Goal: Communication & Community: Connect with others

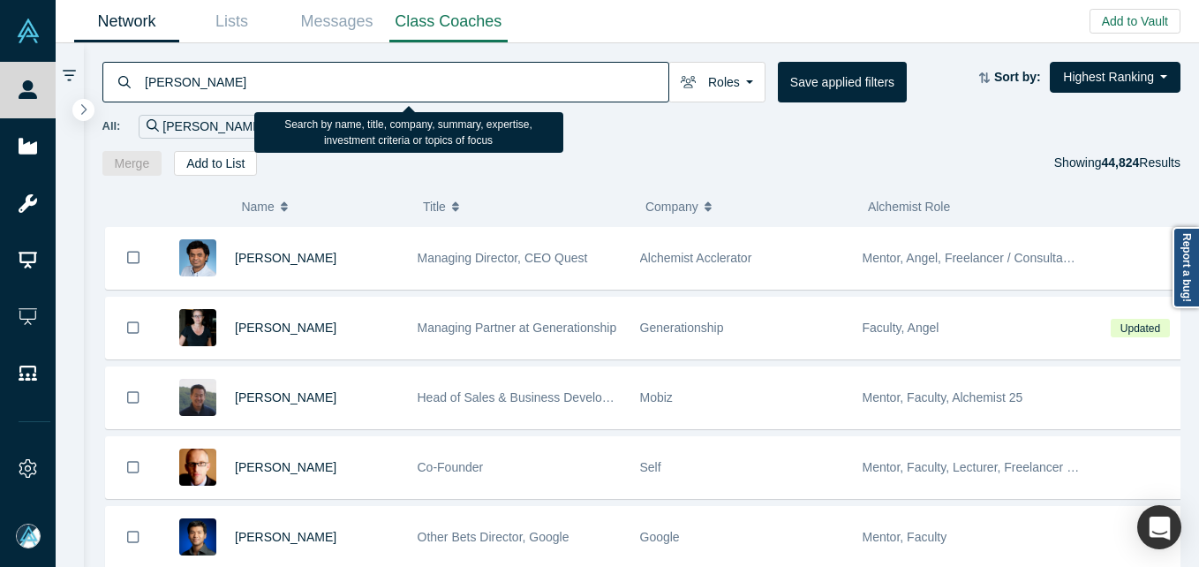
type input "[PERSON_NAME]"
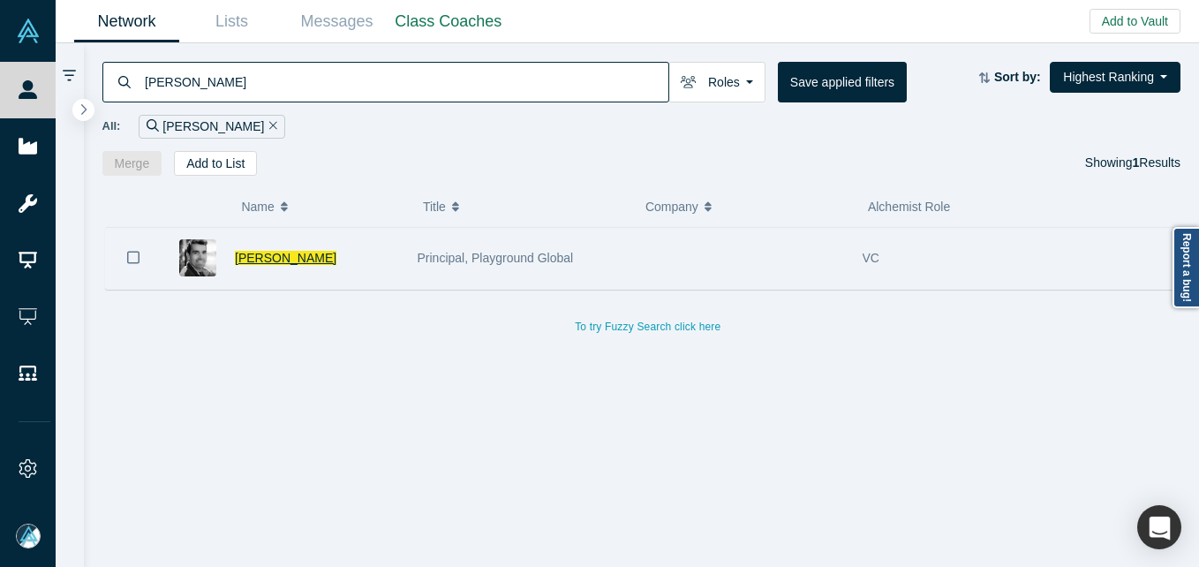
click at [259, 251] on span "[PERSON_NAME]" at bounding box center [285, 258] width 101 height 14
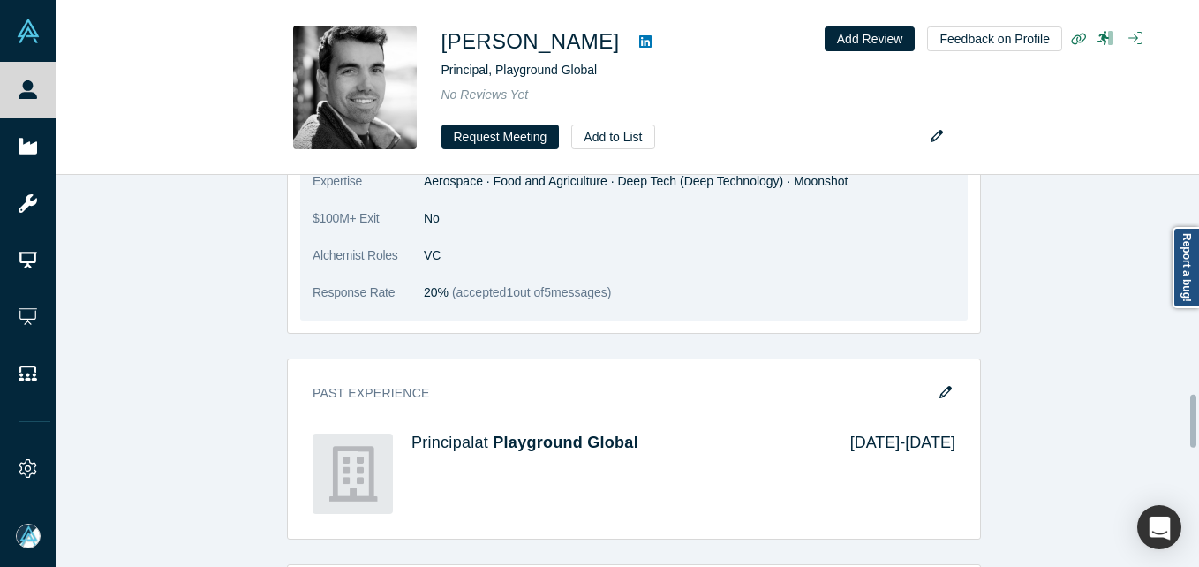
scroll to position [1643, 0]
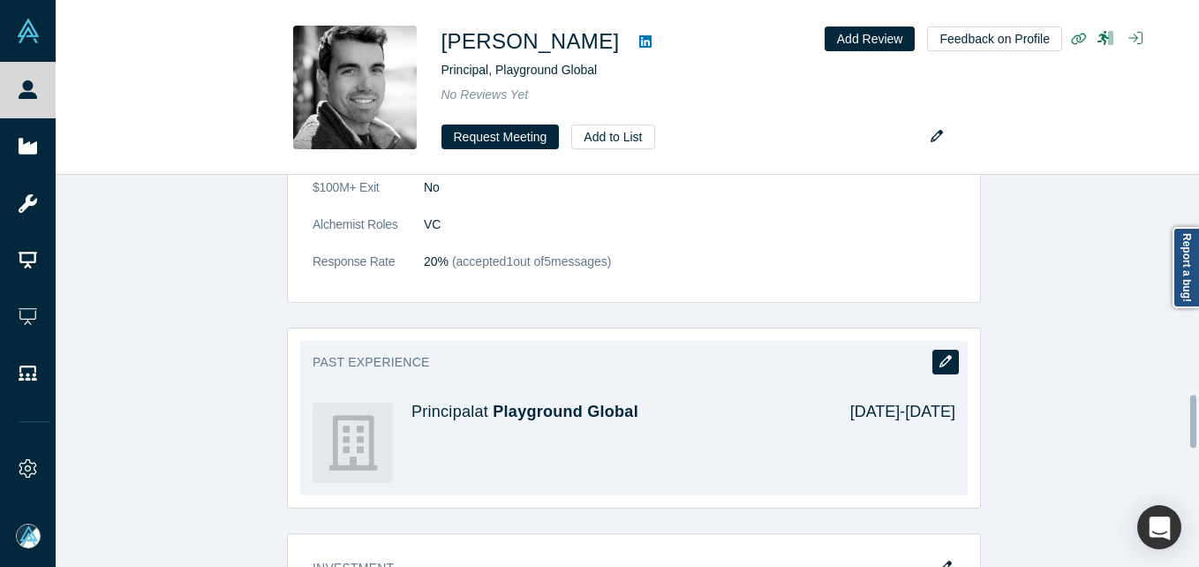
click at [943, 364] on icon "button" at bounding box center [945, 361] width 12 height 12
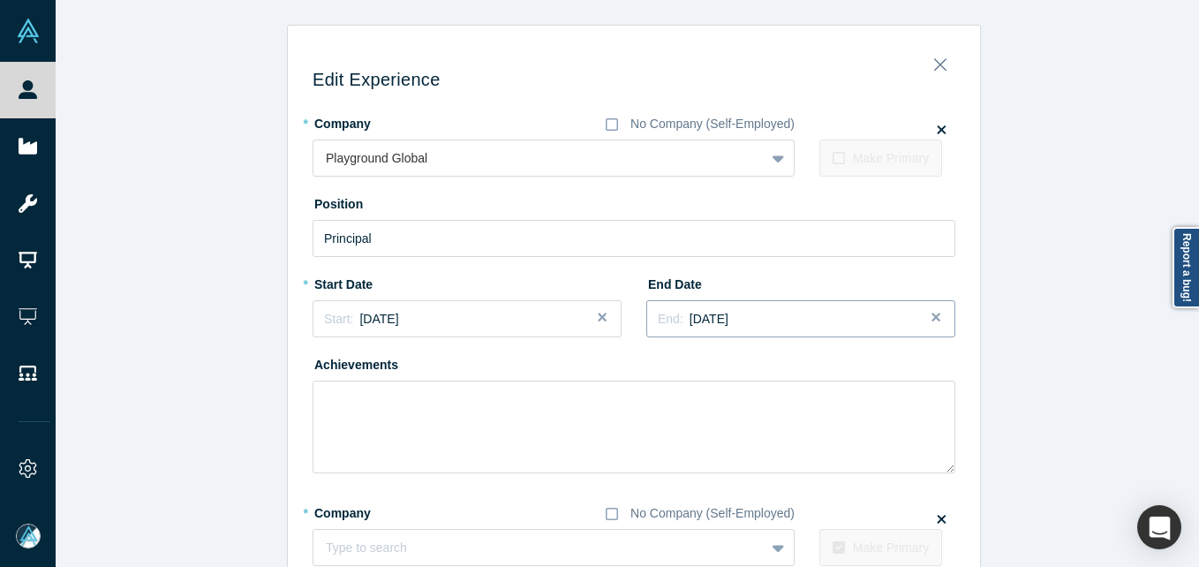
click at [766, 321] on div "End: [DATE]" at bounding box center [801, 319] width 286 height 19
click at [790, 447] on div "[DATE]" at bounding box center [793, 449] width 56 height 19
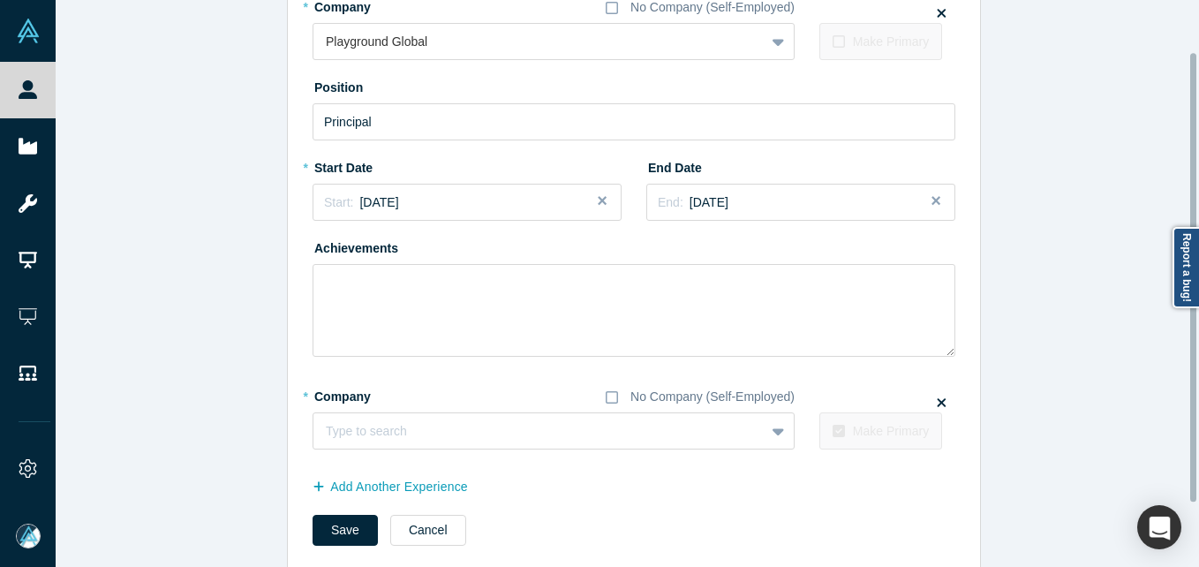
scroll to position [146, 0]
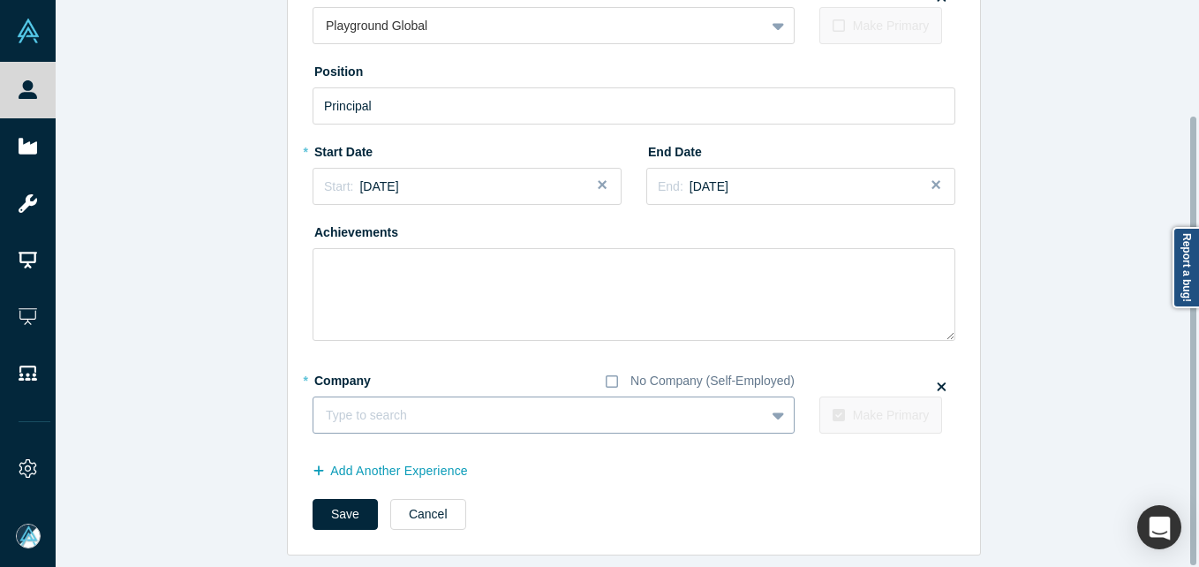
click at [420, 404] on div at bounding box center [539, 415] width 426 height 22
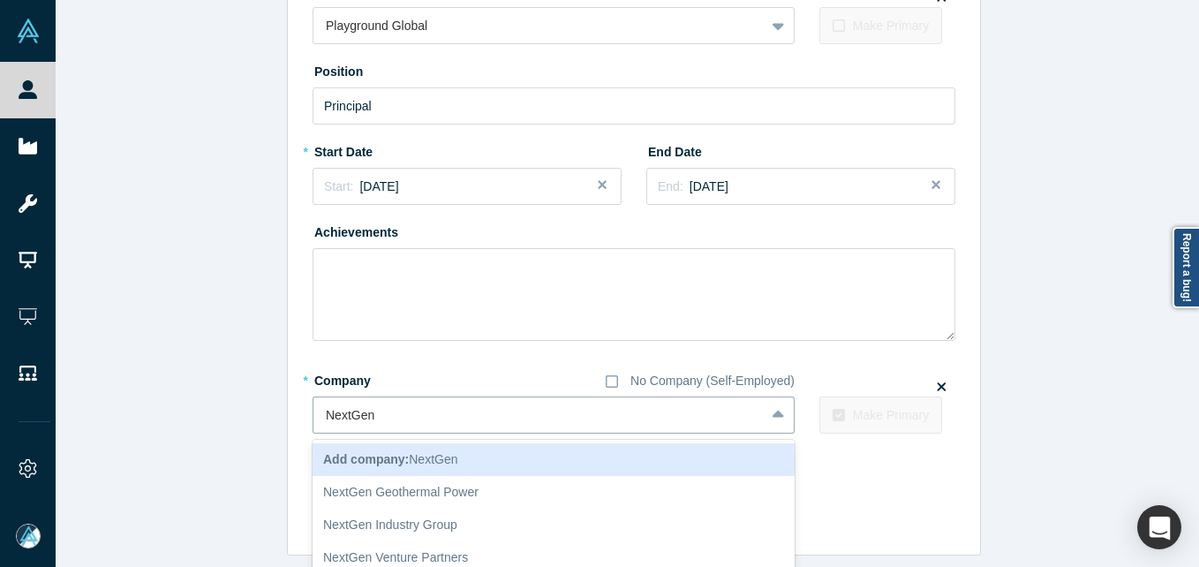
type input "NextGen V"
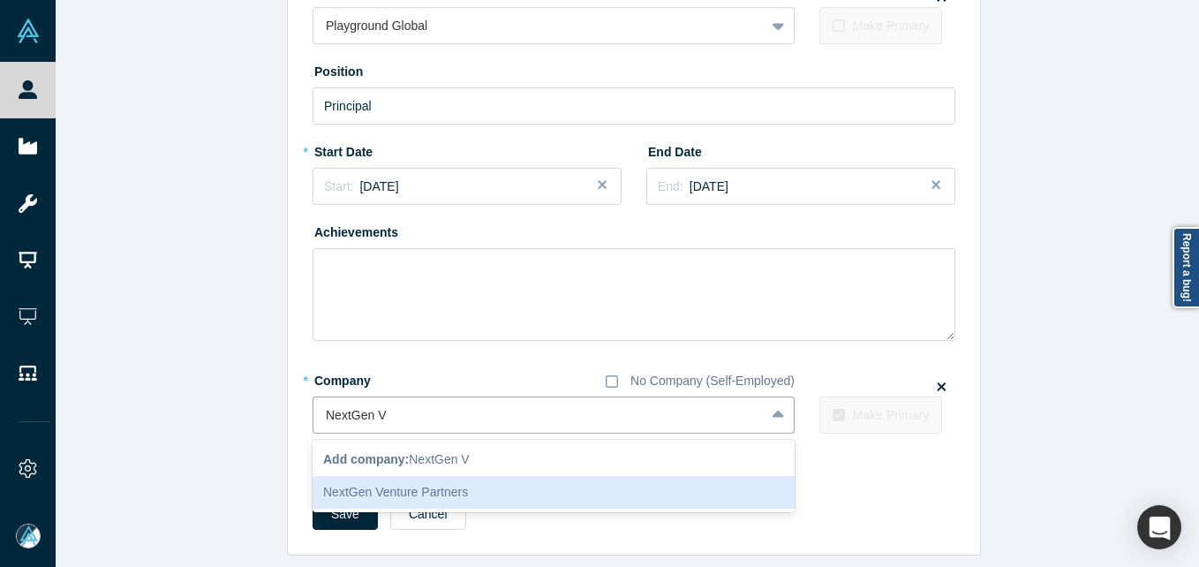
click at [450, 476] on div "NextGen Venture Partners" at bounding box center [553, 492] width 482 height 33
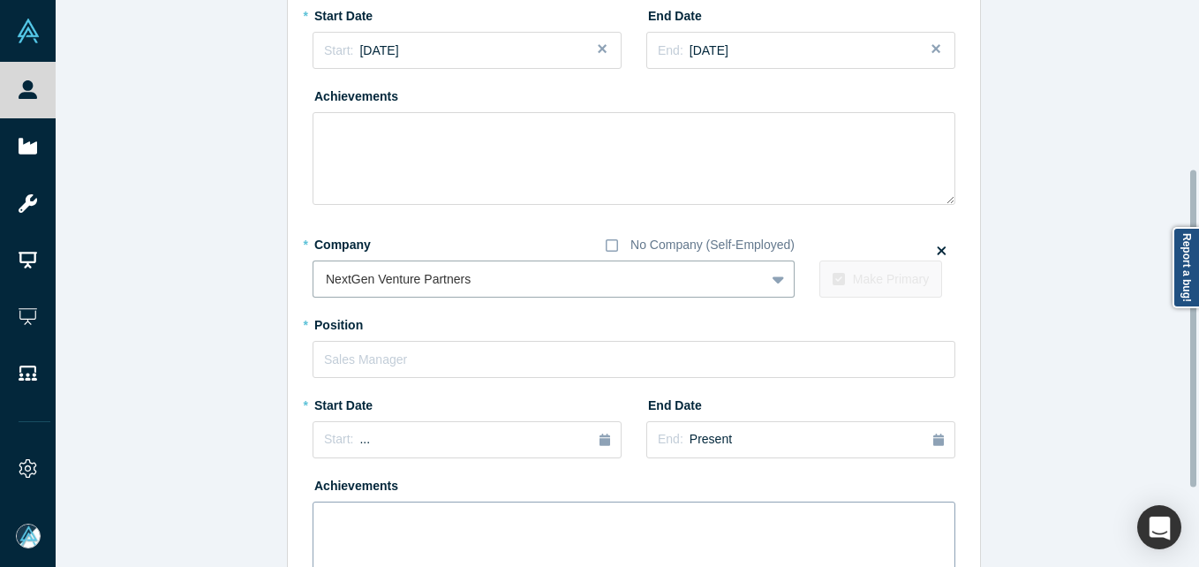
scroll to position [410, 0]
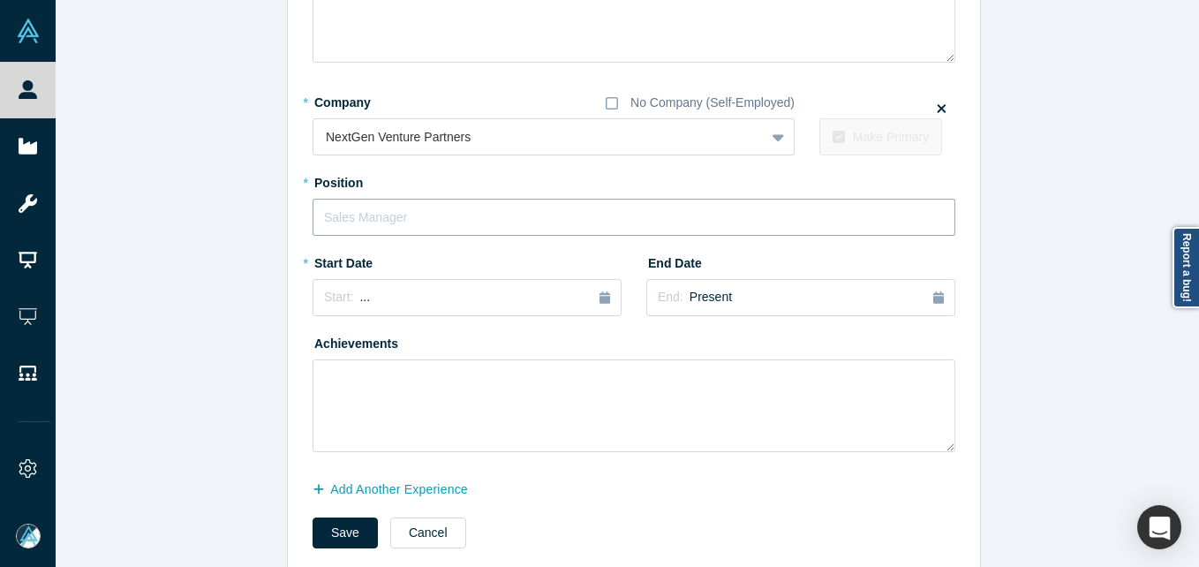
click at [392, 218] on input "text" at bounding box center [633, 217] width 643 height 37
type input "Founding Venture Partner"
click at [417, 315] on button "Start: ..." at bounding box center [466, 297] width 309 height 37
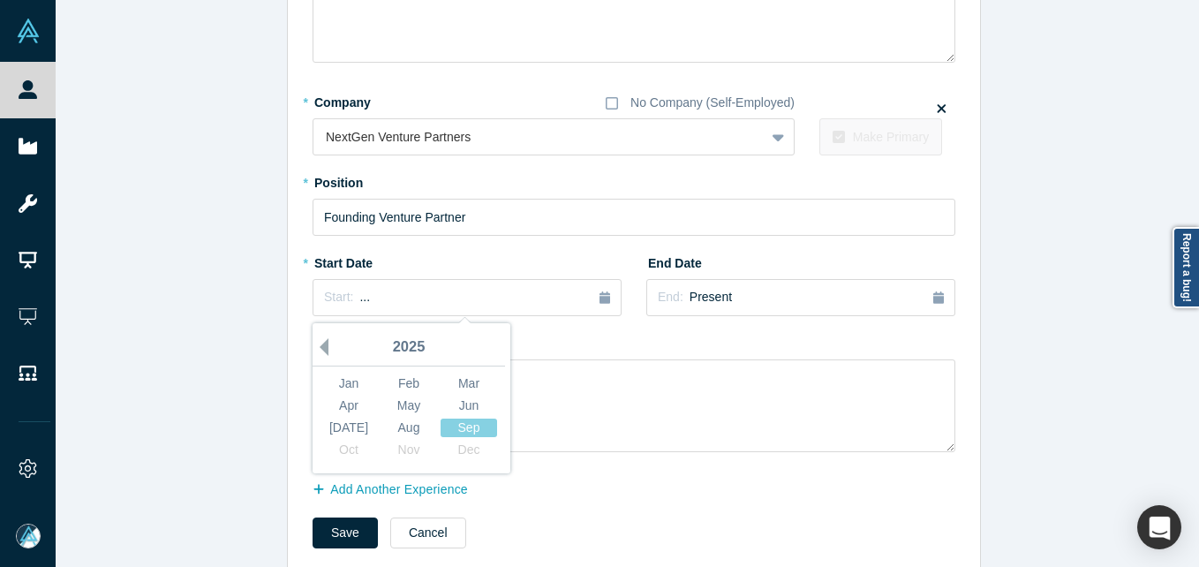
click at [312, 343] on button "Previous Year" at bounding box center [320, 347] width 18 height 18
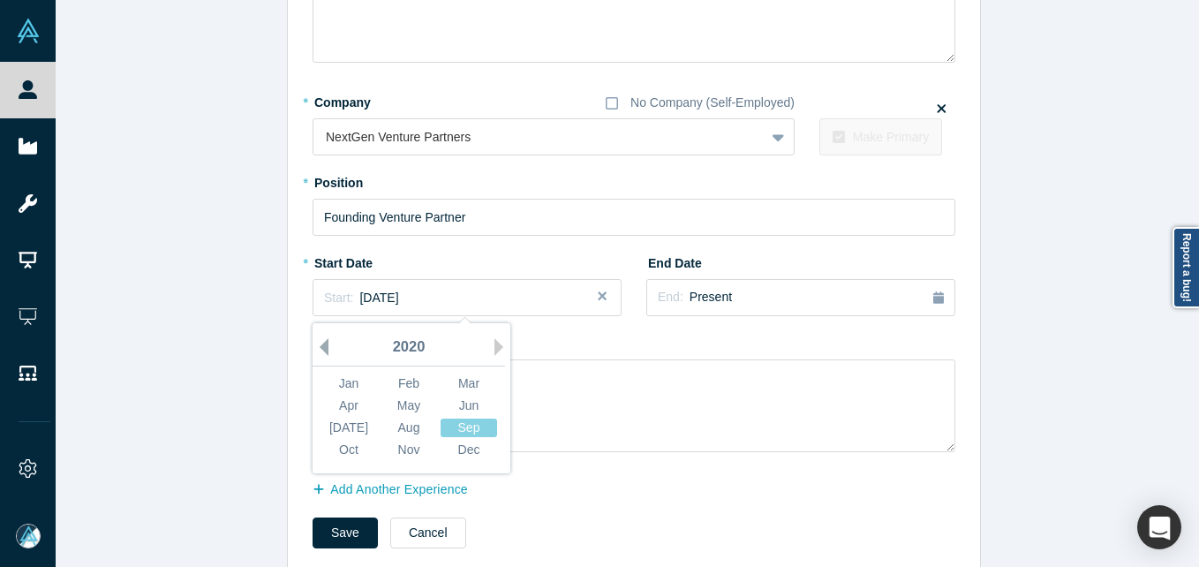
click at [312, 343] on button "Previous Year" at bounding box center [320, 347] width 18 height 18
click at [344, 409] on div "Apr" at bounding box center [348, 405] width 56 height 19
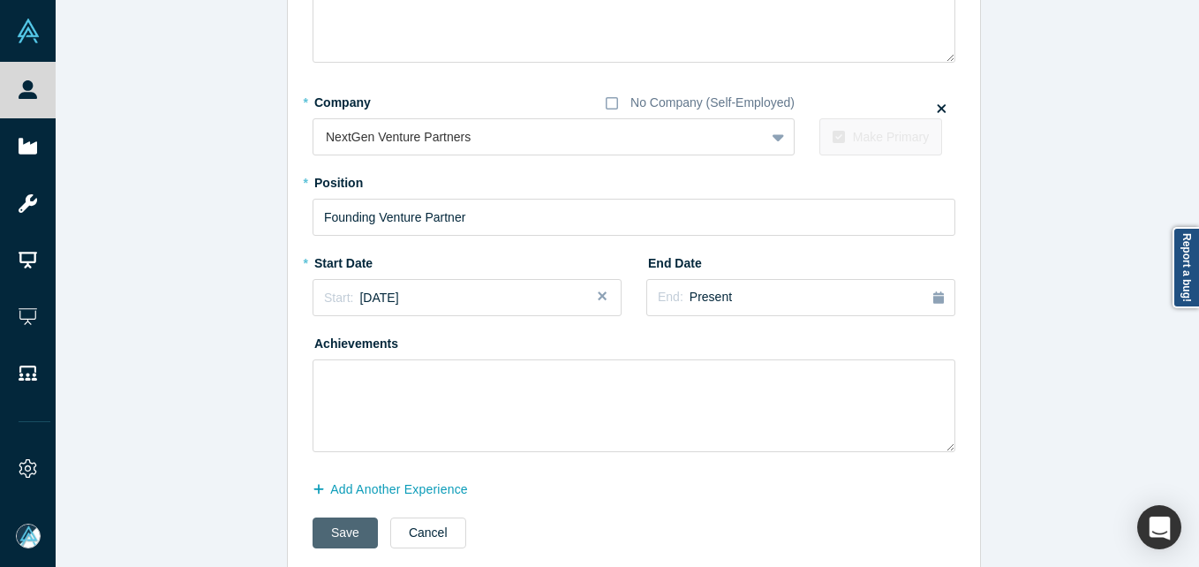
click at [330, 530] on button "Save" at bounding box center [344, 532] width 65 height 31
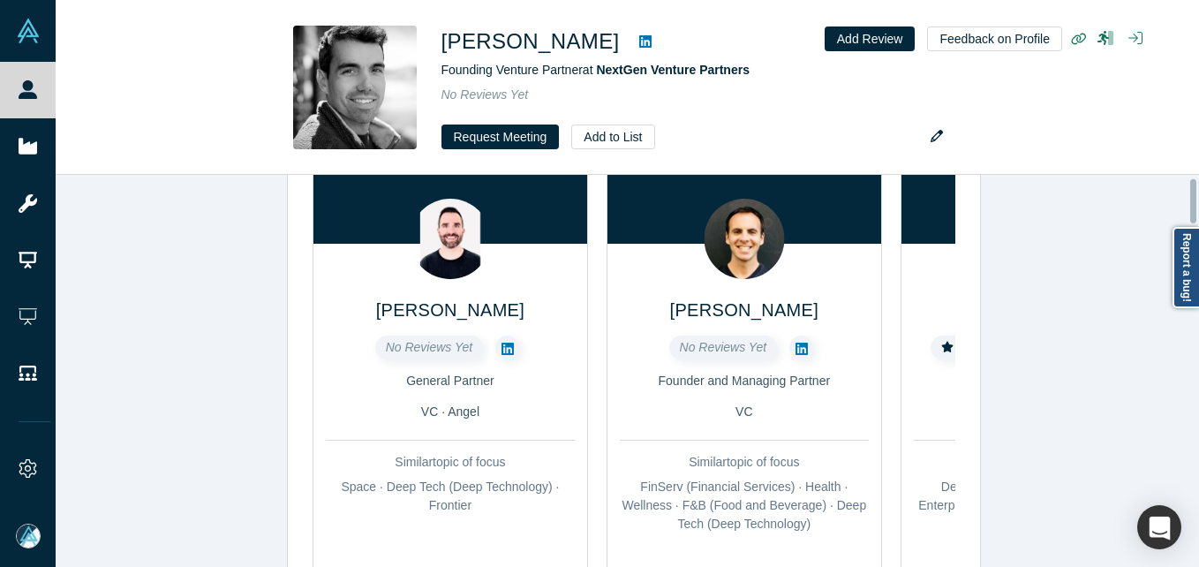
scroll to position [0, 0]
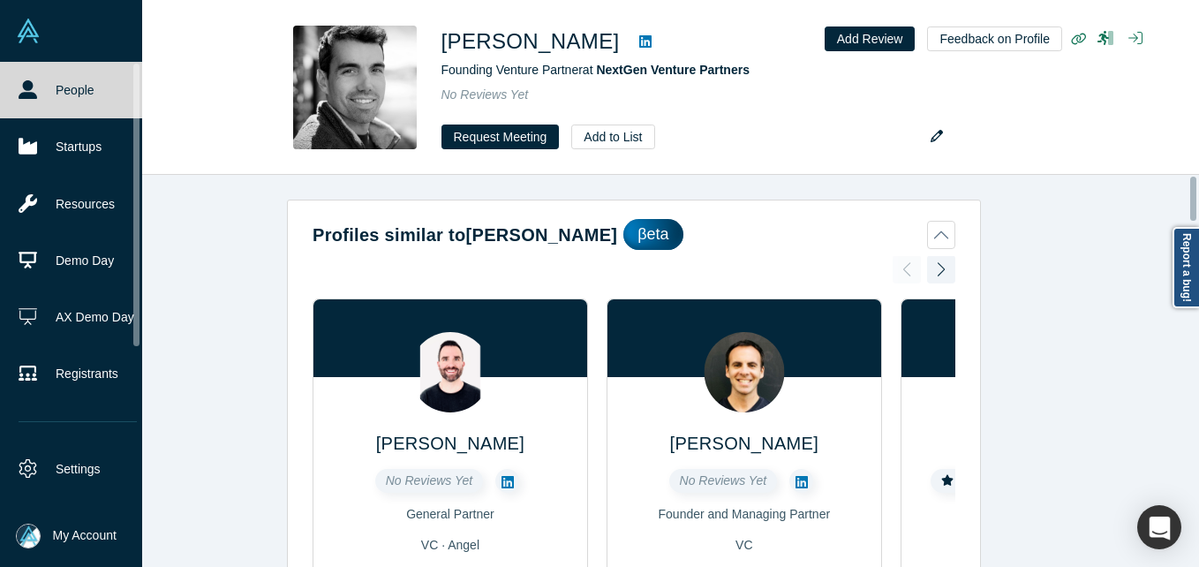
click at [19, 94] on icon at bounding box center [28, 89] width 19 height 19
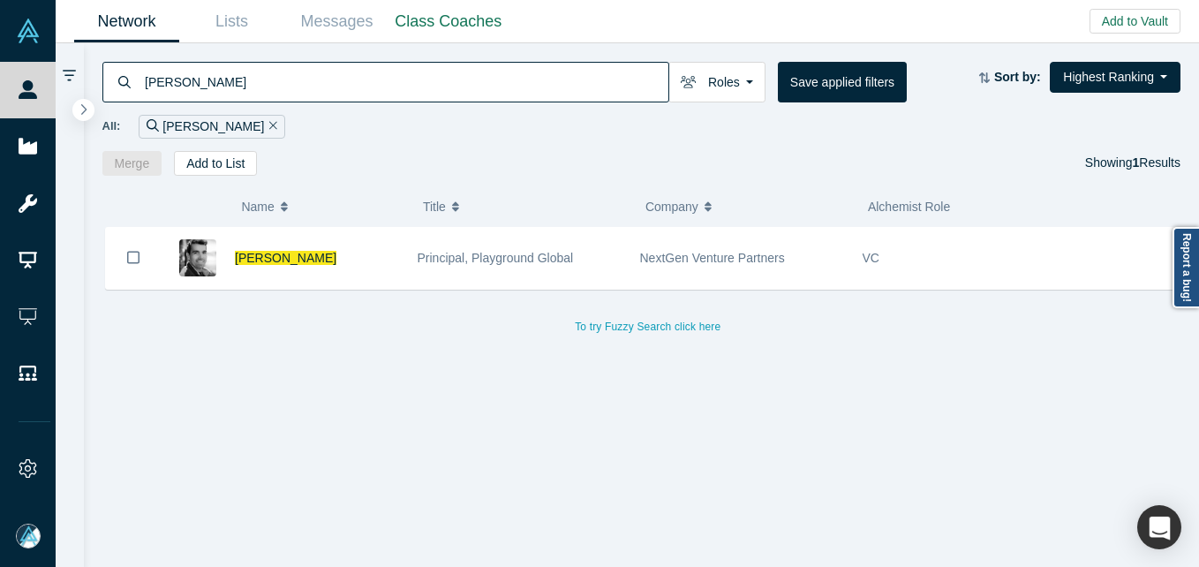
click at [681, 309] on div "To try Fuzzy Search click here" at bounding box center [648, 317] width 1092 height 41
click at [306, 89] on input "[PERSON_NAME]" at bounding box center [405, 81] width 525 height 41
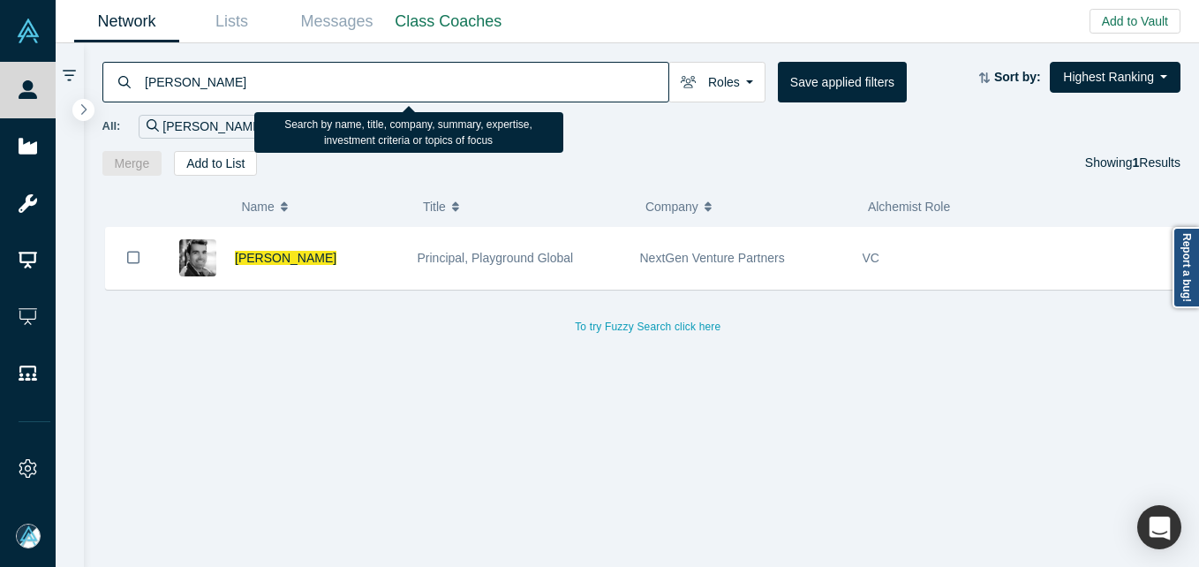
click at [303, 86] on input "[PERSON_NAME]" at bounding box center [405, 81] width 525 height 41
paste input "[EMAIL_ADDRESS][DOMAIN_NAME]"
click at [303, 86] on input "[PERSON_NAME]" at bounding box center [405, 81] width 525 height 41
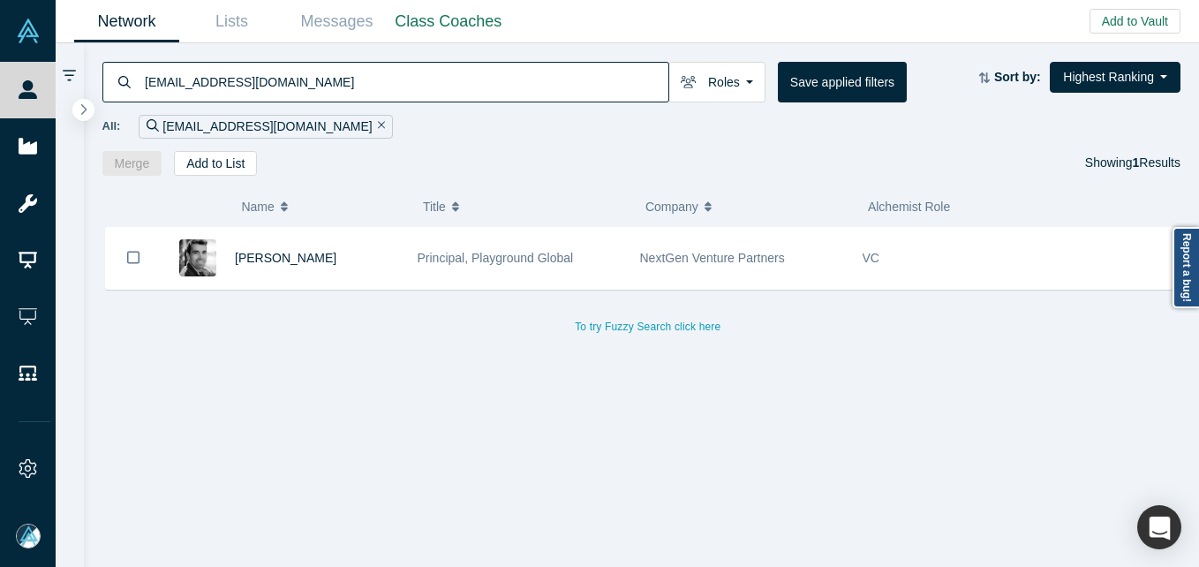
click at [154, 84] on input "[EMAIL_ADDRESS][DOMAIN_NAME]" at bounding box center [405, 81] width 525 height 41
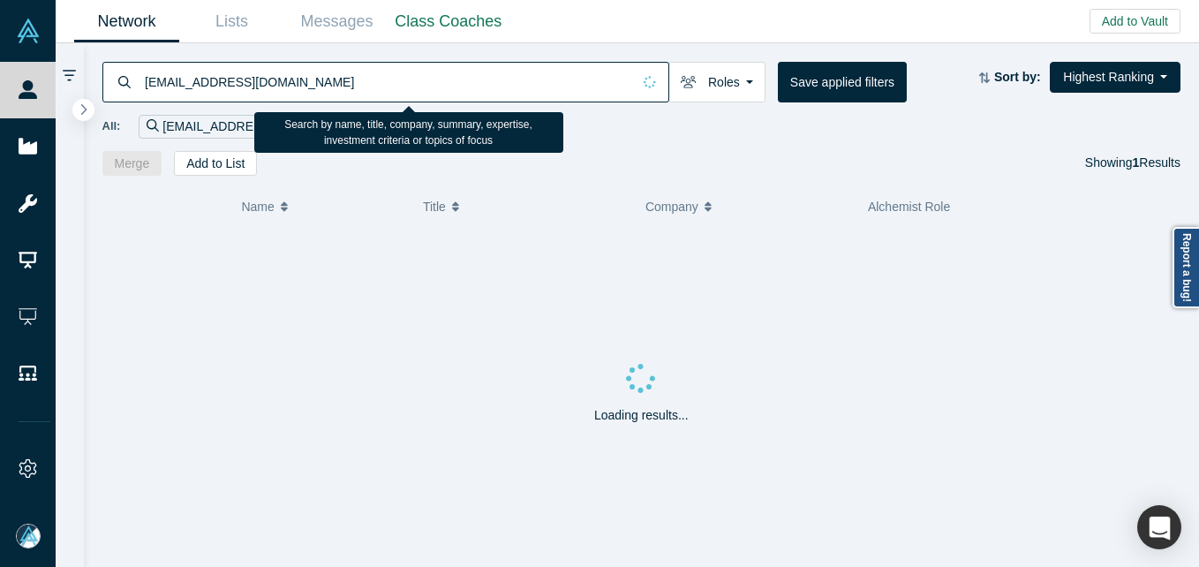
click at [310, 82] on input "[EMAIL_ADDRESS][DOMAIN_NAME]" at bounding box center [387, 81] width 488 height 41
click at [256, 86] on input "[EMAIL_ADDRESS][DOMAIN_NAME]" at bounding box center [405, 81] width 525 height 41
click at [254, 86] on input "[EMAIL_ADDRESS][DOMAIN_NAME]" at bounding box center [405, 81] width 525 height 41
paste input "[PERSON_NAME]"
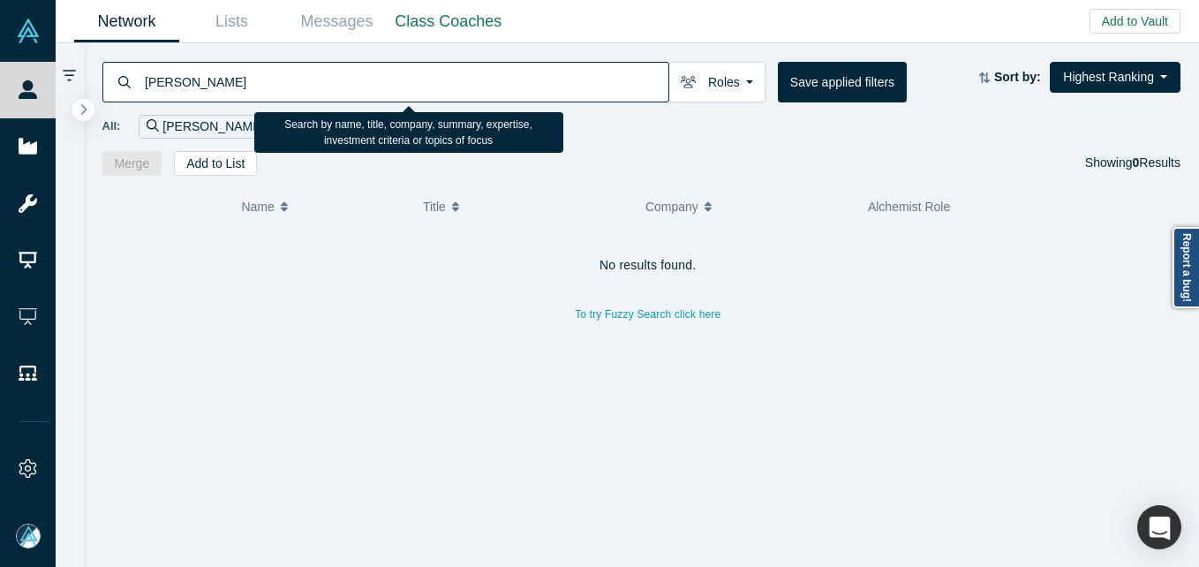
click at [155, 79] on input "[PERSON_NAME]" at bounding box center [405, 81] width 525 height 41
click at [216, 73] on input "[PERSON_NAME]" at bounding box center [387, 81] width 488 height 41
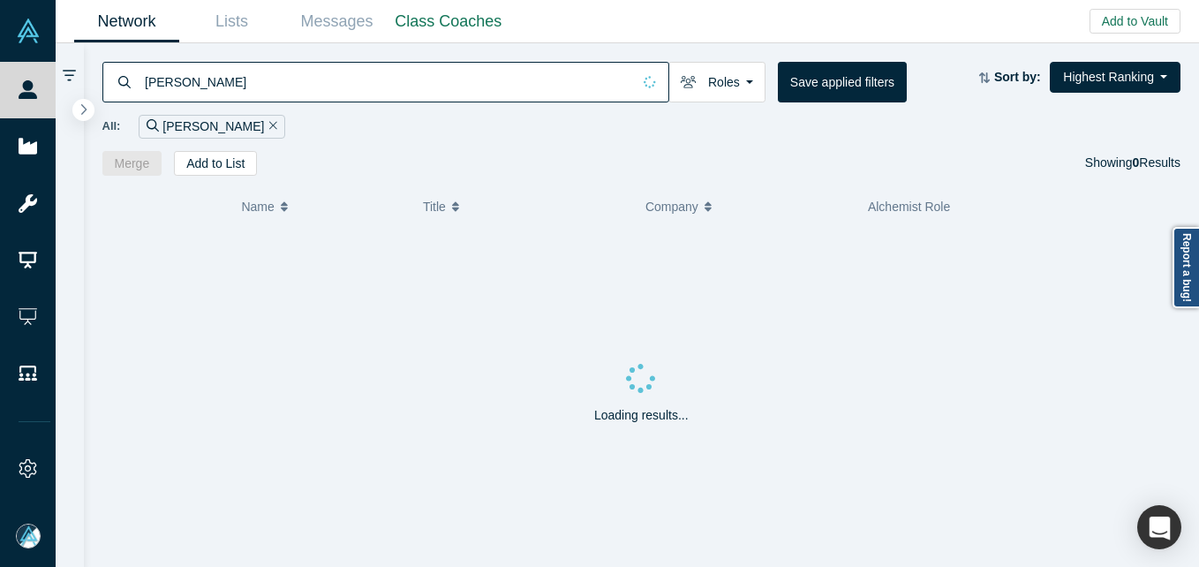
type input "[PERSON_NAME]"
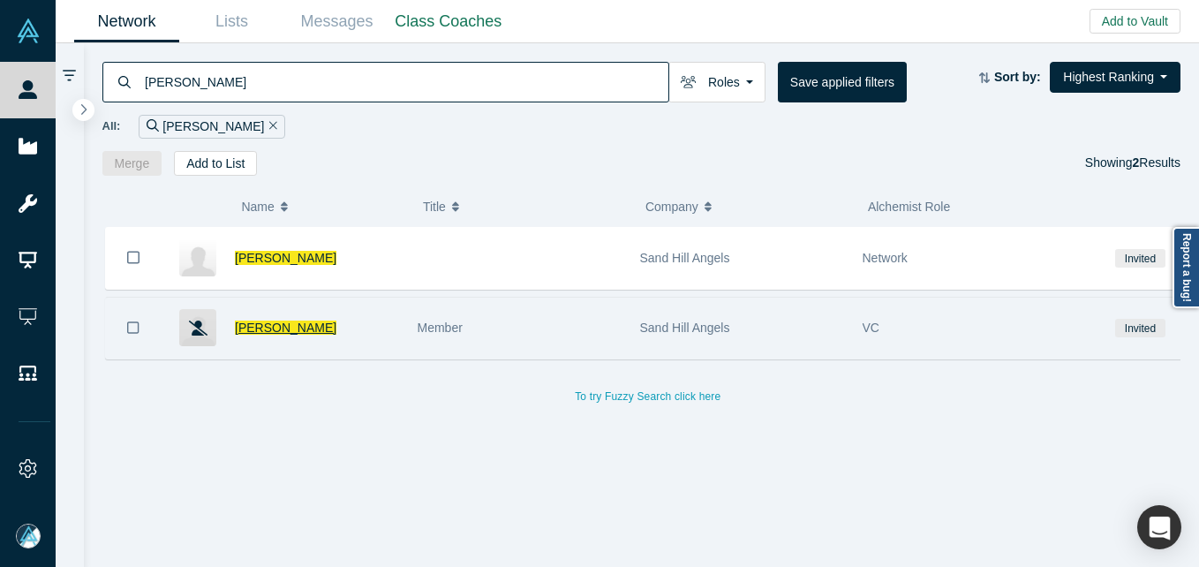
click at [273, 329] on span "[PERSON_NAME]" at bounding box center [285, 327] width 101 height 14
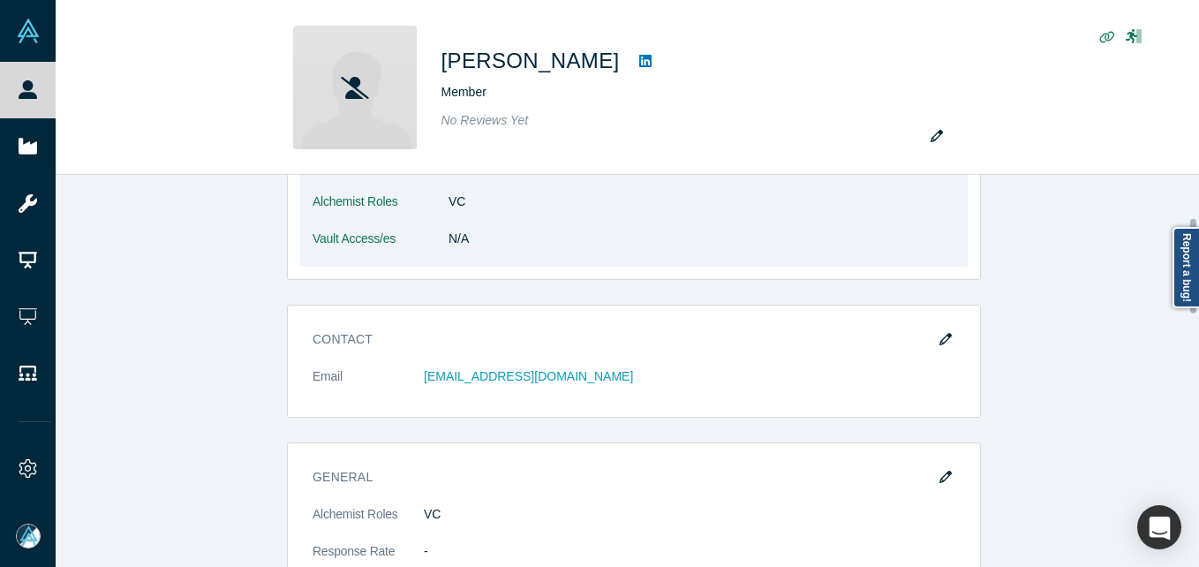
scroll to position [177, 0]
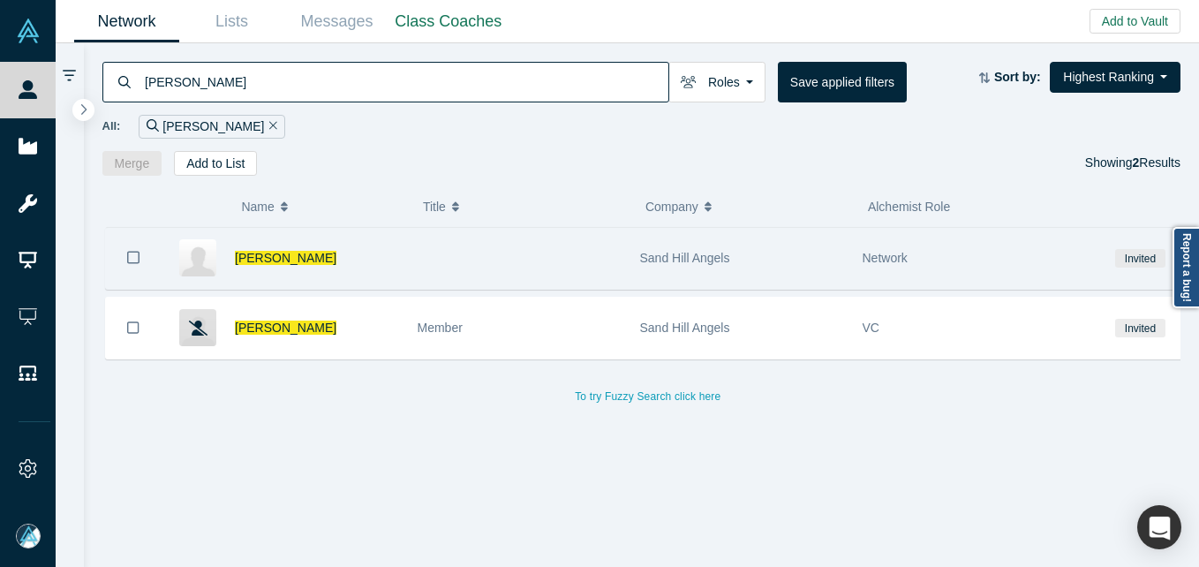
click at [259, 245] on div "[PERSON_NAME]" at bounding box center [317, 258] width 164 height 61
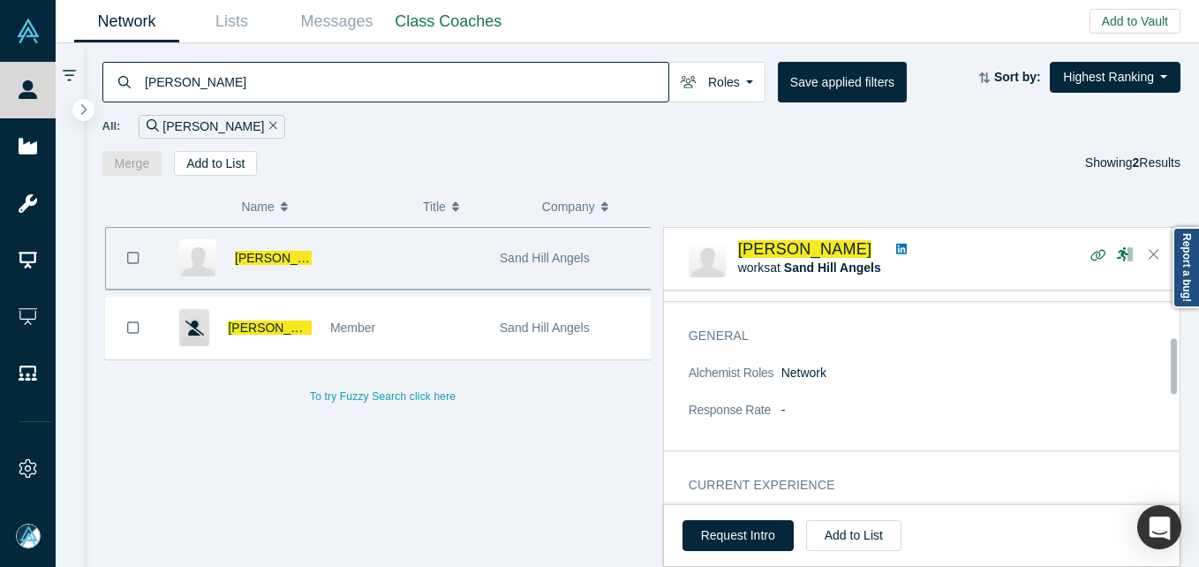
scroll to position [265, 0]
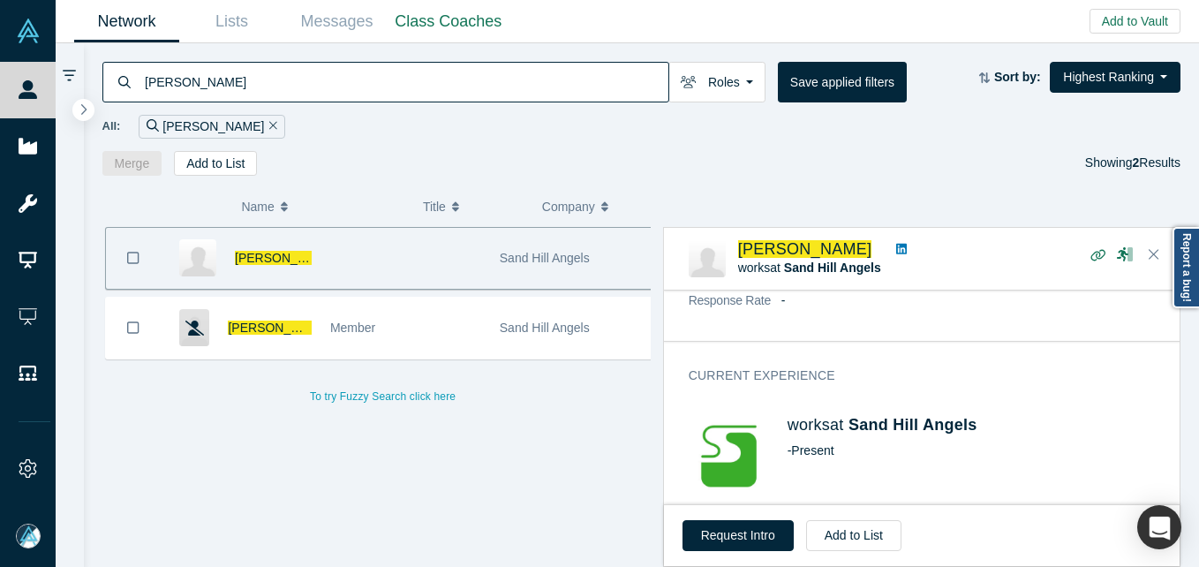
drag, startPoint x: 134, startPoint y: 257, endPoint x: 134, endPoint y: 274, distance: 17.7
click at [134, 257] on icon "Bookmark" at bounding box center [133, 258] width 12 height 17
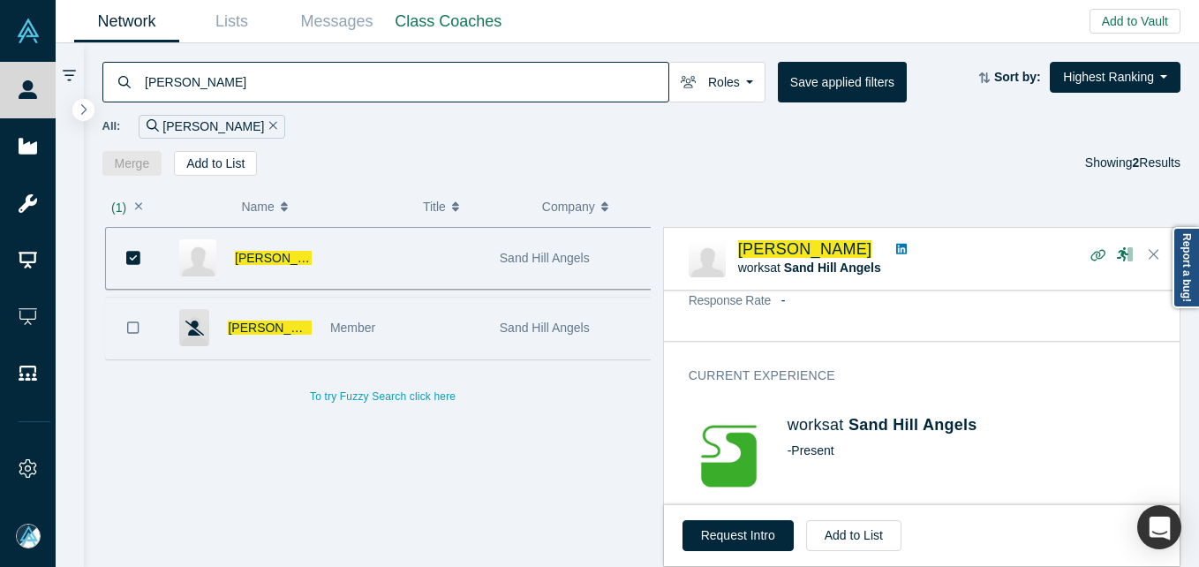
click at [132, 327] on icon "Bookmark" at bounding box center [133, 327] width 12 height 17
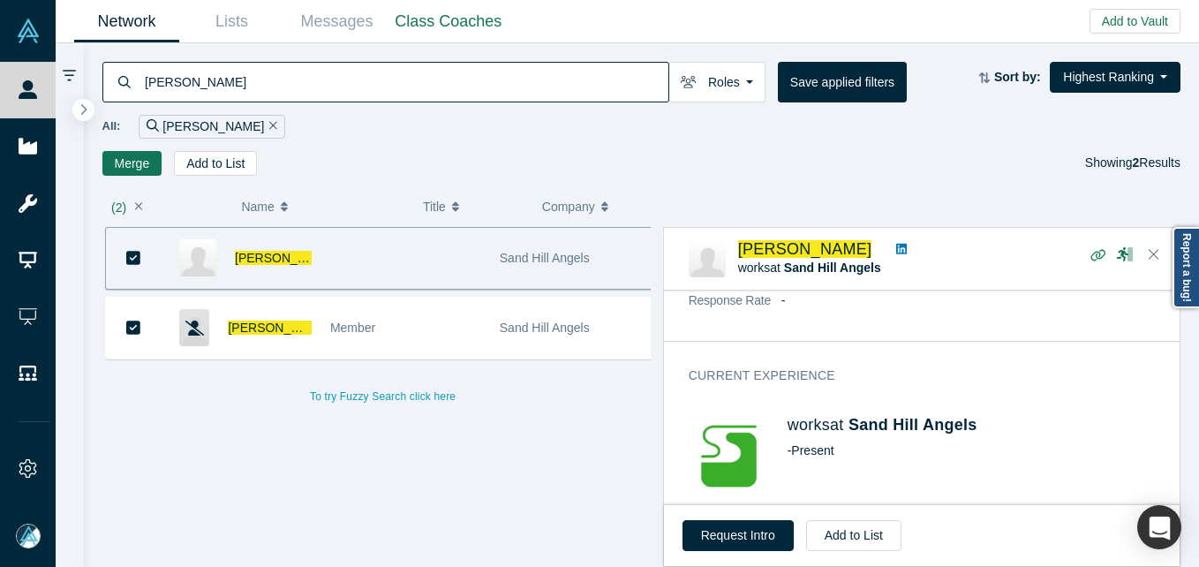
click at [132, 156] on button "Merge" at bounding box center [132, 163] width 60 height 25
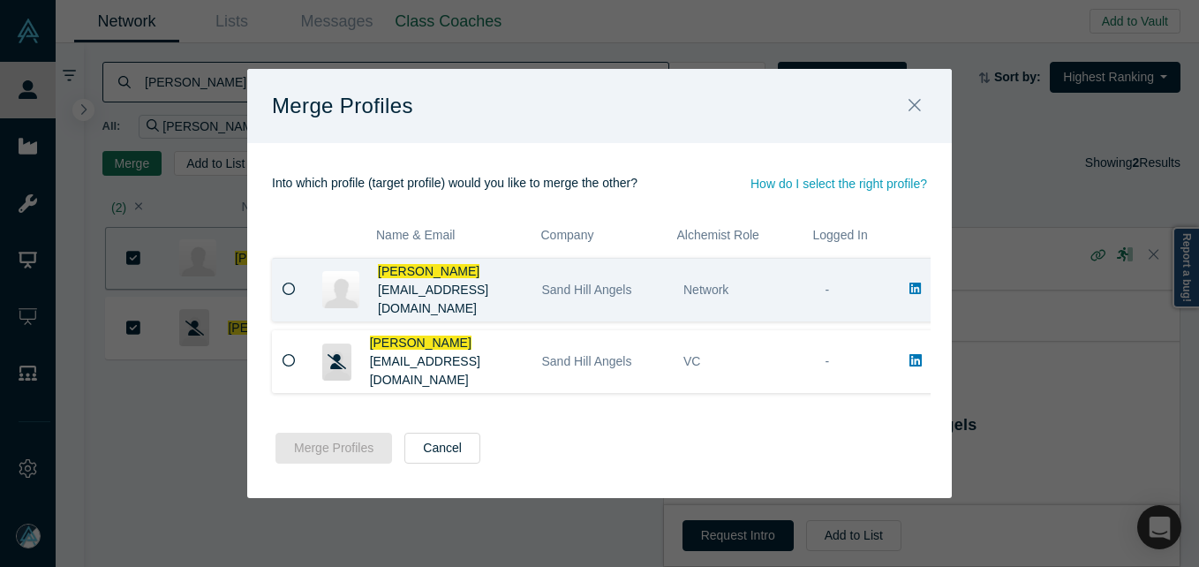
click at [292, 285] on icon at bounding box center [288, 288] width 13 height 13
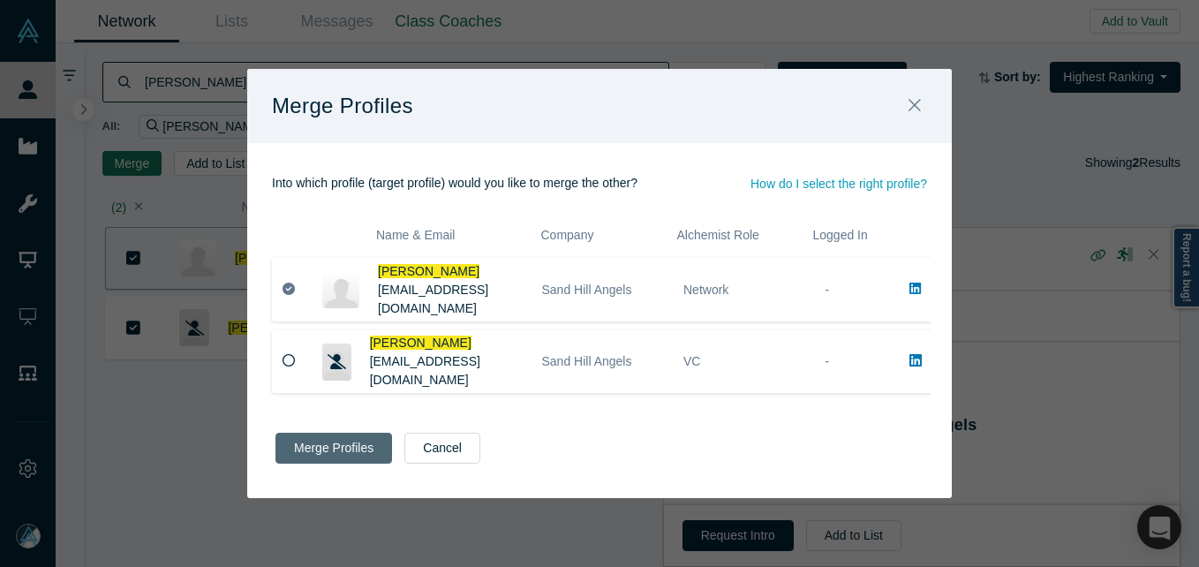
click at [337, 449] on button "Merge Profiles" at bounding box center [333, 447] width 117 height 31
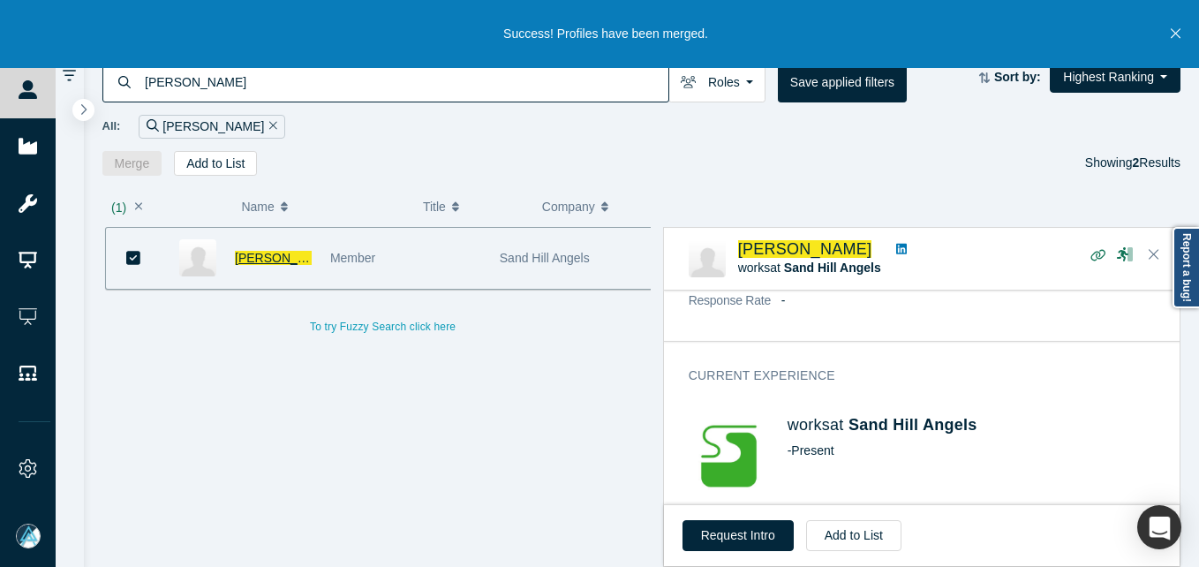
click at [253, 259] on span "[PERSON_NAME]" at bounding box center [285, 258] width 101 height 14
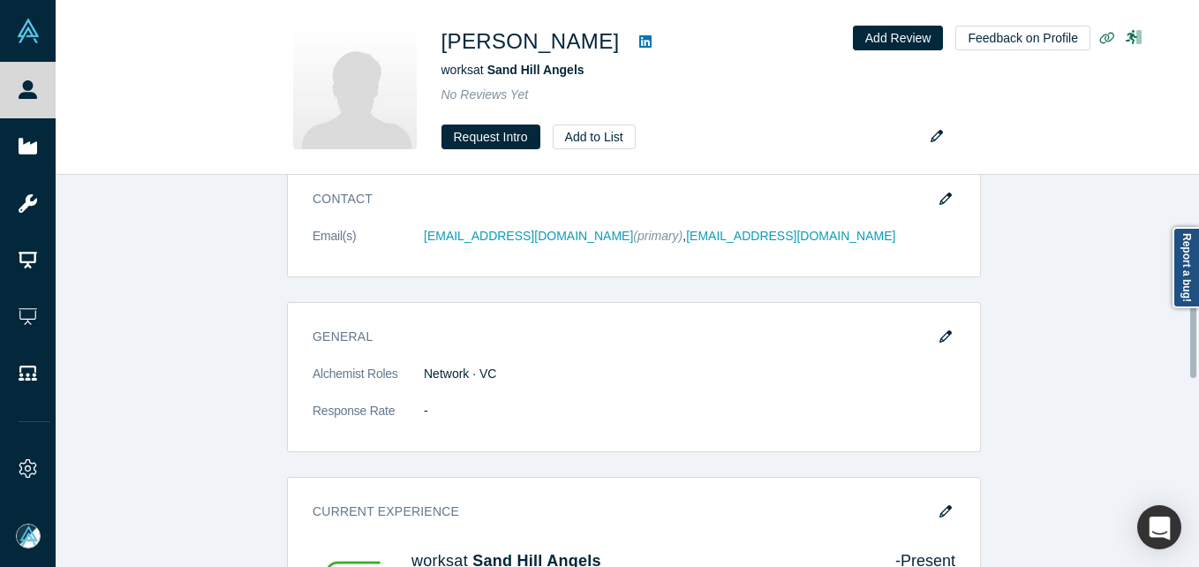
scroll to position [704, 0]
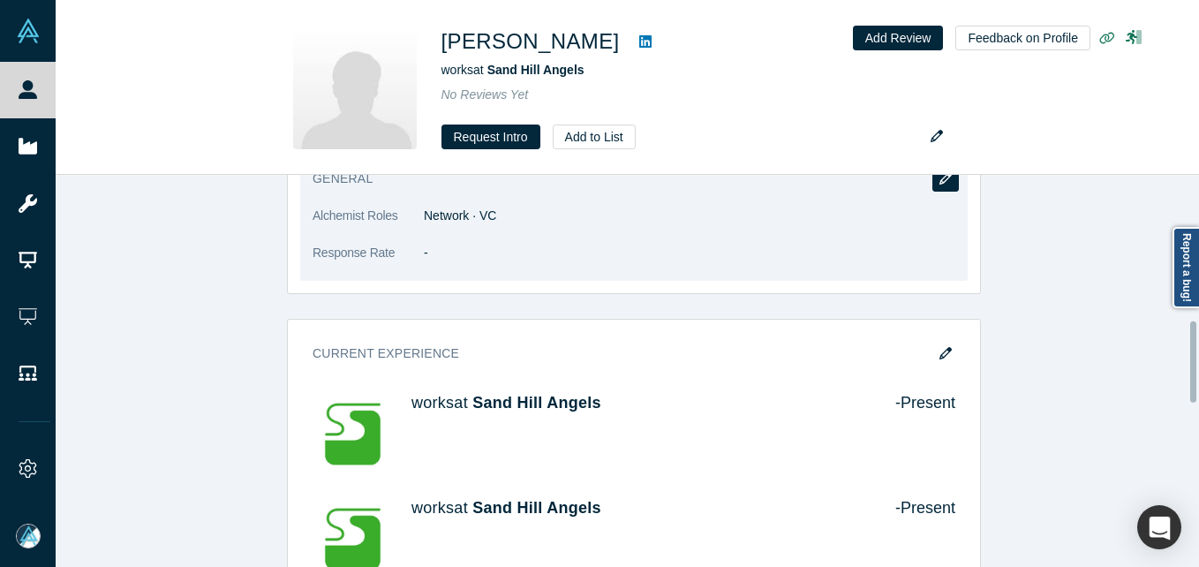
click at [940, 186] on button "button" at bounding box center [945, 179] width 26 height 25
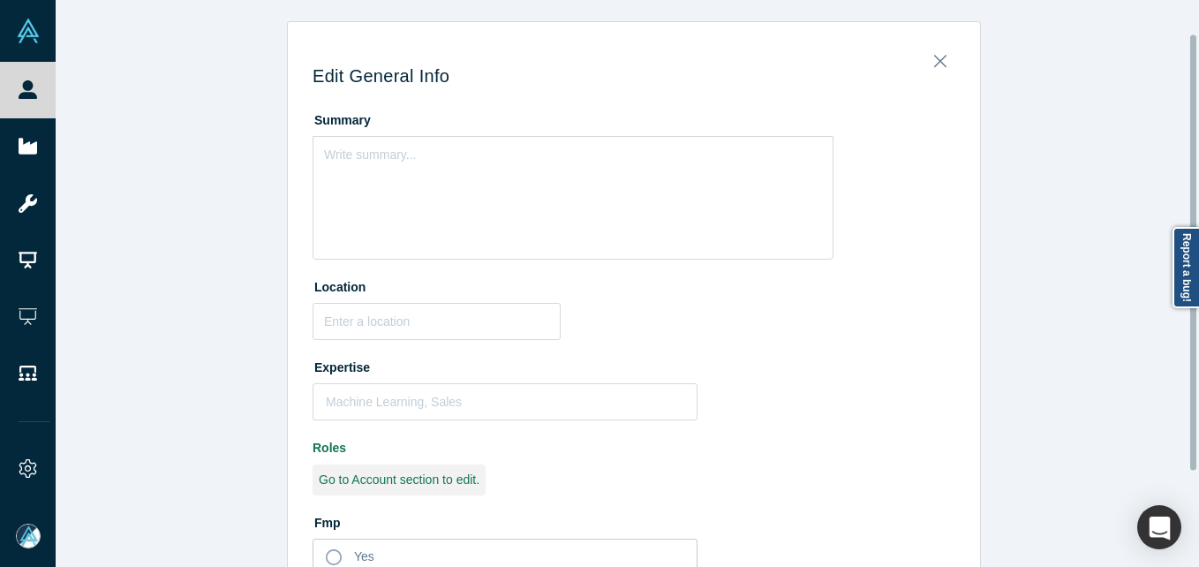
scroll to position [0, 0]
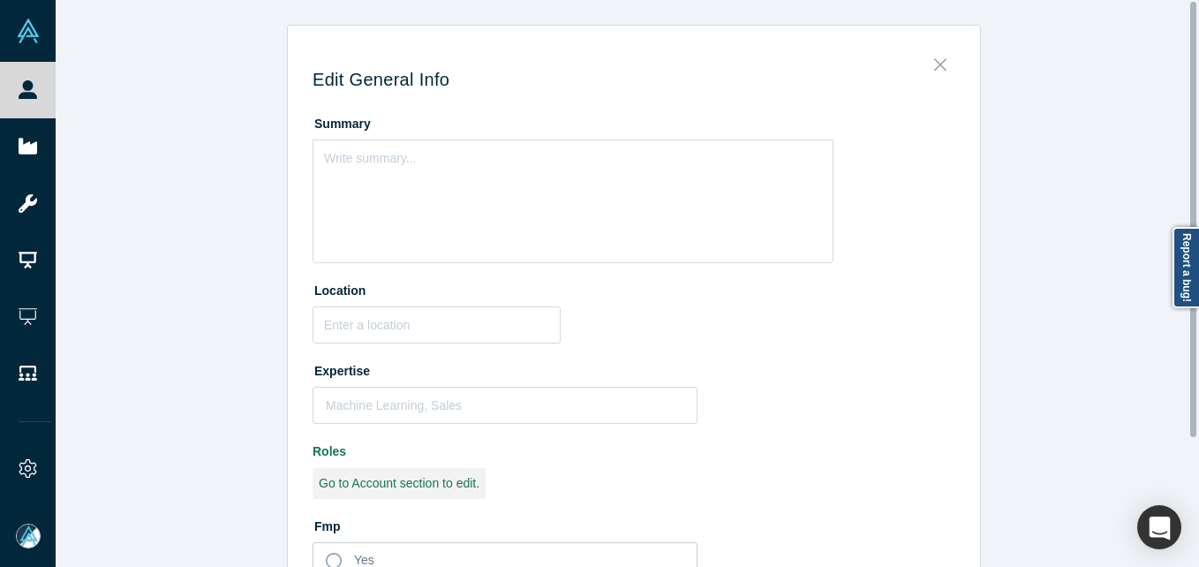
click at [933, 54] on button "Close" at bounding box center [939, 60] width 37 height 25
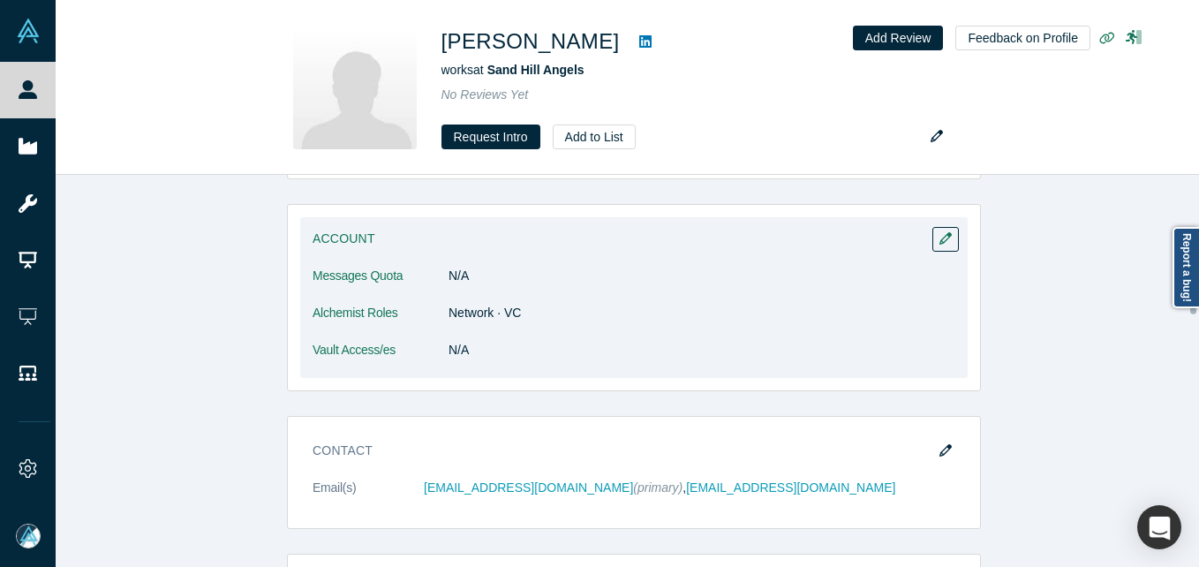
scroll to position [265, 0]
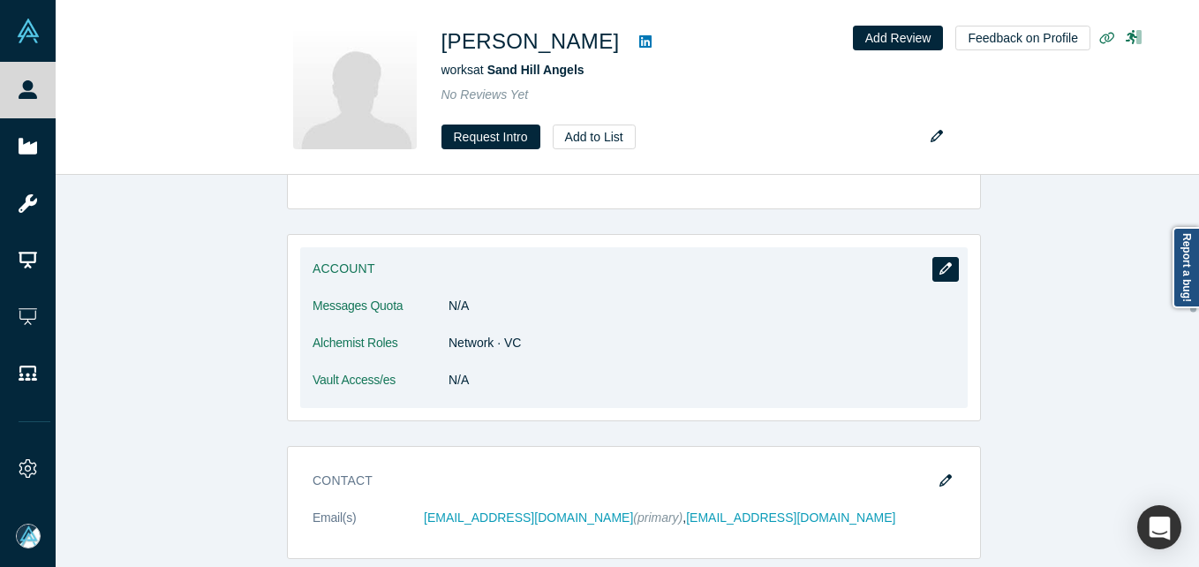
click at [932, 269] on button "button" at bounding box center [945, 269] width 26 height 25
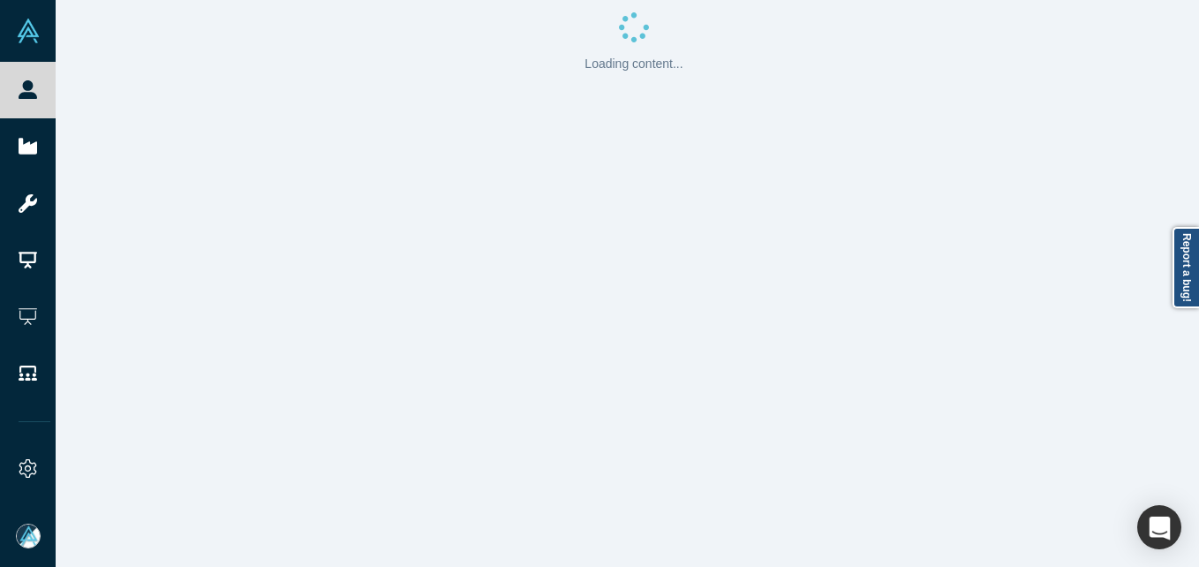
scroll to position [0, 0]
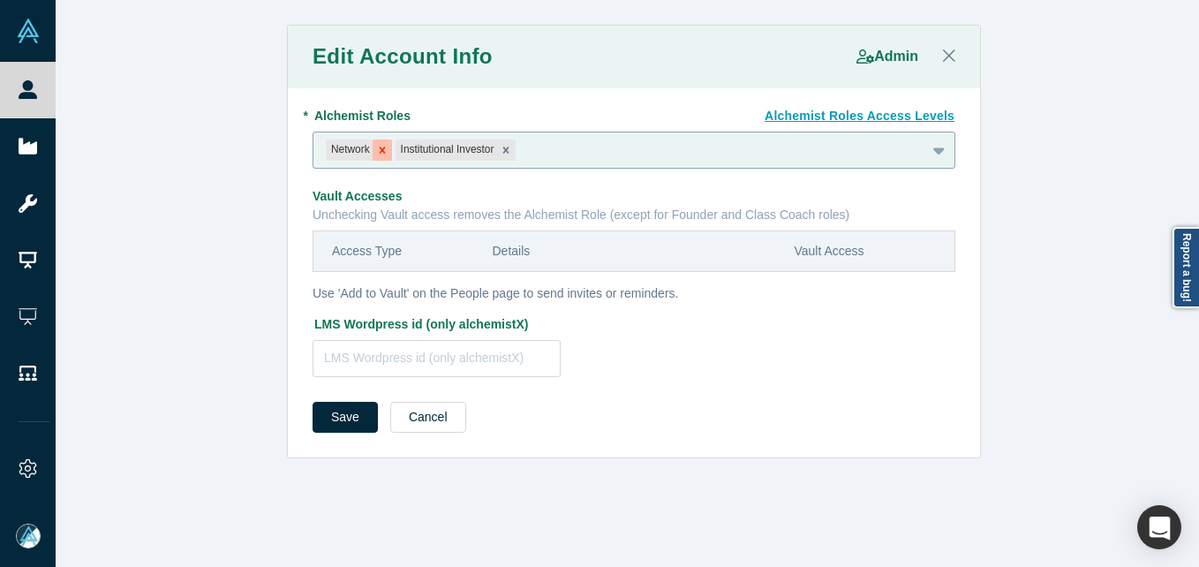
click at [376, 147] on icon "Remove Network" at bounding box center [382, 150] width 12 height 12
click at [343, 421] on button "Save" at bounding box center [344, 417] width 65 height 31
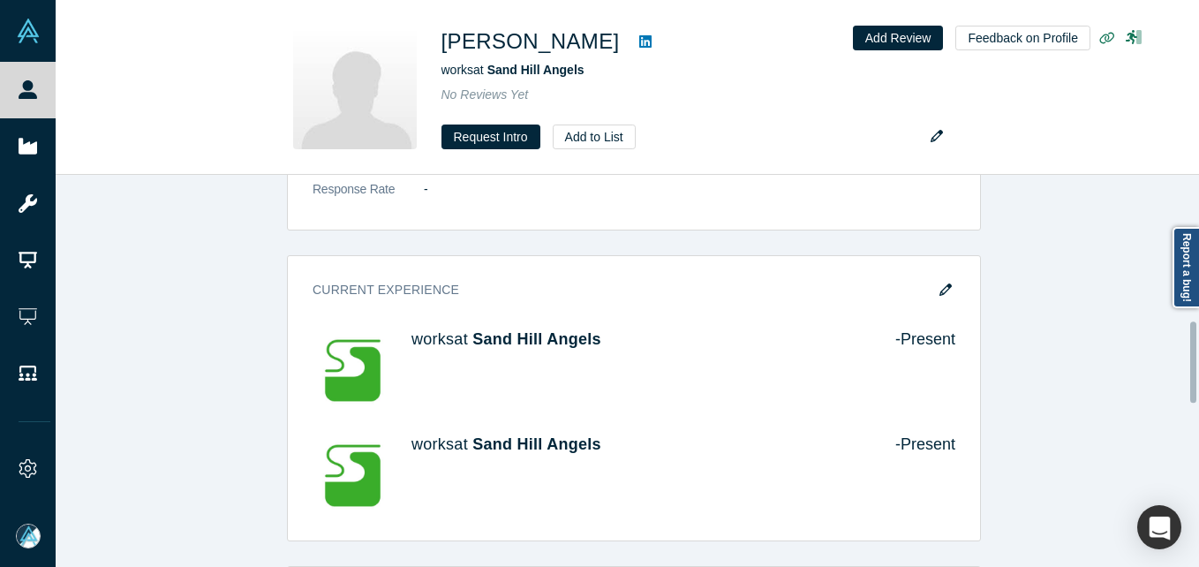
scroll to position [706, 0]
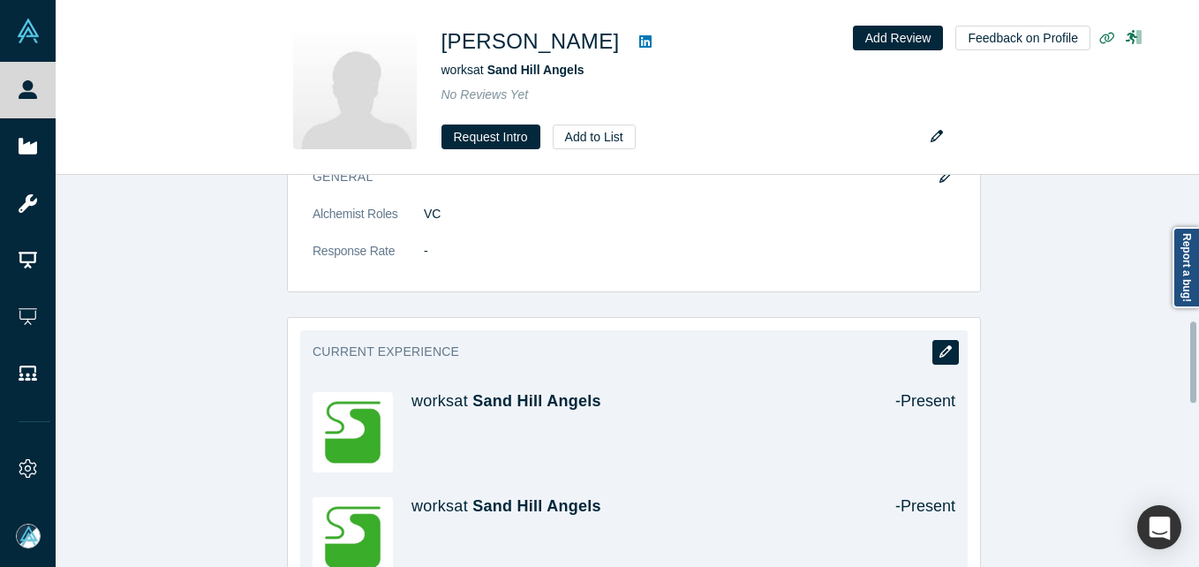
click at [939, 356] on icon "button" at bounding box center [945, 351] width 12 height 12
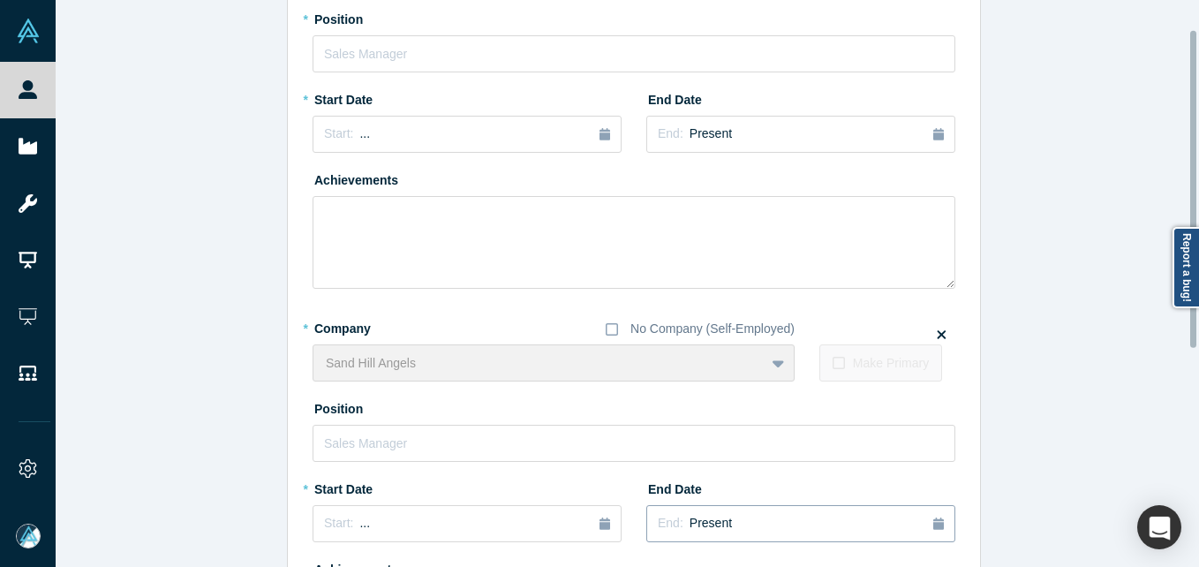
scroll to position [353, 0]
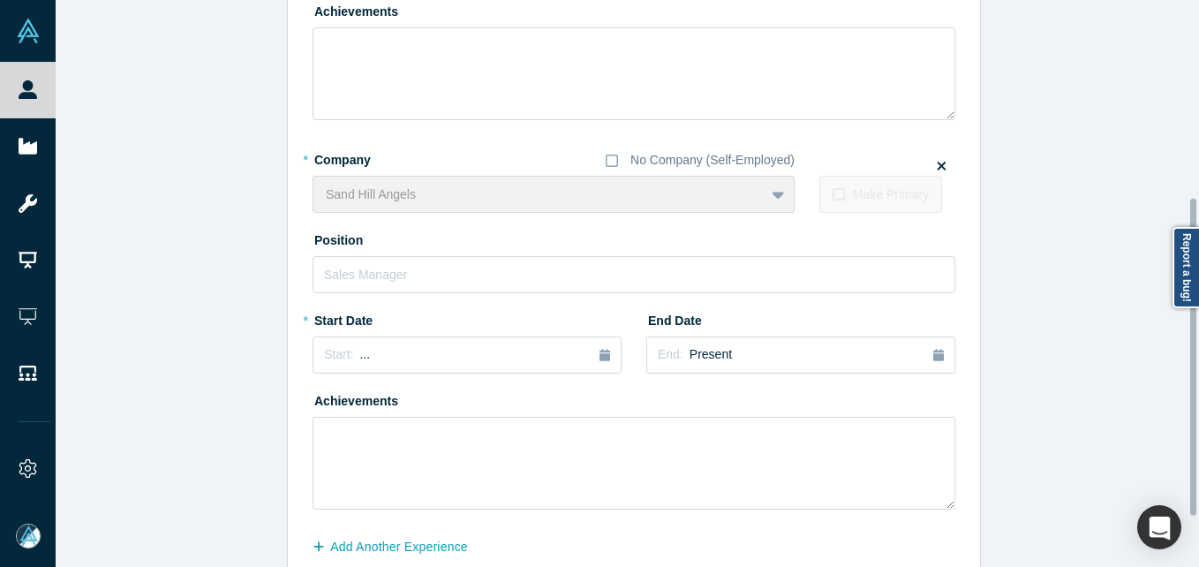
click at [942, 164] on div "* Company No Company (Self-Employed) Sand Hill Angels To pick up a draggable it…" at bounding box center [633, 179] width 643 height 68
click at [939, 164] on div "* Company No Company (Self-Employed) Sand Hill Angels To pick up a draggable it…" at bounding box center [633, 179] width 643 height 68
click at [936, 166] on icon at bounding box center [940, 165] width 9 height 13
click at [0, 0] on input "checkbox" at bounding box center [0, 0] width 0 height 0
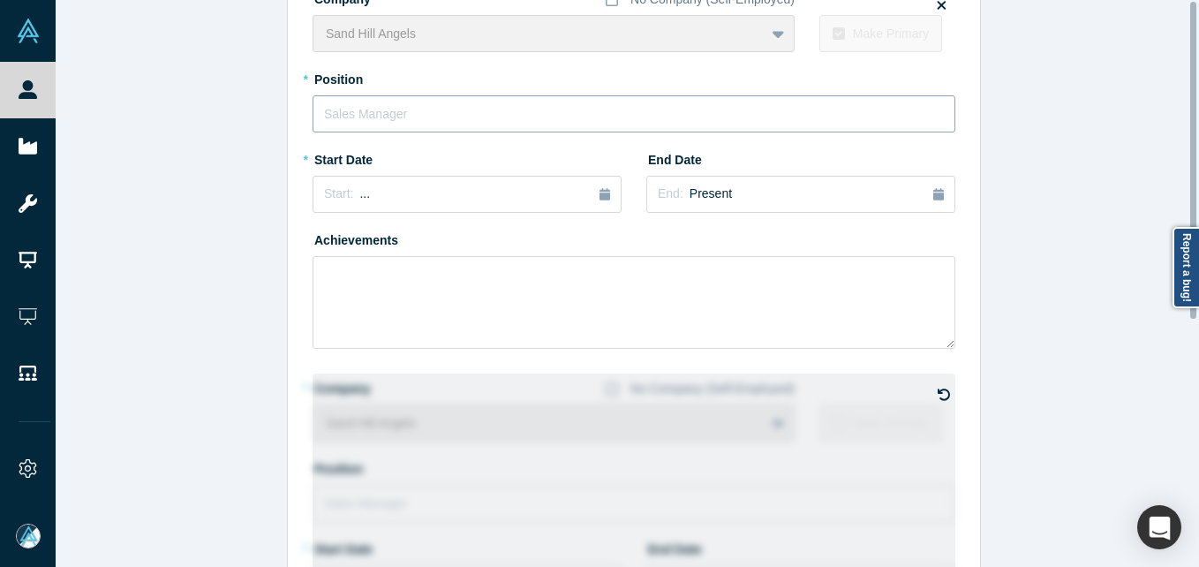
scroll to position [0, 0]
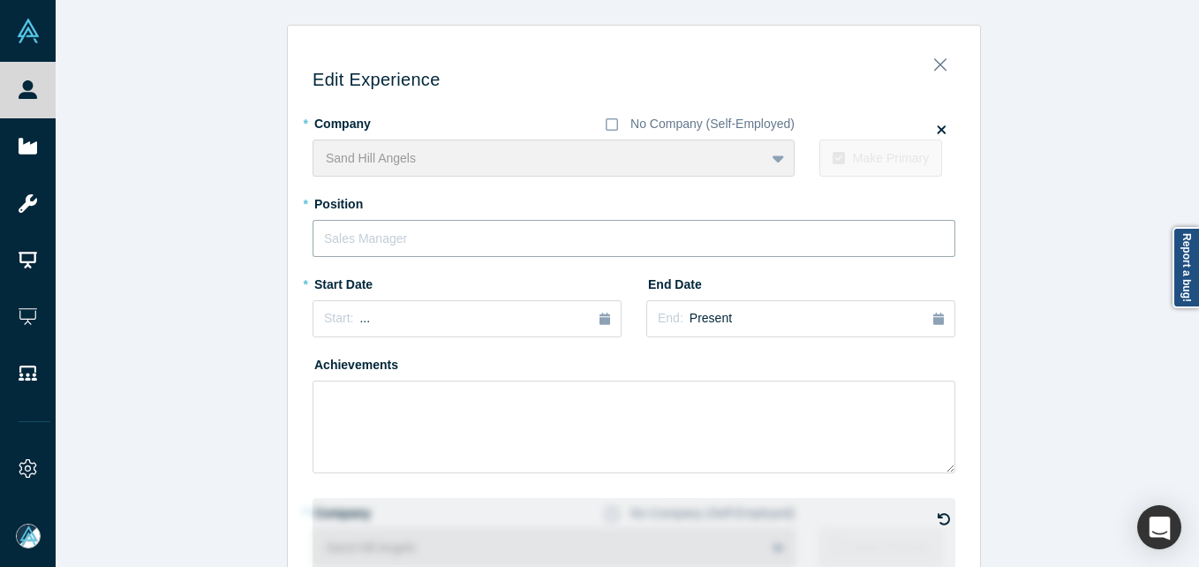
click at [379, 223] on input "text" at bounding box center [633, 238] width 643 height 37
type input "Member"
click at [467, 344] on div "* Start Date Start: ..." at bounding box center [466, 309] width 309 height 80
click at [450, 312] on div "Start: ..." at bounding box center [467, 318] width 286 height 19
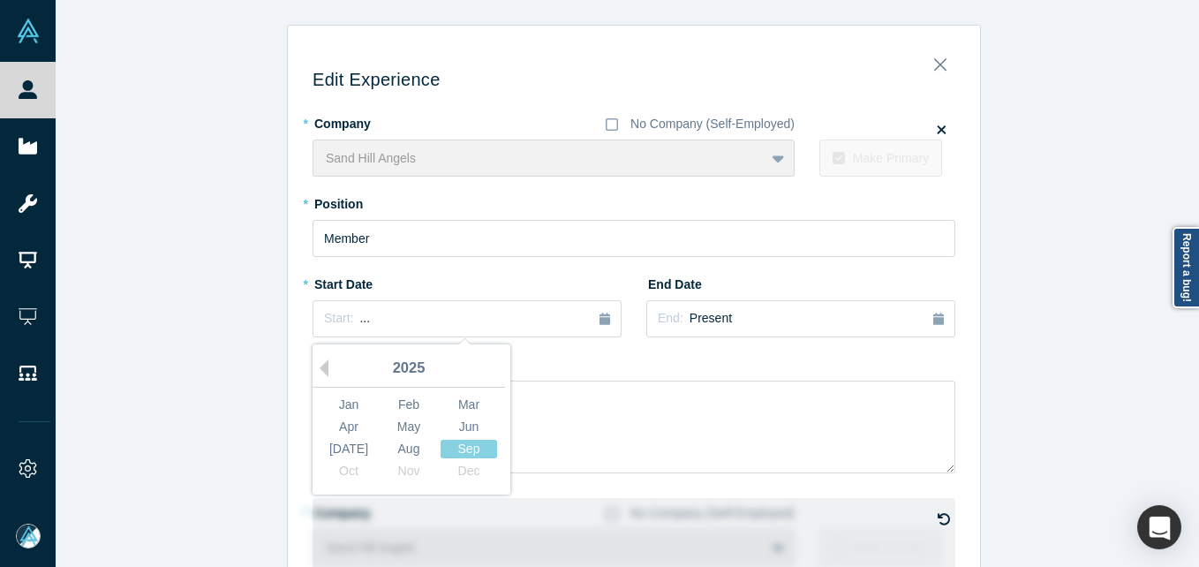
click at [325, 363] on div "2025" at bounding box center [408, 368] width 192 height 37
click at [320, 366] on button "Previous Year" at bounding box center [320, 368] width 18 height 18
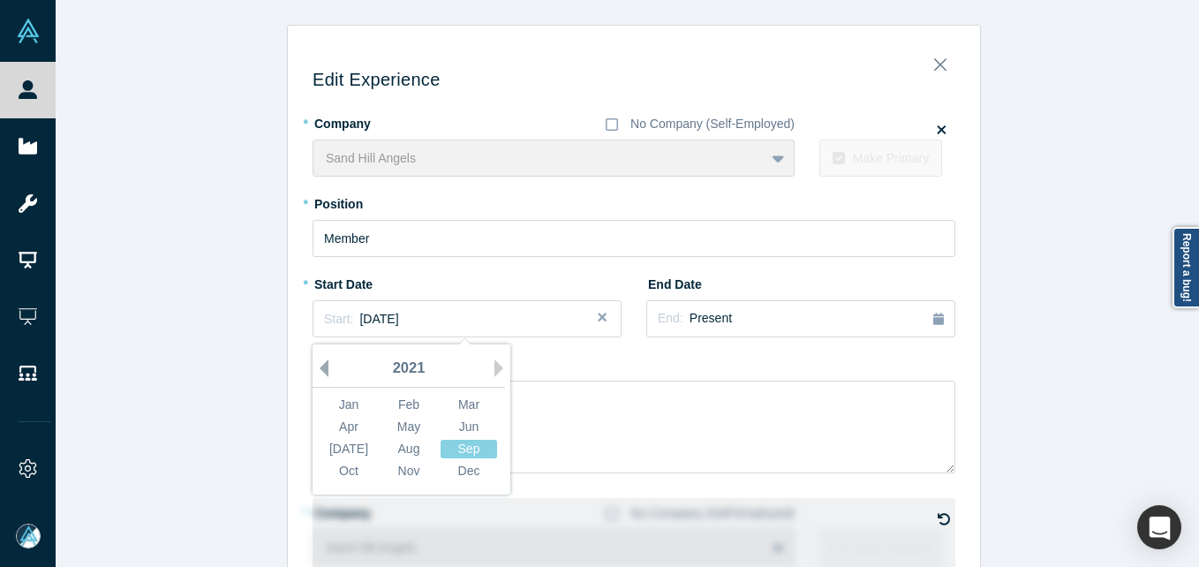
click at [320, 366] on button "Previous Year" at bounding box center [320, 368] width 18 height 18
click at [486, 365] on div "2017" at bounding box center [408, 368] width 192 height 37
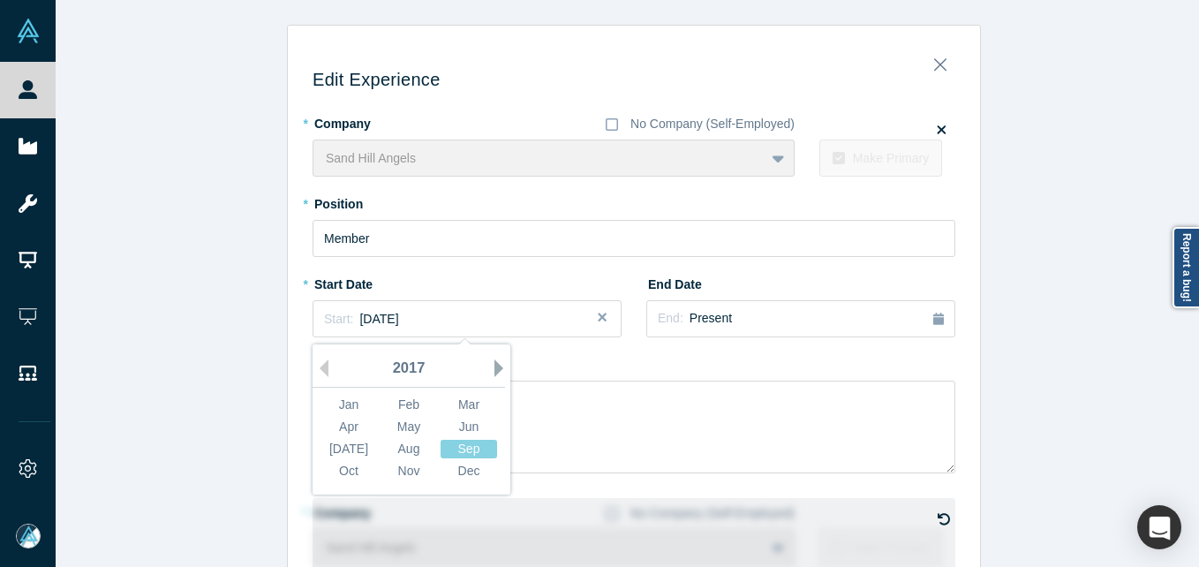
click at [495, 373] on button "Next Year" at bounding box center [503, 368] width 18 height 18
click at [336, 472] on div "Oct" at bounding box center [348, 471] width 56 height 19
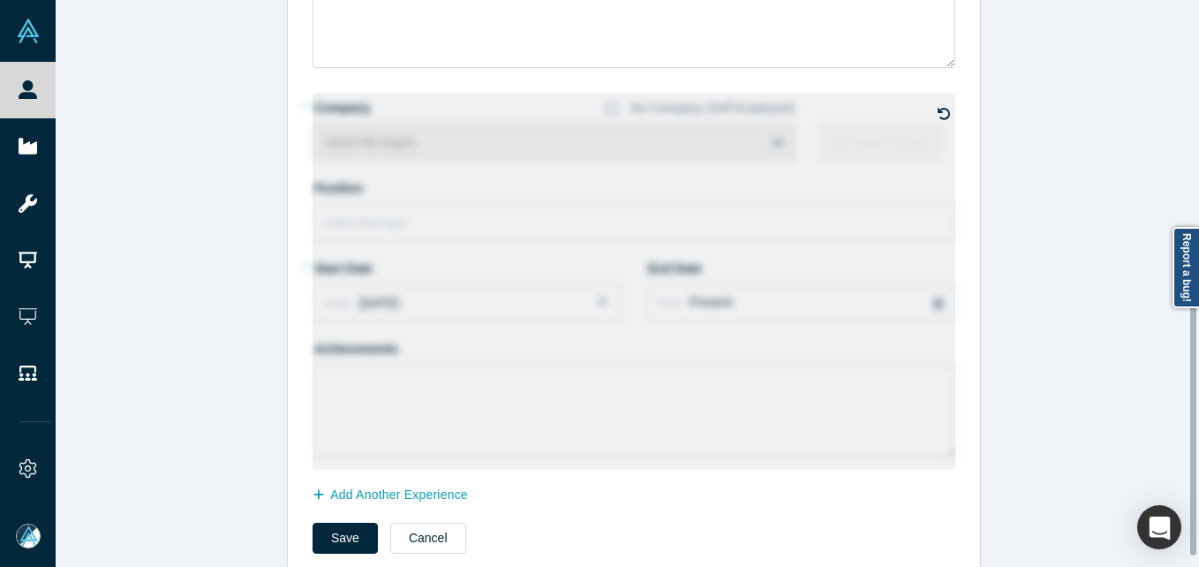
scroll to position [442, 0]
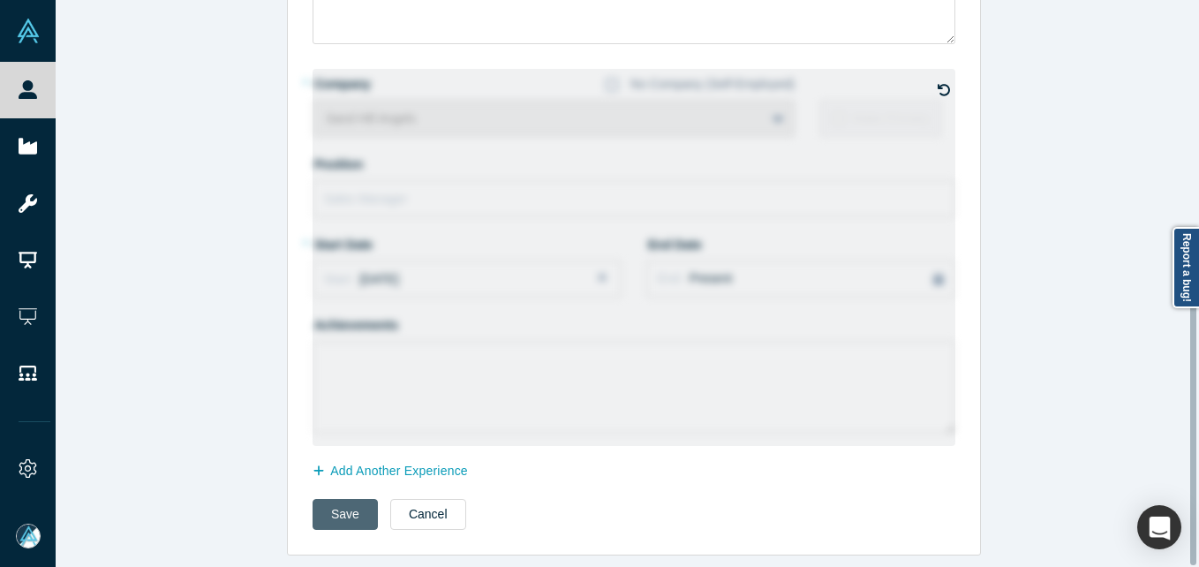
click at [333, 499] on button "Save" at bounding box center [344, 514] width 65 height 31
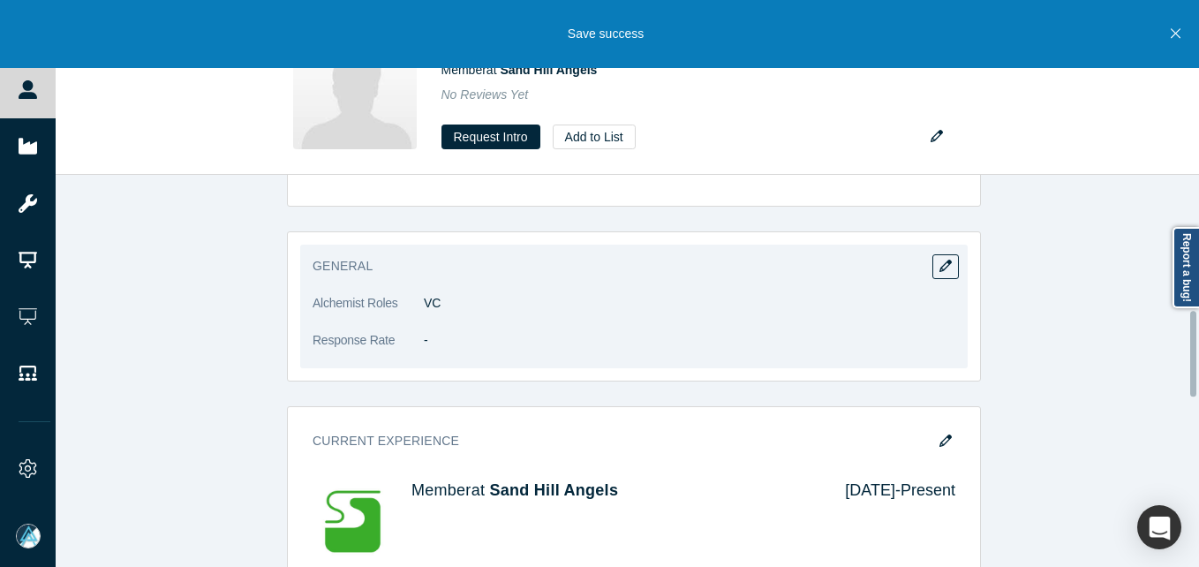
scroll to position [618, 0]
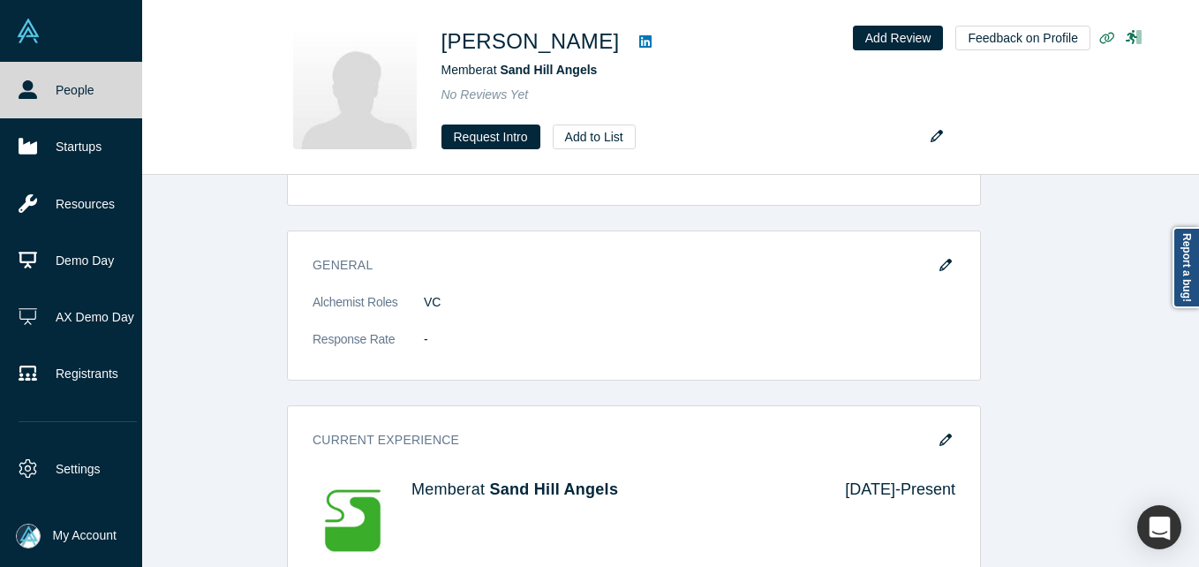
click at [78, 84] on link "People" at bounding box center [77, 90] width 155 height 56
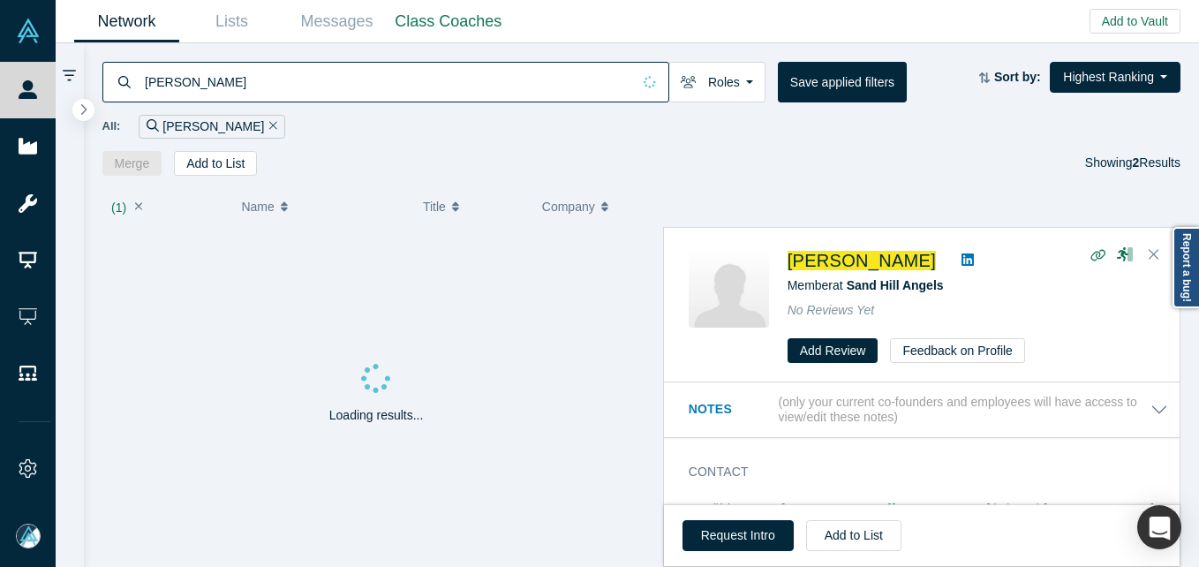
click at [184, 82] on input "[PERSON_NAME]" at bounding box center [387, 81] width 488 height 41
paste input "[PERSON_NAME]"
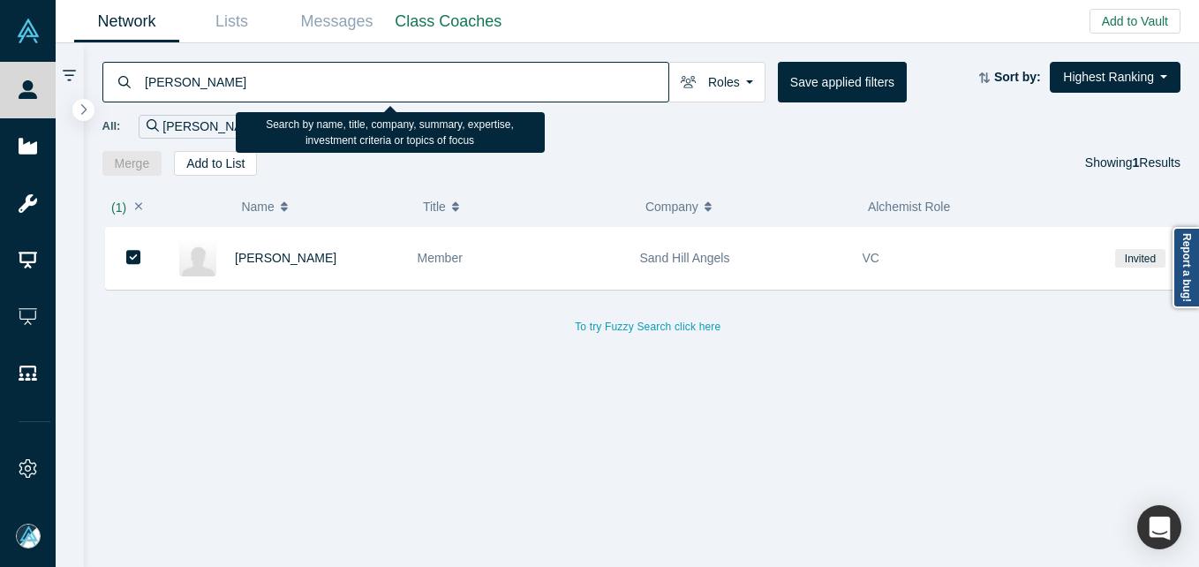
drag, startPoint x: 146, startPoint y: 84, endPoint x: 158, endPoint y: 79, distance: 13.4
click at [147, 84] on input "[PERSON_NAME]" at bounding box center [405, 81] width 525 height 41
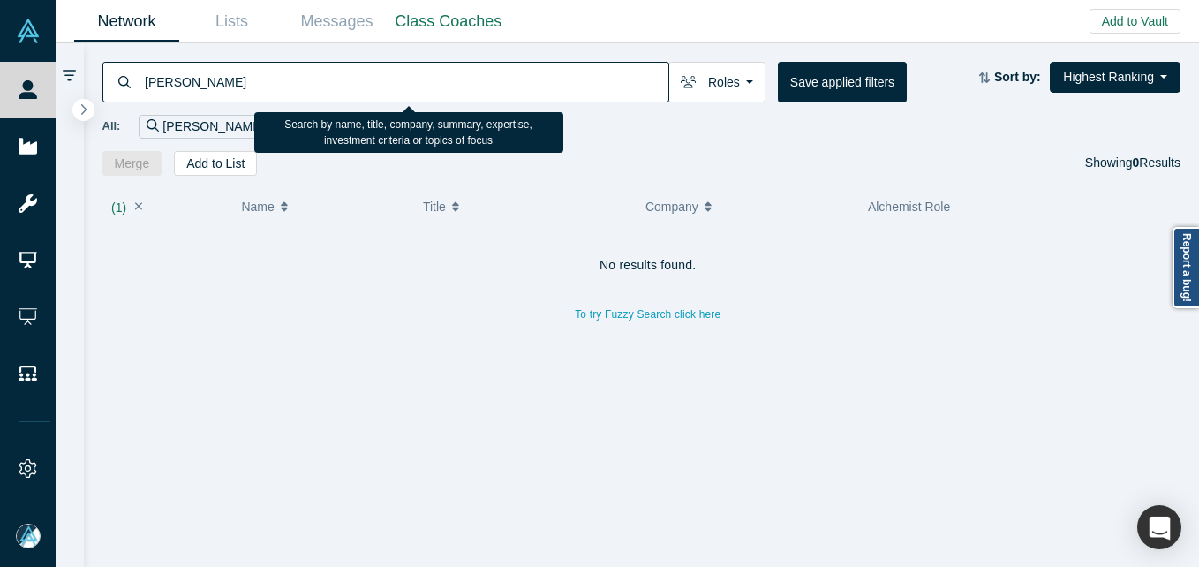
drag, startPoint x: 234, startPoint y: 100, endPoint x: 221, endPoint y: 87, distance: 18.1
click at [229, 100] on input "[PERSON_NAME]" at bounding box center [405, 81] width 525 height 41
click at [221, 87] on input "[PERSON_NAME]" at bounding box center [405, 81] width 525 height 41
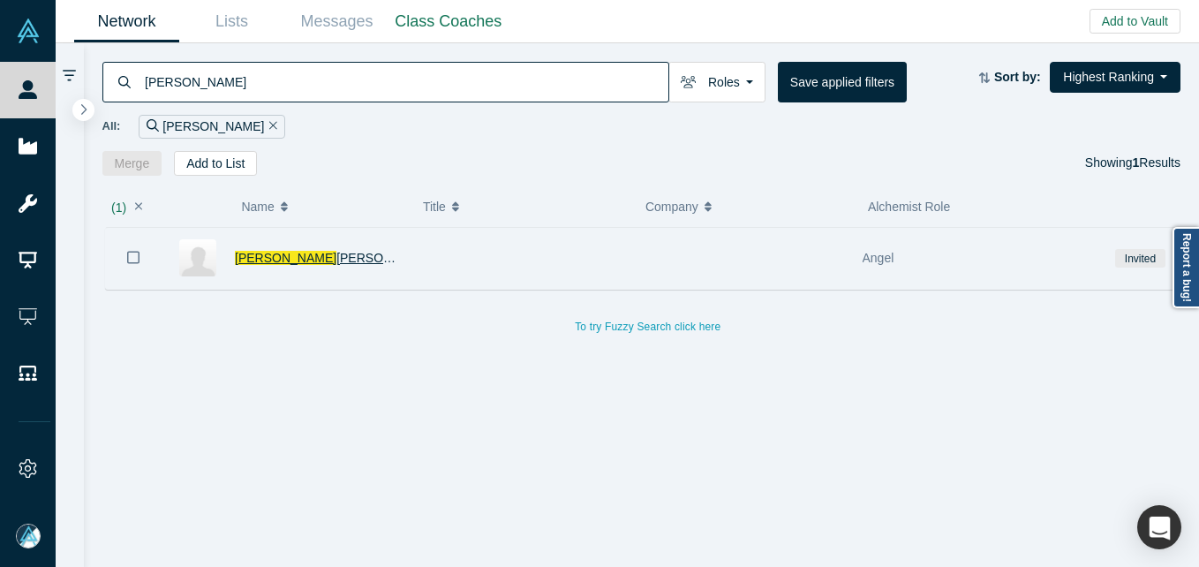
type input "[PERSON_NAME]"
click at [336, 259] on span "[PERSON_NAME]" at bounding box center [386, 258] width 101 height 14
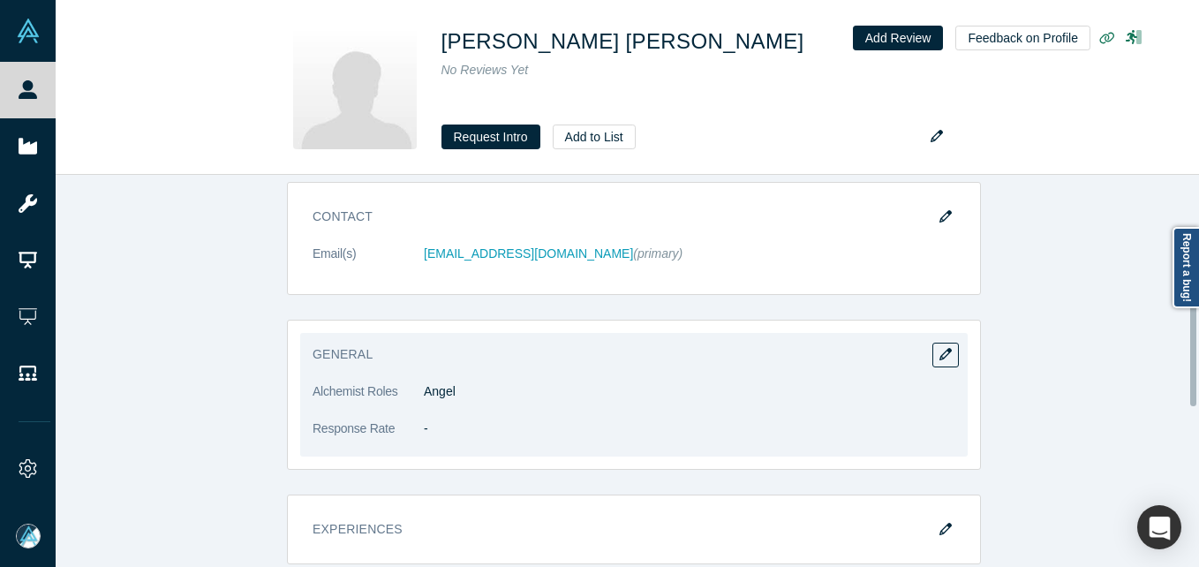
scroll to position [353, 0]
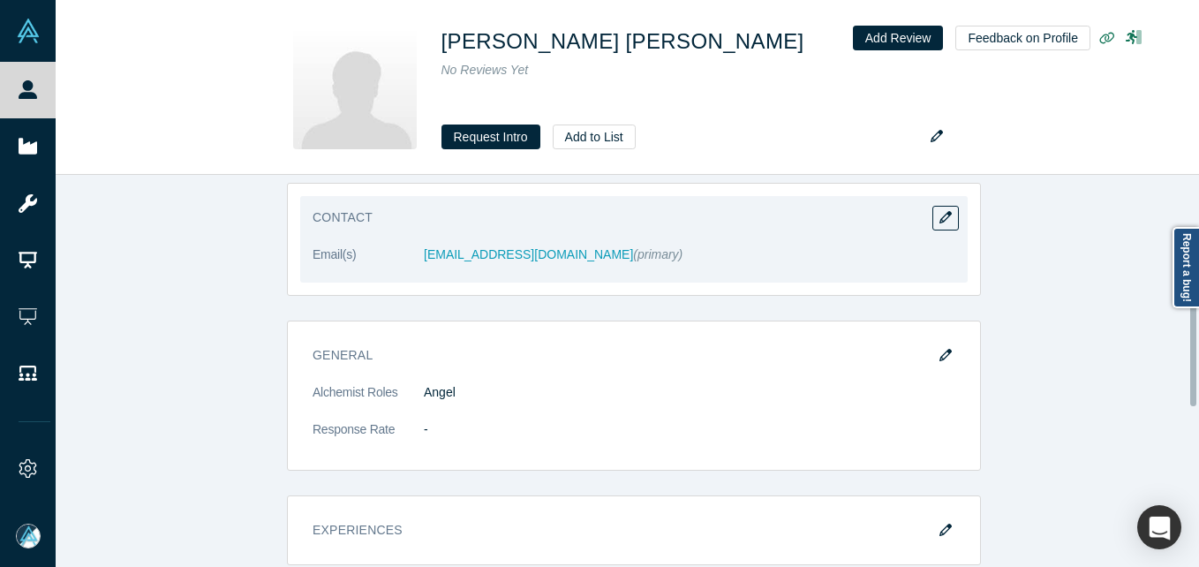
click at [955, 208] on div "Contact Email(s) [EMAIL_ADDRESS][DOMAIN_NAME] (primary)" at bounding box center [633, 239] width 667 height 86
click at [945, 214] on button "button" at bounding box center [945, 218] width 26 height 25
select select "US"
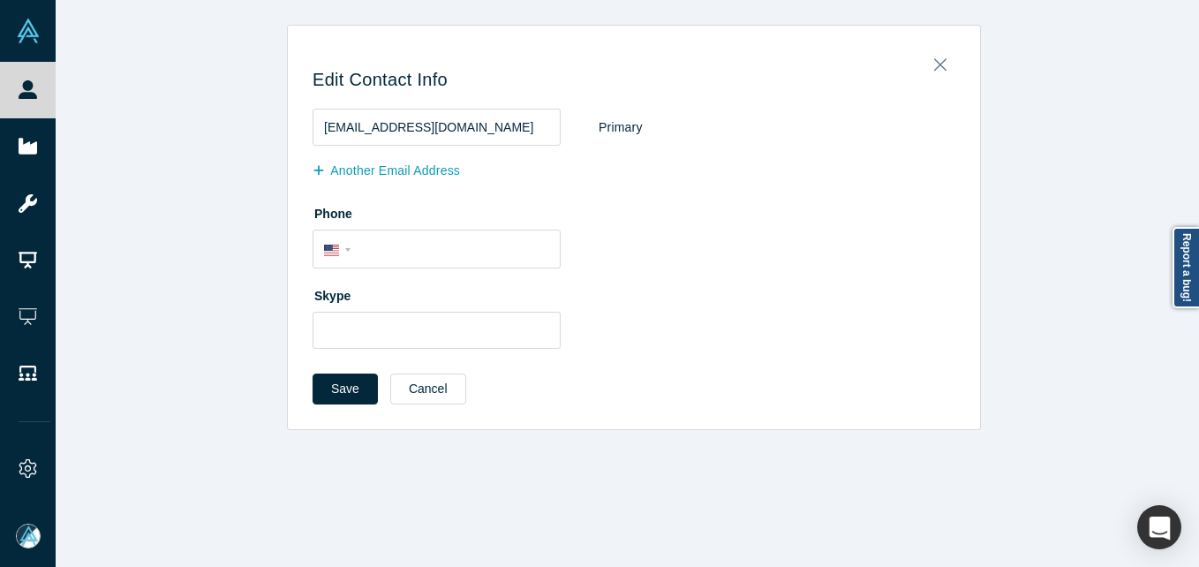
scroll to position [0, 0]
click at [358, 173] on button "Another Email Address" at bounding box center [395, 170] width 166 height 31
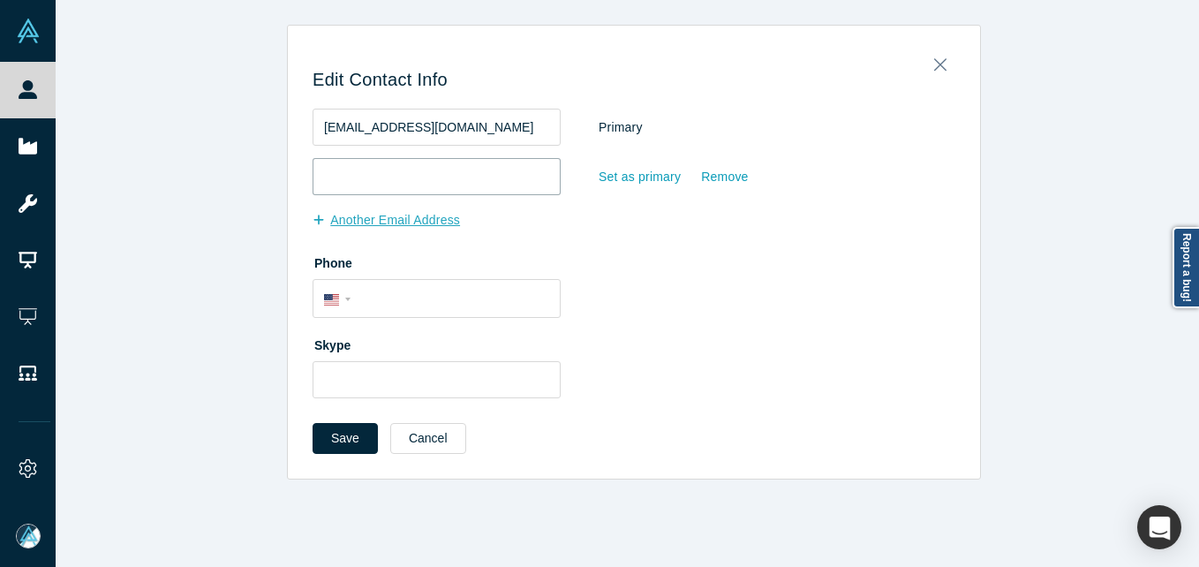
click at [359, 173] on input "email" at bounding box center [436, 176] width 248 height 37
paste input "[EMAIL_ADDRESS][DOMAIN_NAME]"
click at [325, 177] on input "[EMAIL_ADDRESS][DOMAIN_NAME]" at bounding box center [436, 176] width 248 height 37
type input "[EMAIL_ADDRESS][DOMAIN_NAME]"
click at [328, 446] on button "Save" at bounding box center [344, 438] width 65 height 31
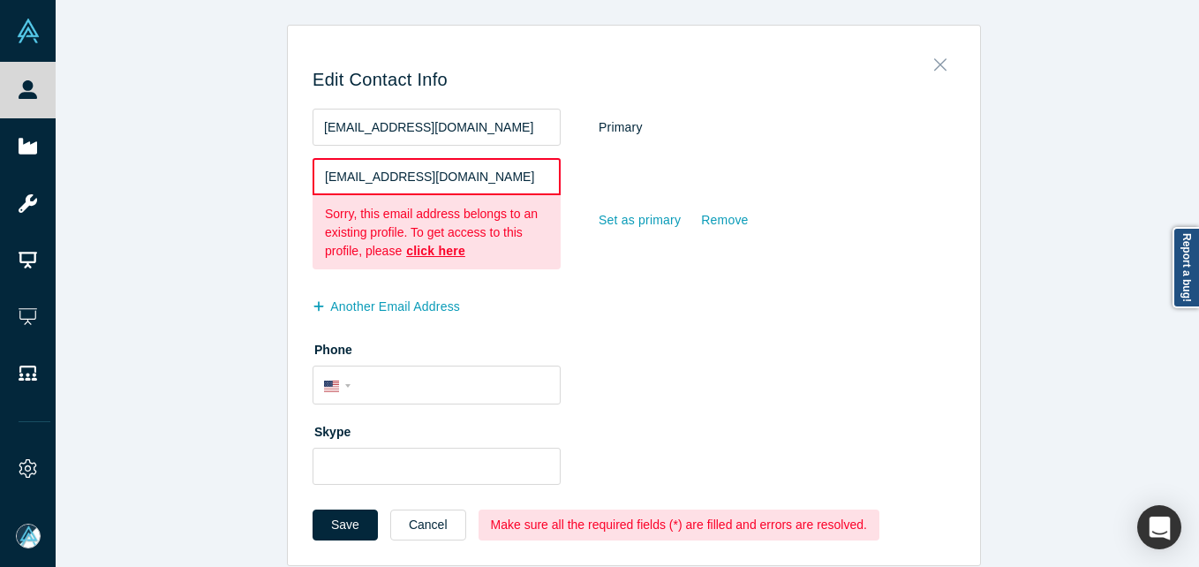
click at [940, 64] on button "Close" at bounding box center [939, 60] width 37 height 25
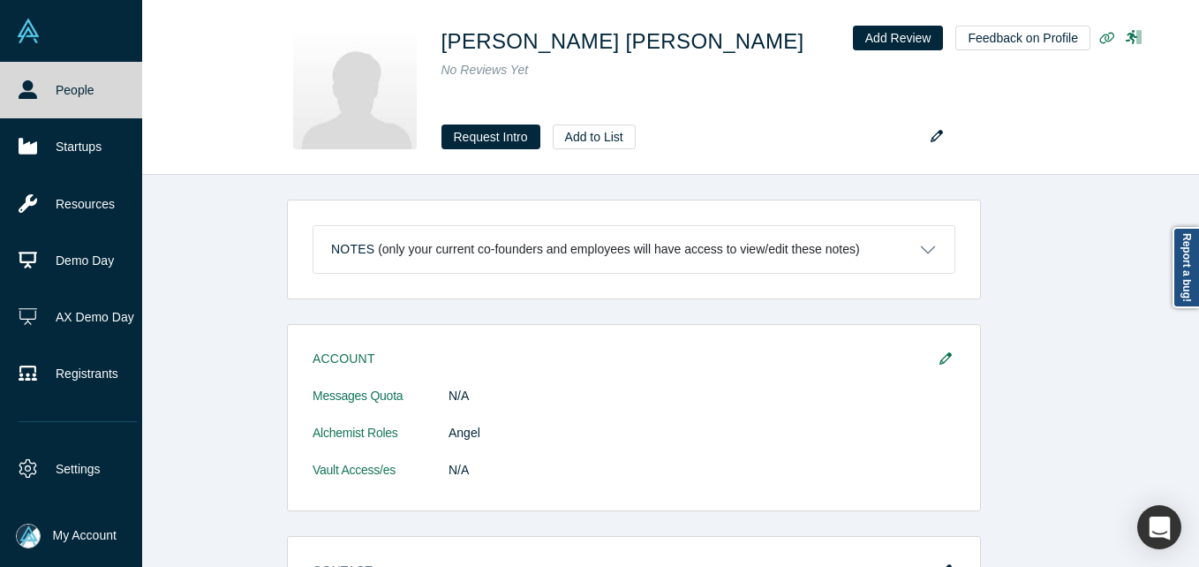
drag, startPoint x: 42, startPoint y: 87, endPoint x: 95, endPoint y: 90, distance: 53.0
click at [43, 86] on link "People" at bounding box center [77, 90] width 155 height 56
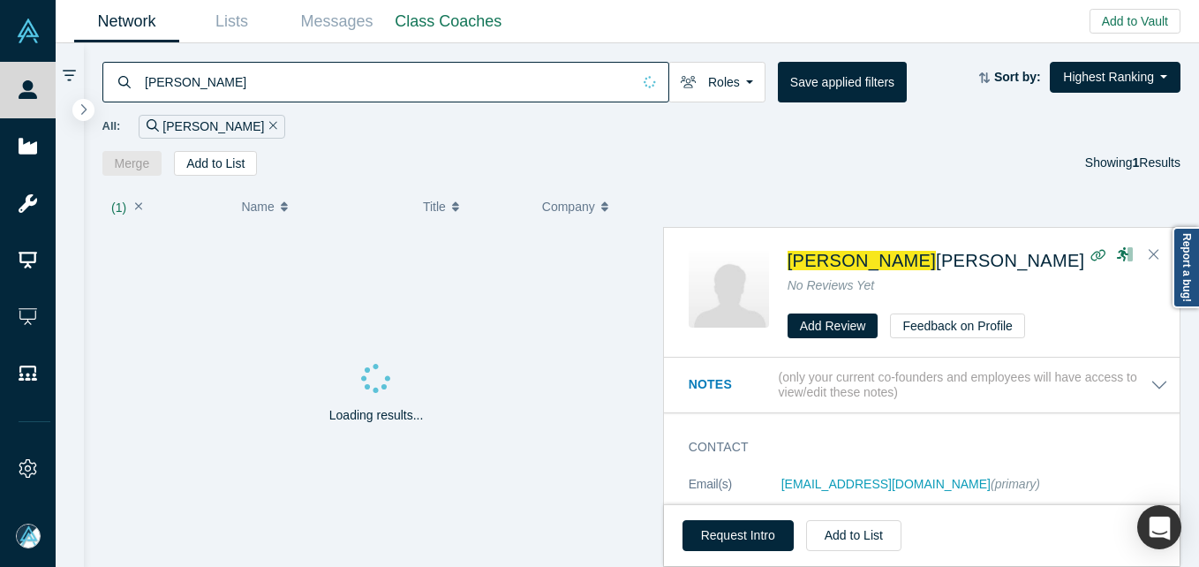
click at [256, 81] on input "[PERSON_NAME]" at bounding box center [387, 81] width 488 height 41
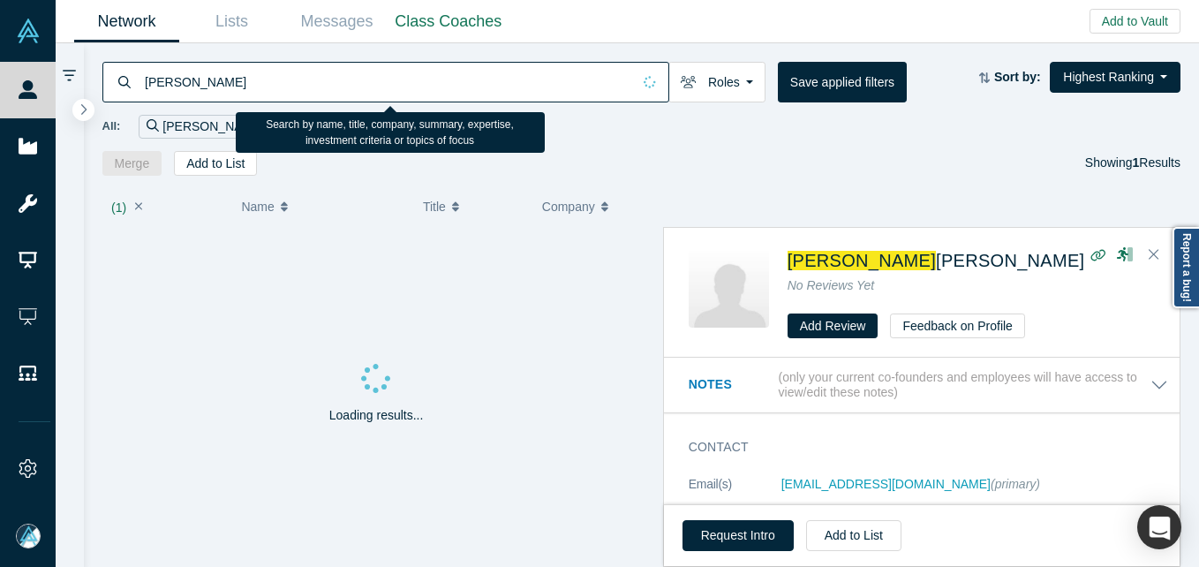
click at [255, 80] on input "[PERSON_NAME]" at bounding box center [387, 81] width 488 height 41
click at [257, 81] on input "[PERSON_NAME]" at bounding box center [387, 81] width 488 height 41
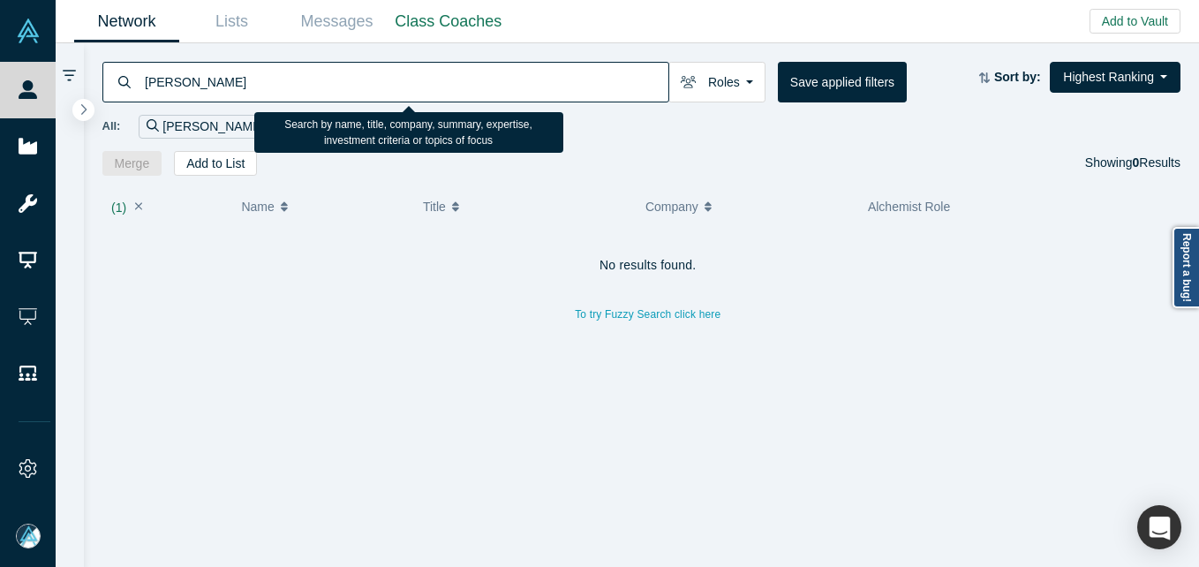
click at [187, 84] on input "[PERSON_NAME]" at bounding box center [405, 81] width 525 height 41
click at [188, 84] on input "[PERSON_NAME]" at bounding box center [405, 81] width 525 height 41
paste input "[EMAIL_ADDRESS][DOMAIN_NAME]"
click at [221, 89] on input "[EMAIL_ADDRESS][DOMAIN_NAME] Arya" at bounding box center [405, 81] width 525 height 41
click at [225, 87] on input "[EMAIL_ADDRESS][DOMAIN_NAME] Arya" at bounding box center [405, 81] width 525 height 41
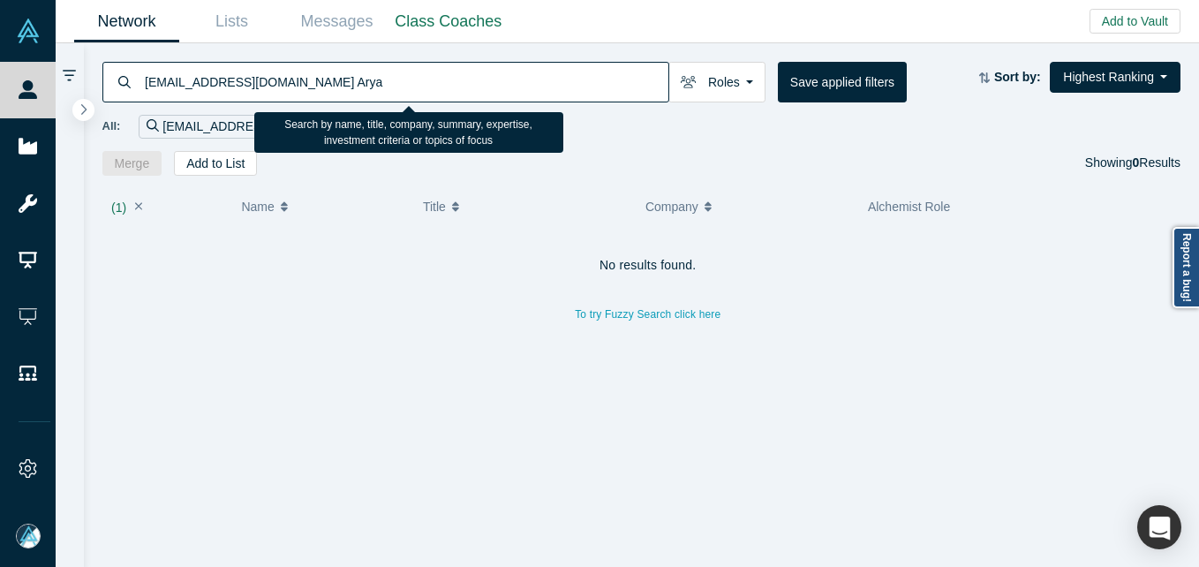
click at [226, 86] on input "[EMAIL_ADDRESS][DOMAIN_NAME] Arya" at bounding box center [405, 81] width 525 height 41
click at [227, 86] on input "[EMAIL_ADDRESS][DOMAIN_NAME] Arya" at bounding box center [405, 81] width 525 height 41
paste input "[EMAIL_ADDRESS][DOMAIN_NAME]"
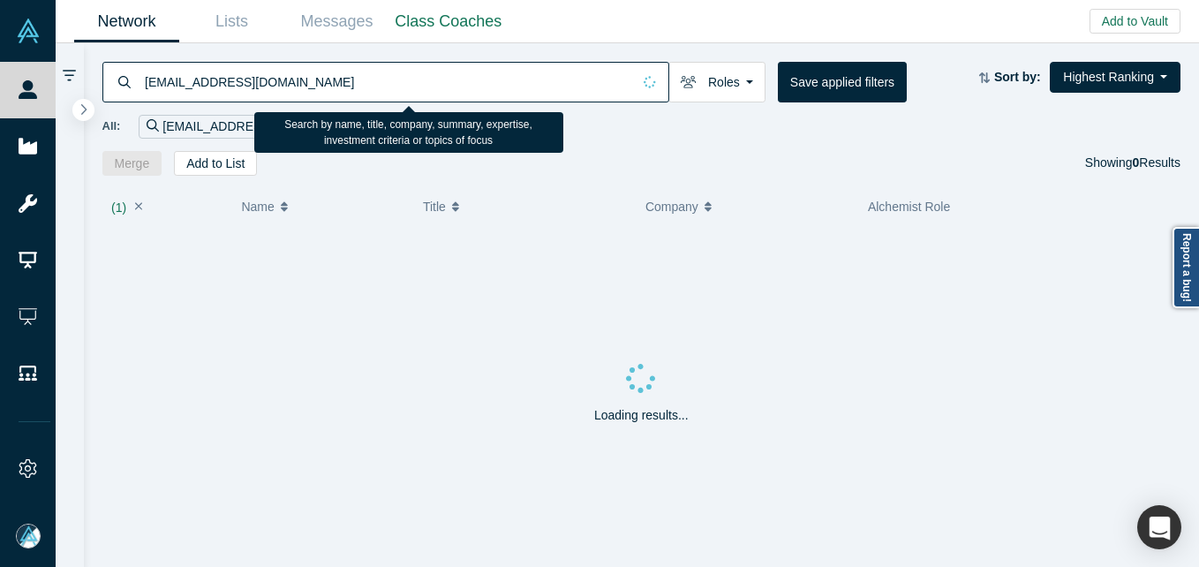
click at [148, 82] on input "[EMAIL_ADDRESS][DOMAIN_NAME]" at bounding box center [387, 81] width 488 height 41
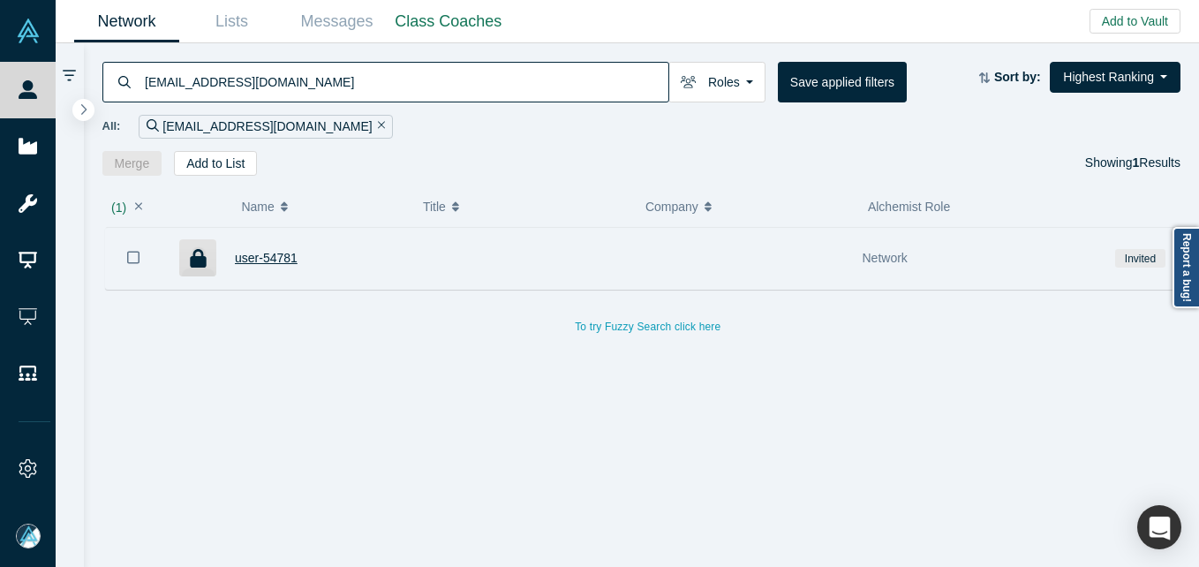
type input "[EMAIL_ADDRESS][DOMAIN_NAME]"
click at [264, 253] on span "user-54781" at bounding box center [266, 258] width 63 height 14
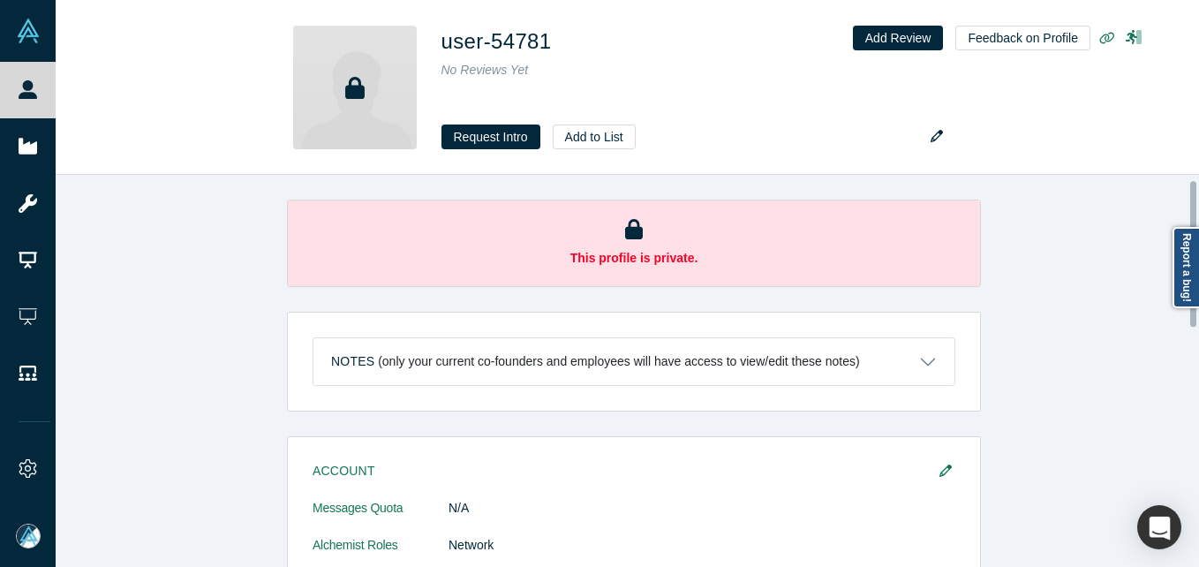
scroll to position [353, 0]
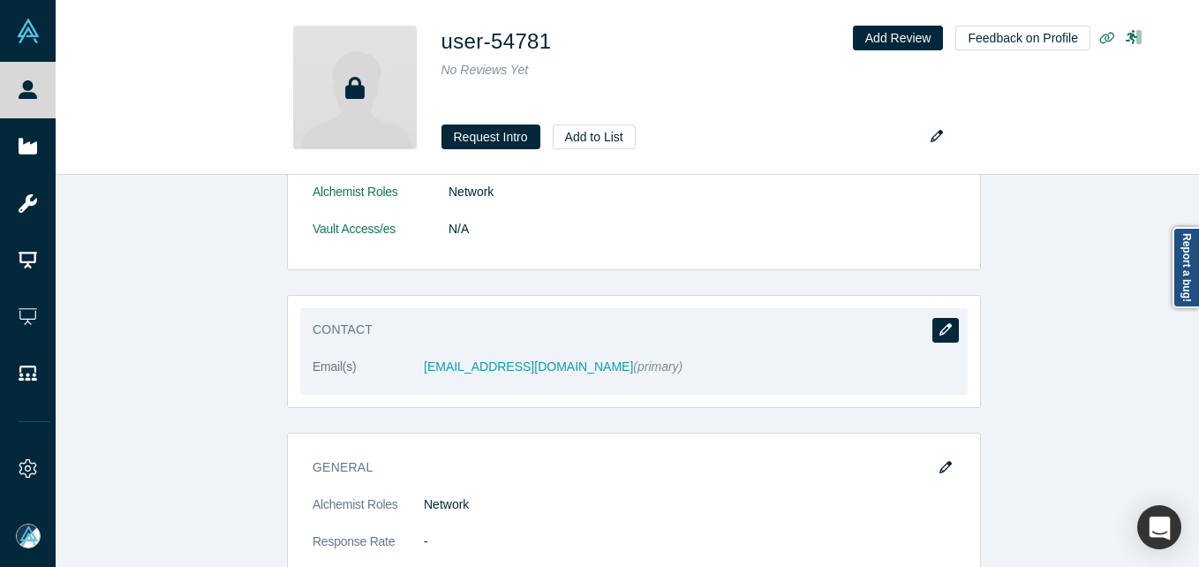
click at [944, 329] on button "button" at bounding box center [945, 330] width 26 height 25
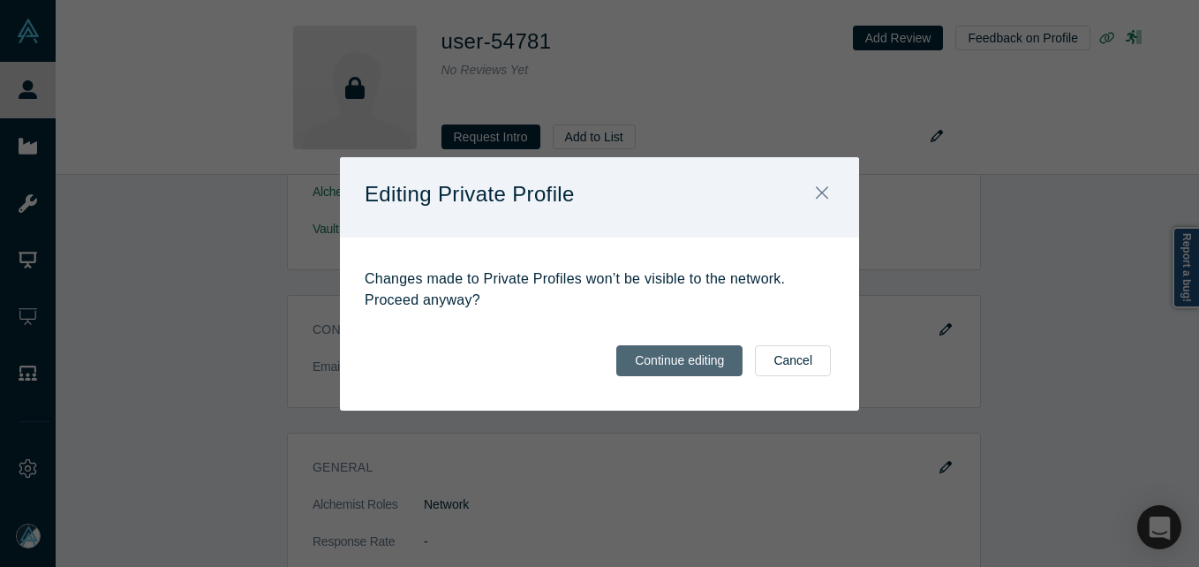
click at [675, 368] on button "Continue editing" at bounding box center [679, 360] width 126 height 31
select select "US"
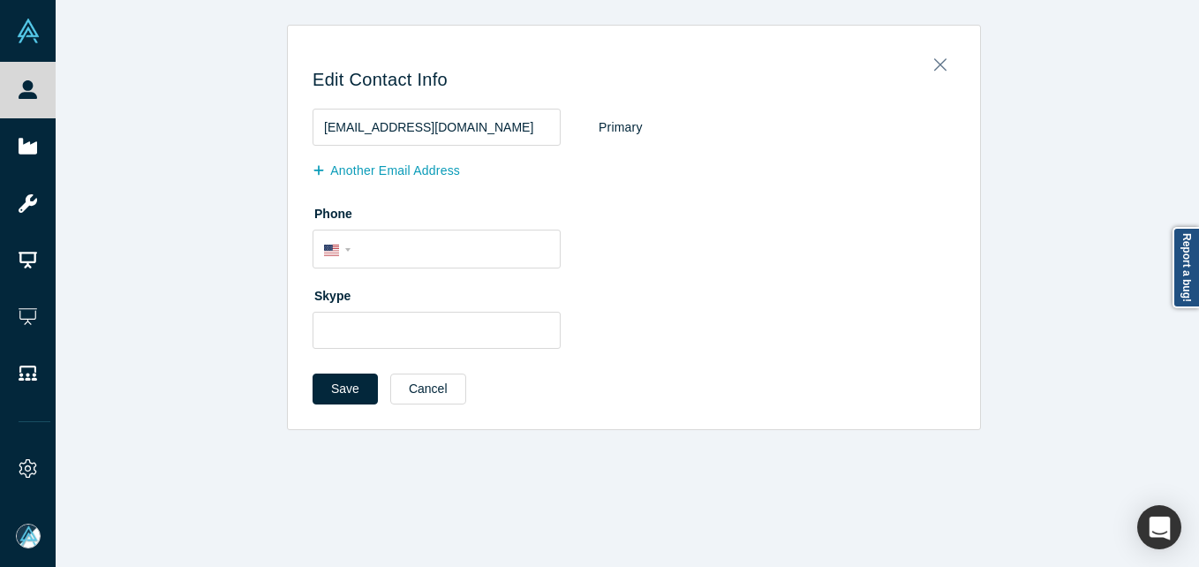
scroll to position [0, 0]
drag, startPoint x: 441, startPoint y: 128, endPoint x: 448, endPoint y: 117, distance: 13.5
click at [440, 126] on input "[EMAIL_ADDRESS][DOMAIN_NAME]" at bounding box center [436, 127] width 248 height 37
type input "[EMAIL_ADDRESS][DOMAIN_NAME]"
click at [339, 394] on button "Save" at bounding box center [344, 388] width 65 height 31
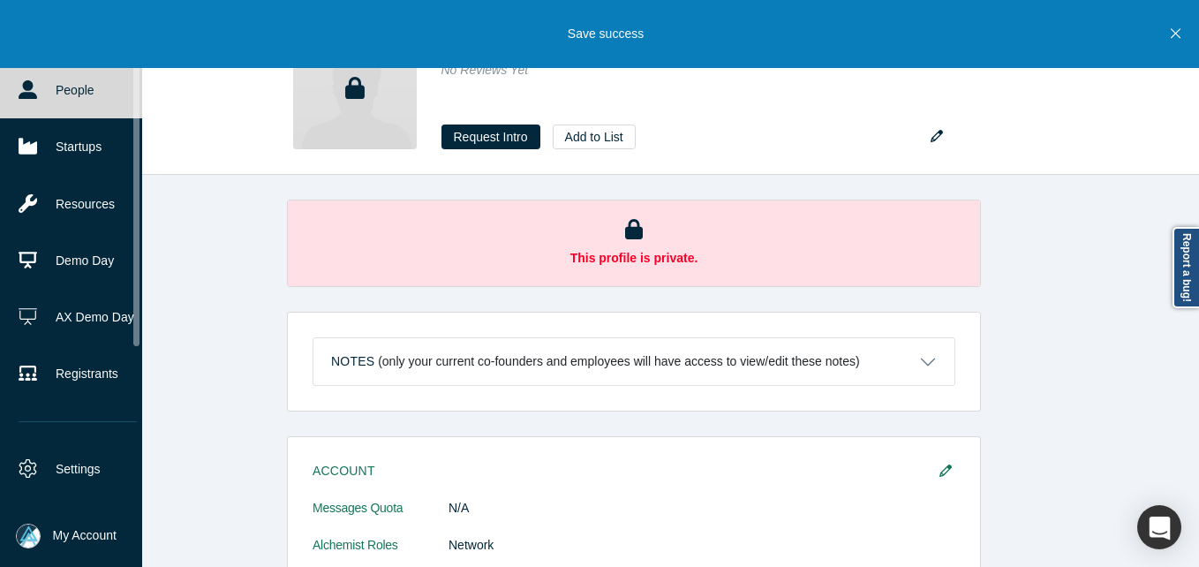
click at [39, 87] on link "People" at bounding box center [77, 90] width 155 height 56
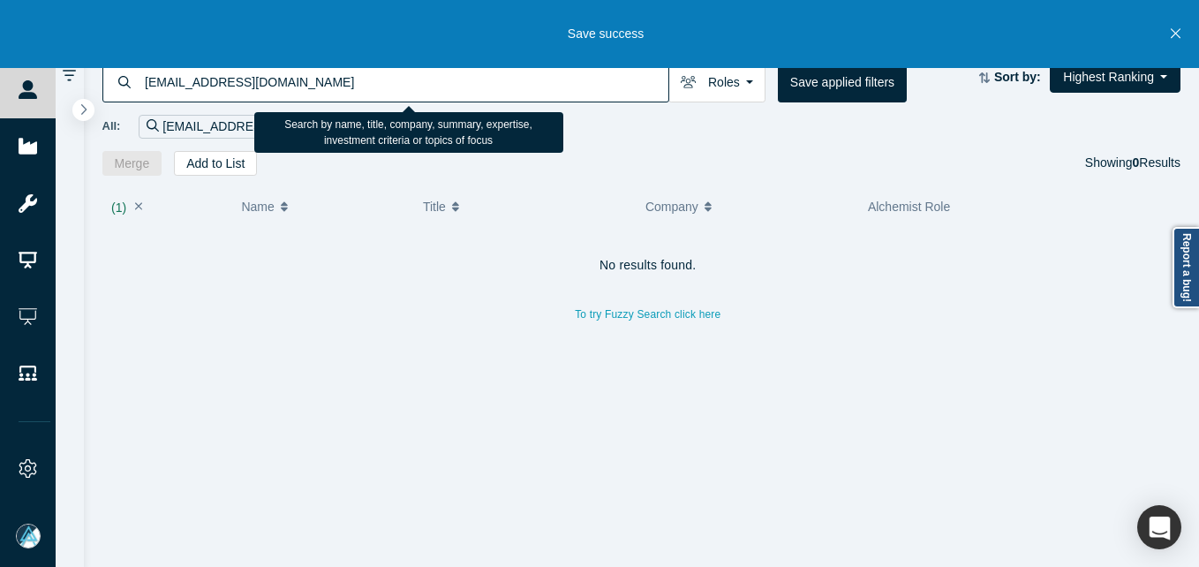
click at [193, 85] on input "[EMAIL_ADDRESS][DOMAIN_NAME]" at bounding box center [405, 81] width 525 height 41
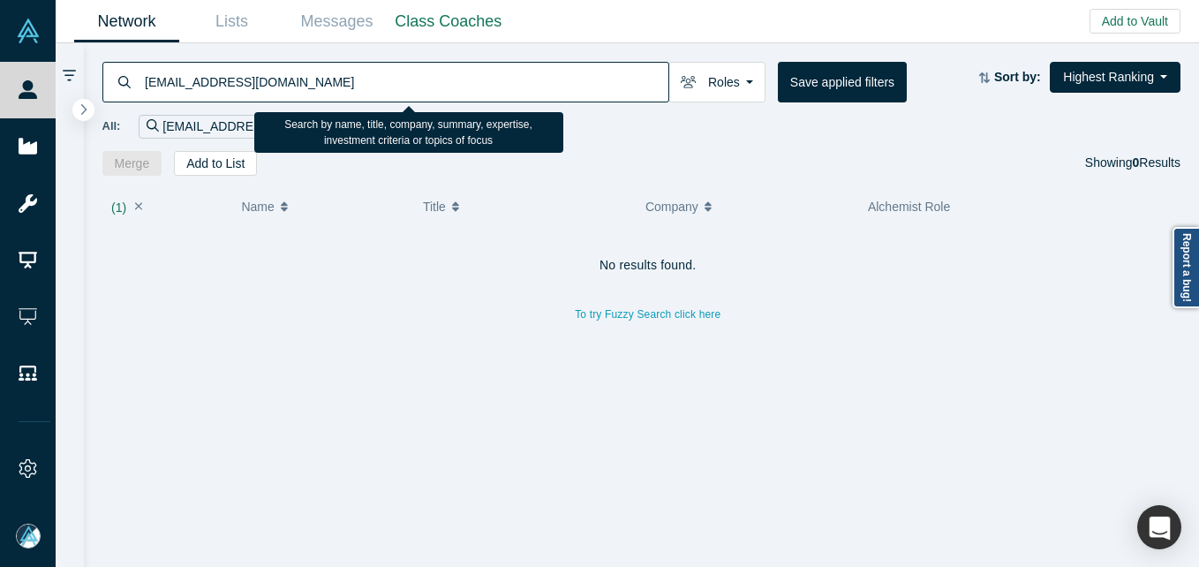
click at [193, 85] on input "[EMAIL_ADDRESS][DOMAIN_NAME]" at bounding box center [405, 81] width 525 height 41
click at [193, 84] on input "[EMAIL_ADDRESS][DOMAIN_NAME]" at bounding box center [405, 81] width 525 height 41
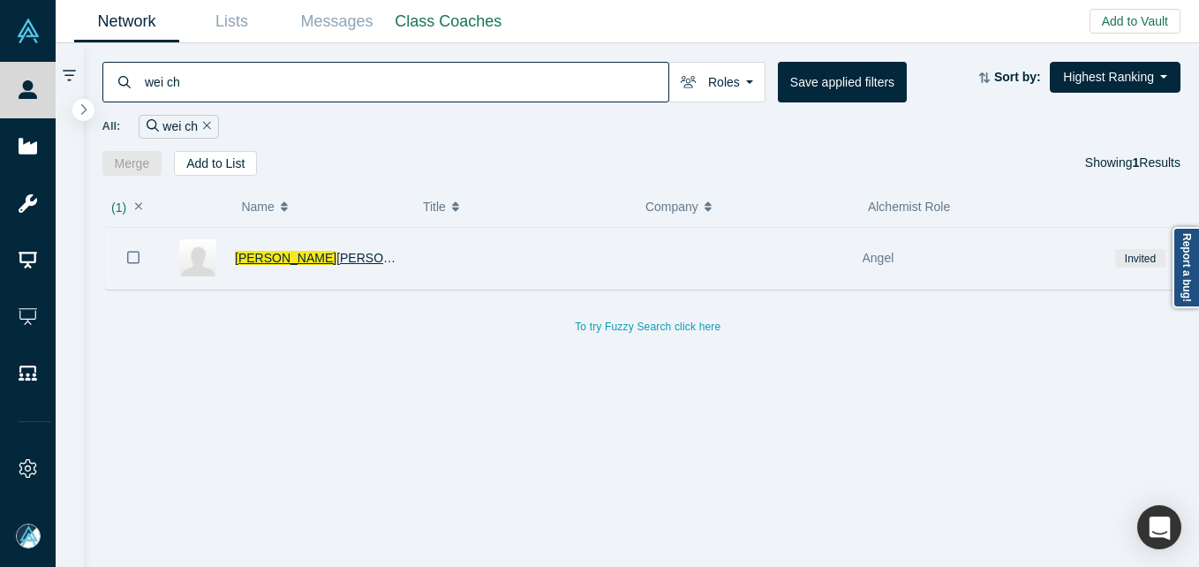
type input "wei ch"
click at [336, 260] on span "[PERSON_NAME]" at bounding box center [386, 258] width 101 height 14
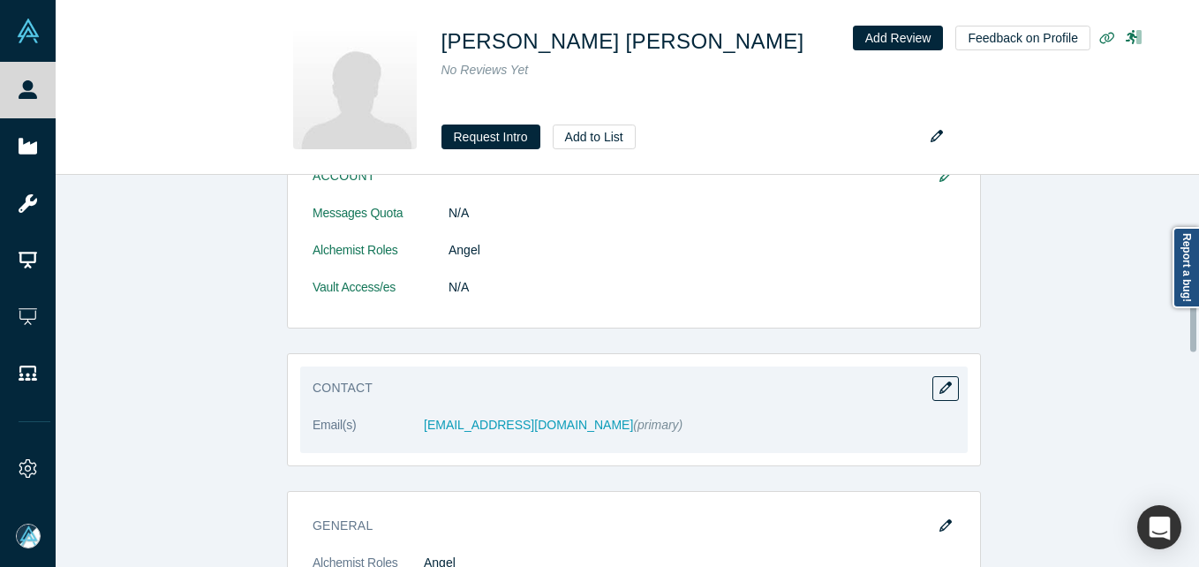
scroll to position [177, 0]
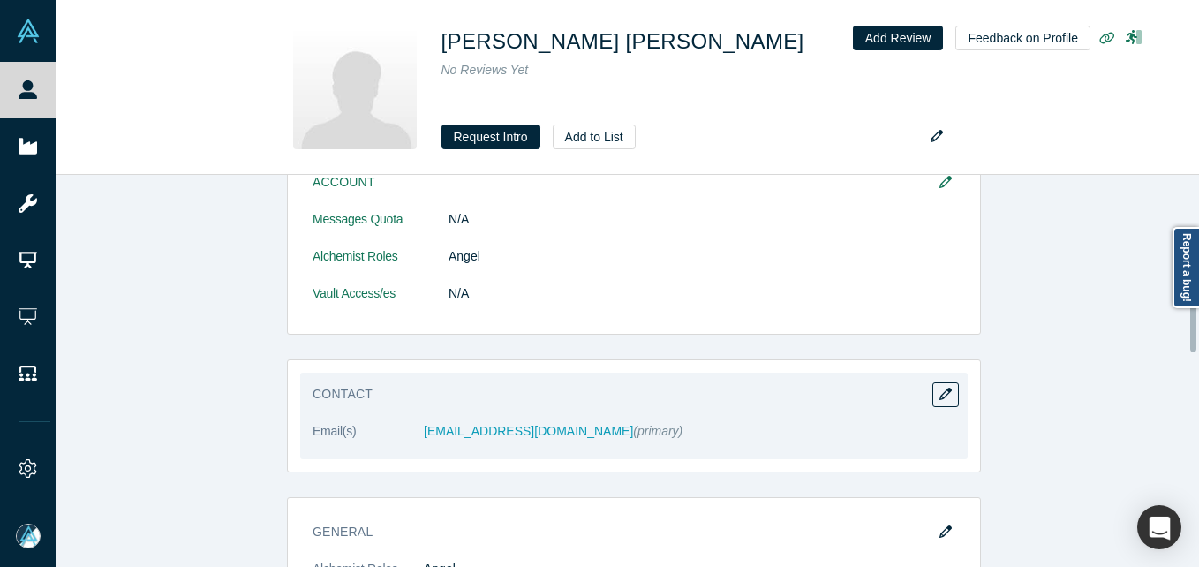
click at [954, 395] on div "Contact Email(s) [EMAIL_ADDRESS][DOMAIN_NAME] (primary)" at bounding box center [633, 415] width 667 height 86
click at [946, 392] on button "button" at bounding box center [945, 394] width 26 height 25
select select "US"
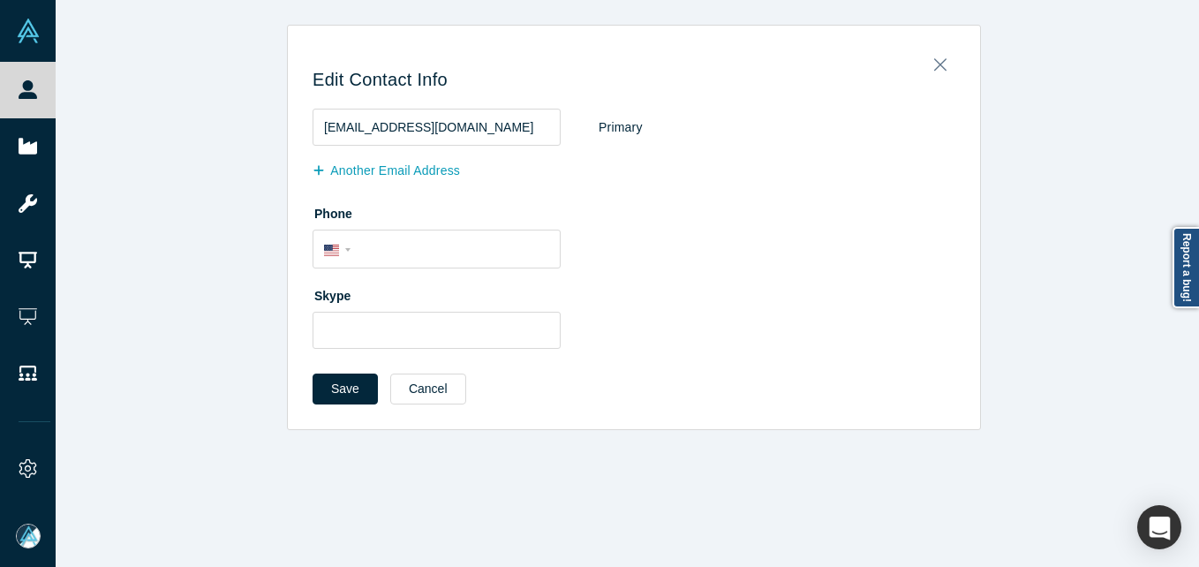
scroll to position [0, 0]
click at [390, 162] on button "Another Email Address" at bounding box center [395, 170] width 166 height 31
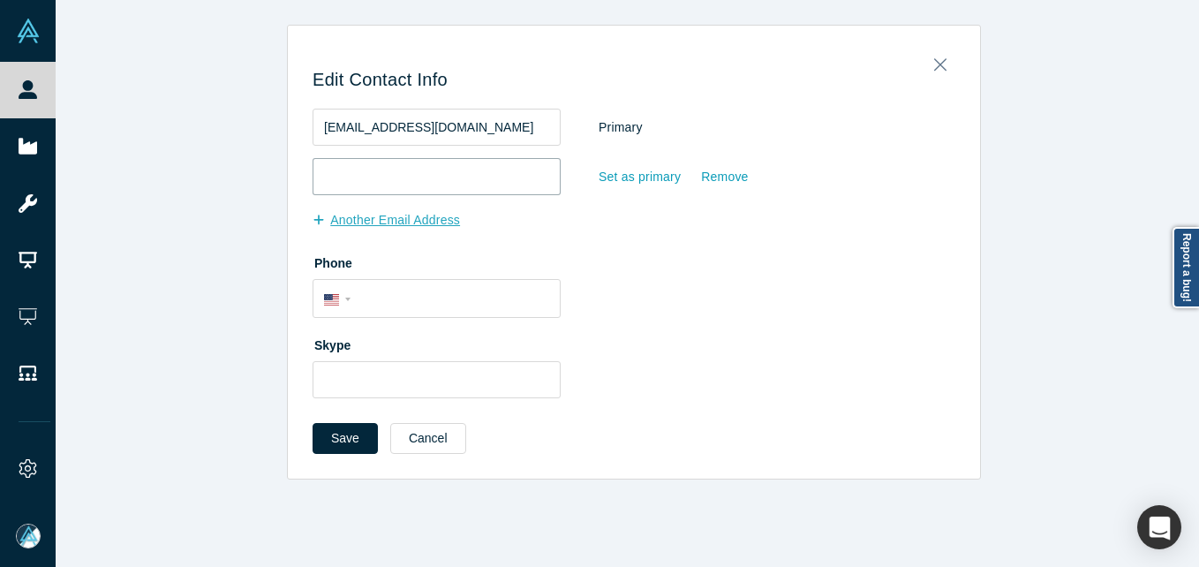
click at [390, 162] on input "email" at bounding box center [436, 176] width 248 height 37
paste input "[EMAIL_ADDRESS][DOMAIN_NAME]"
click at [331, 172] on input "[EMAIL_ADDRESS][DOMAIN_NAME]" at bounding box center [436, 176] width 248 height 37
type input "[EMAIL_ADDRESS][DOMAIN_NAME]"
click at [342, 438] on button "Save" at bounding box center [344, 438] width 65 height 31
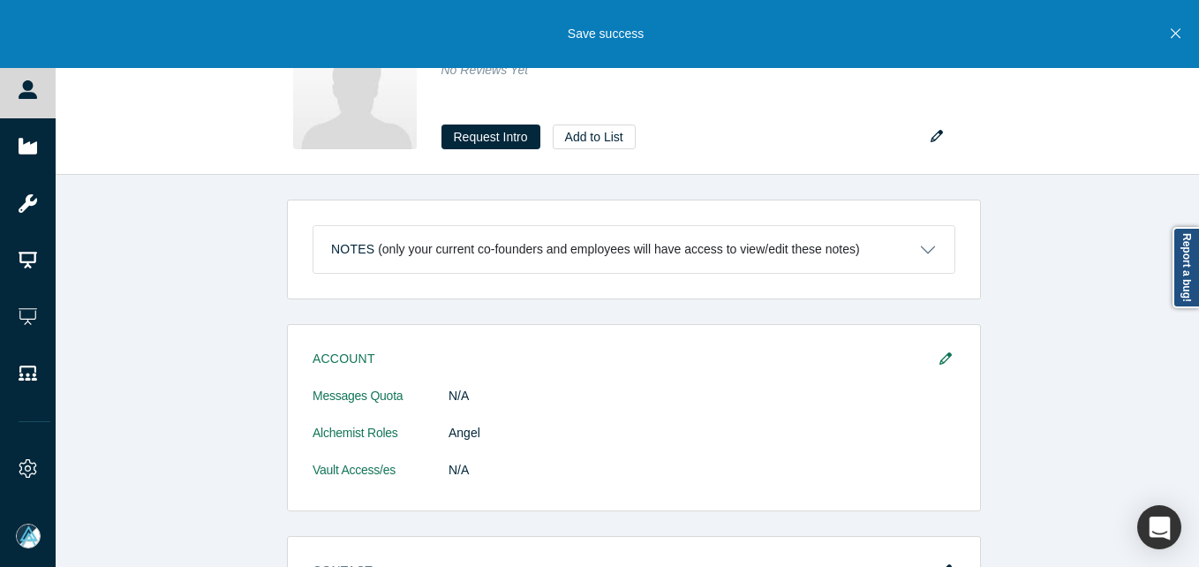
click at [41, 94] on link "People" at bounding box center [34, 90] width 69 height 56
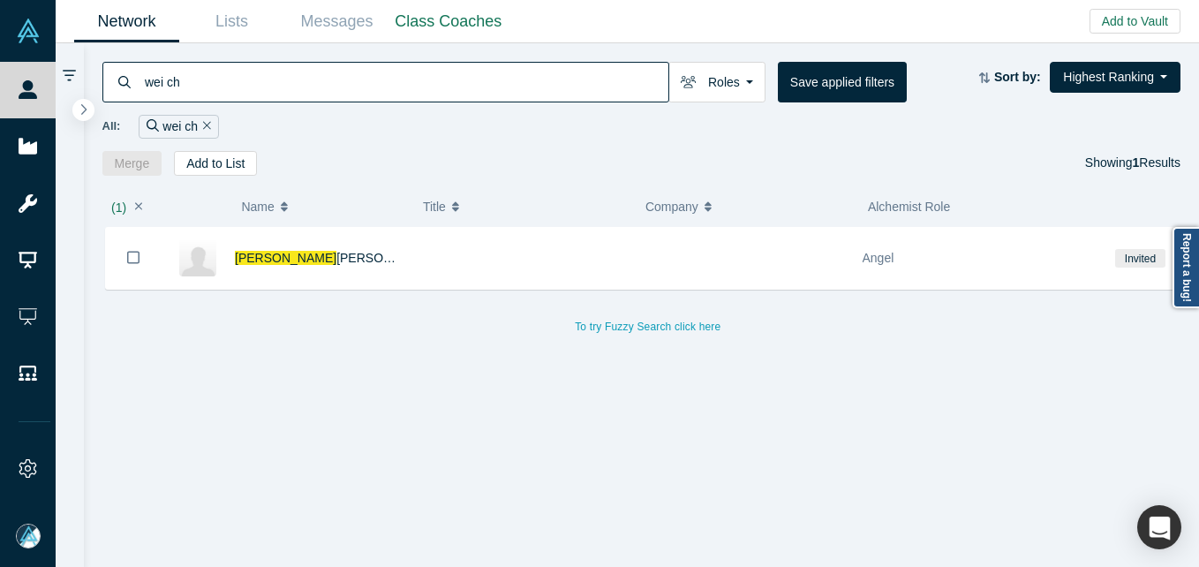
click at [276, 80] on input "wei ch" at bounding box center [405, 81] width 525 height 41
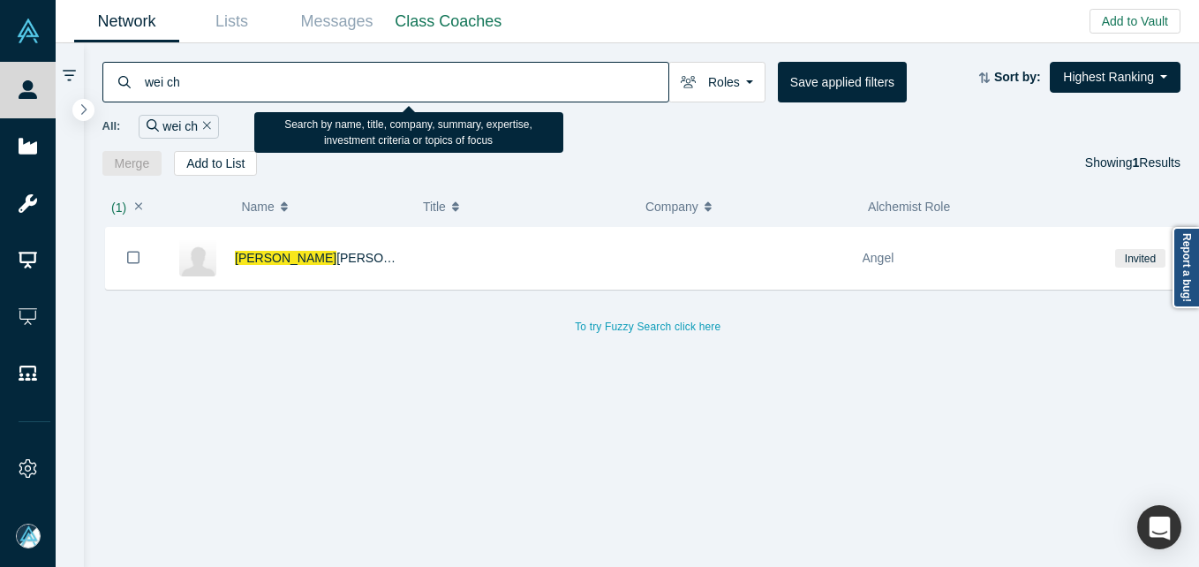
click at [276, 80] on input "wei ch" at bounding box center [405, 81] width 525 height 41
paste input "[PERSON_NAME]"
click at [276, 80] on input "[PERSON_NAME]" at bounding box center [405, 81] width 525 height 41
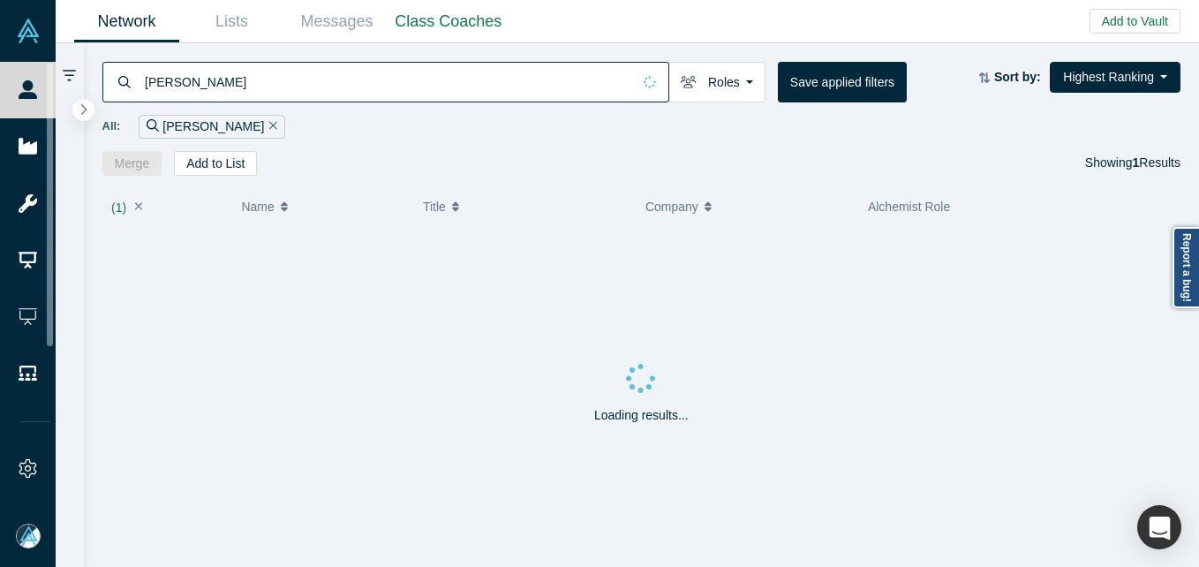
click at [151, 77] on input "[PERSON_NAME]" at bounding box center [387, 81] width 488 height 41
type input "[PERSON_NAME] Ar"
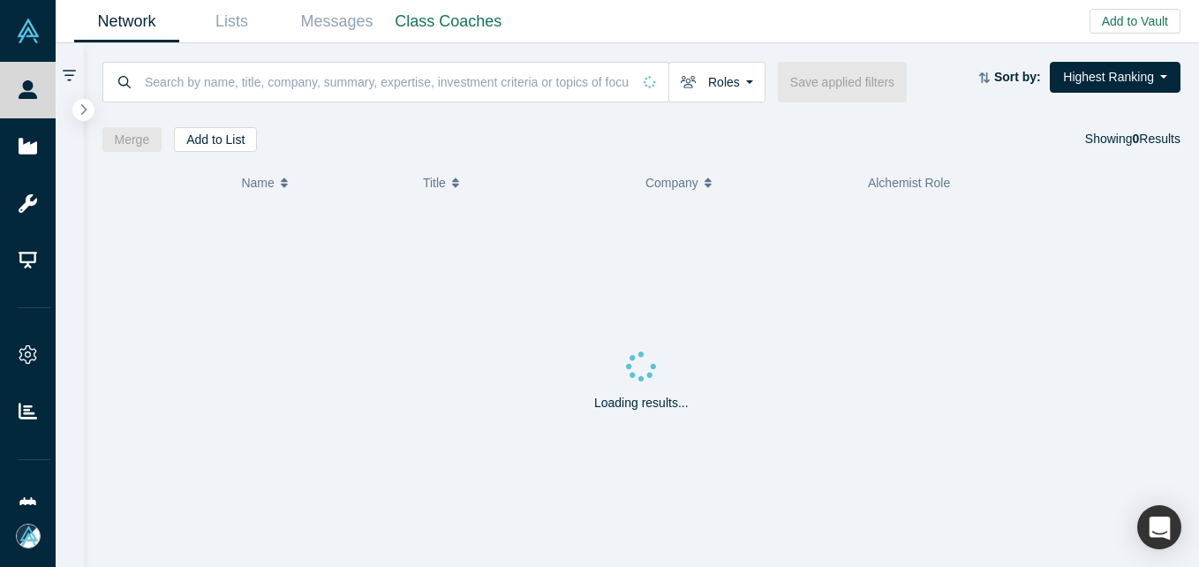
click at [1129, 14] on button "Add to Vault" at bounding box center [1134, 21] width 91 height 25
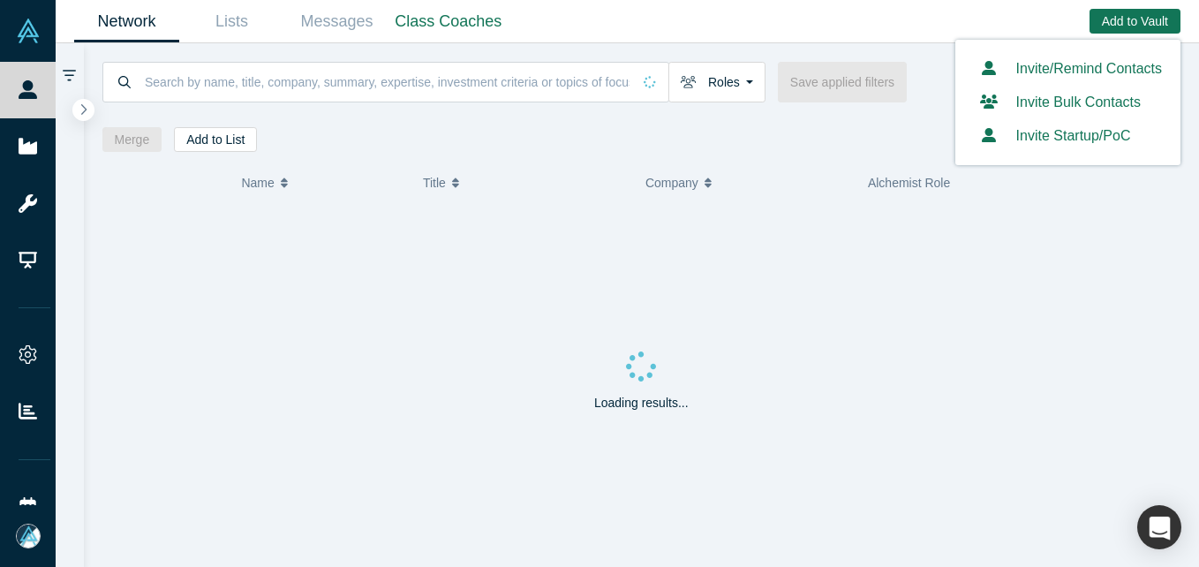
click at [1079, 67] on link "Invite/Remind Contacts" at bounding box center [1068, 68] width 188 height 15
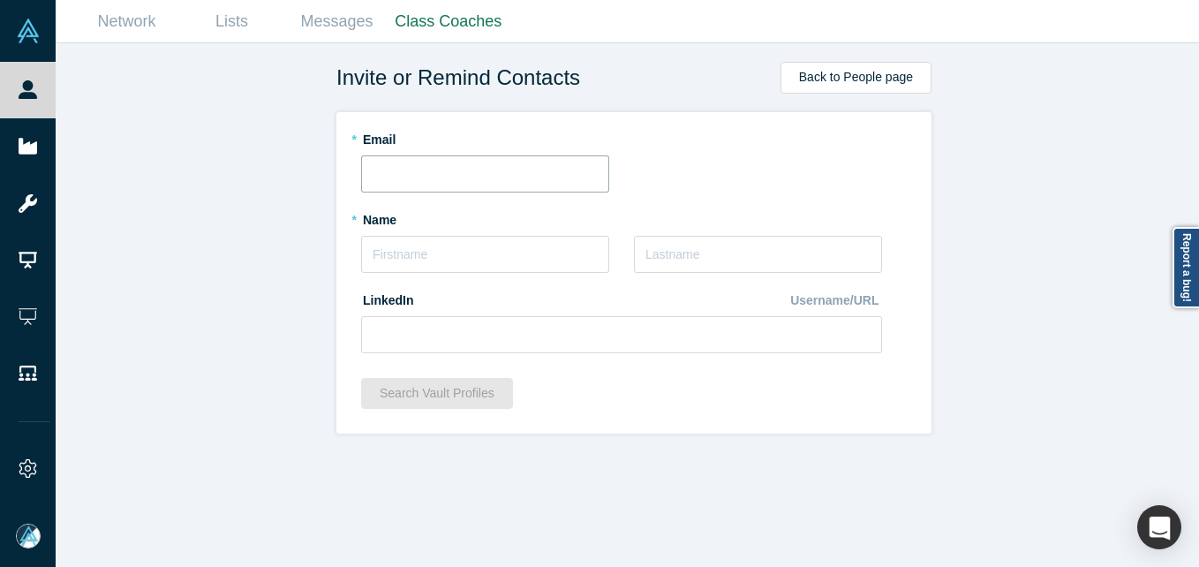
click at [438, 182] on input "text" at bounding box center [485, 173] width 248 height 37
paste input "[EMAIL_ADDRESS][DOMAIN_NAME]"
type input "[EMAIL_ADDRESS][DOMAIN_NAME]"
click at [410, 251] on input "text" at bounding box center [485, 254] width 248 height 37
type input "Wei Chiu"
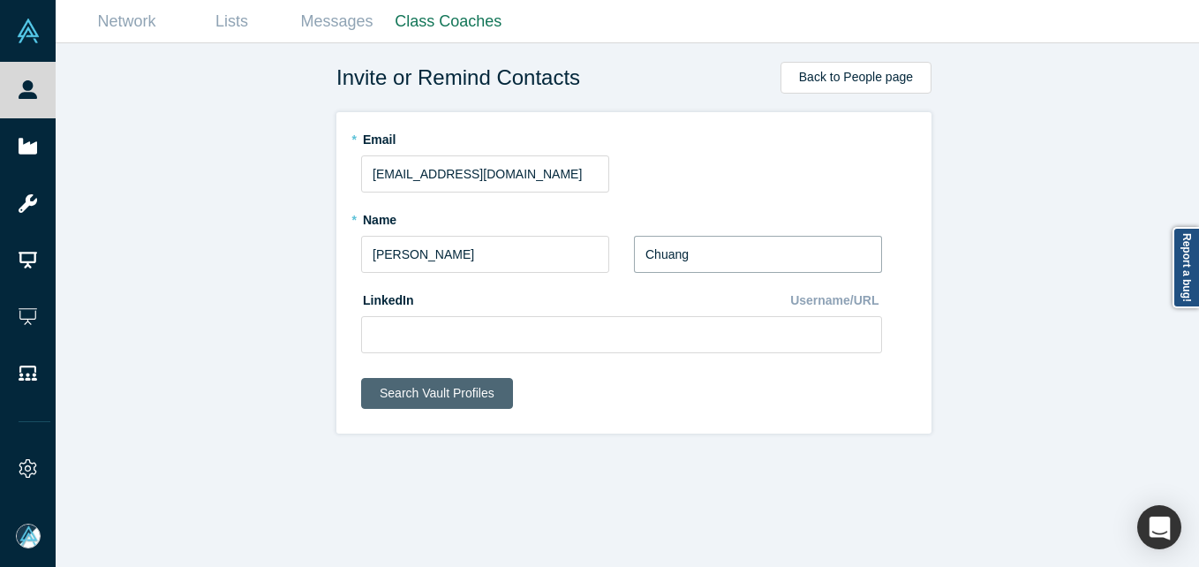
type input "Chuang"
click at [418, 384] on button "Search Vault Profiles" at bounding box center [437, 393] width 152 height 31
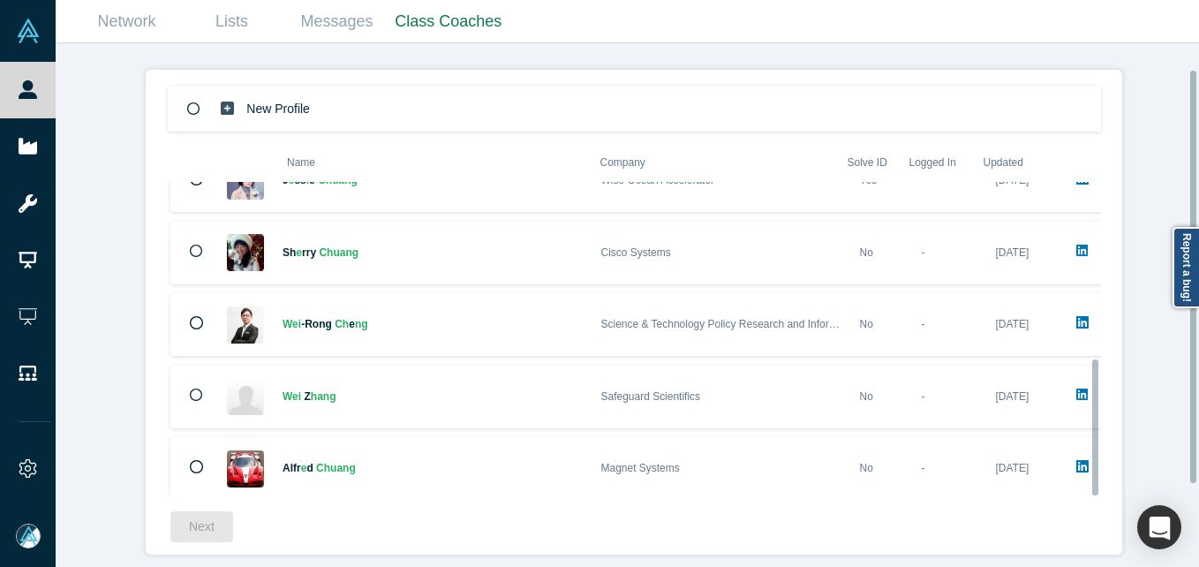
scroll to position [137, 0]
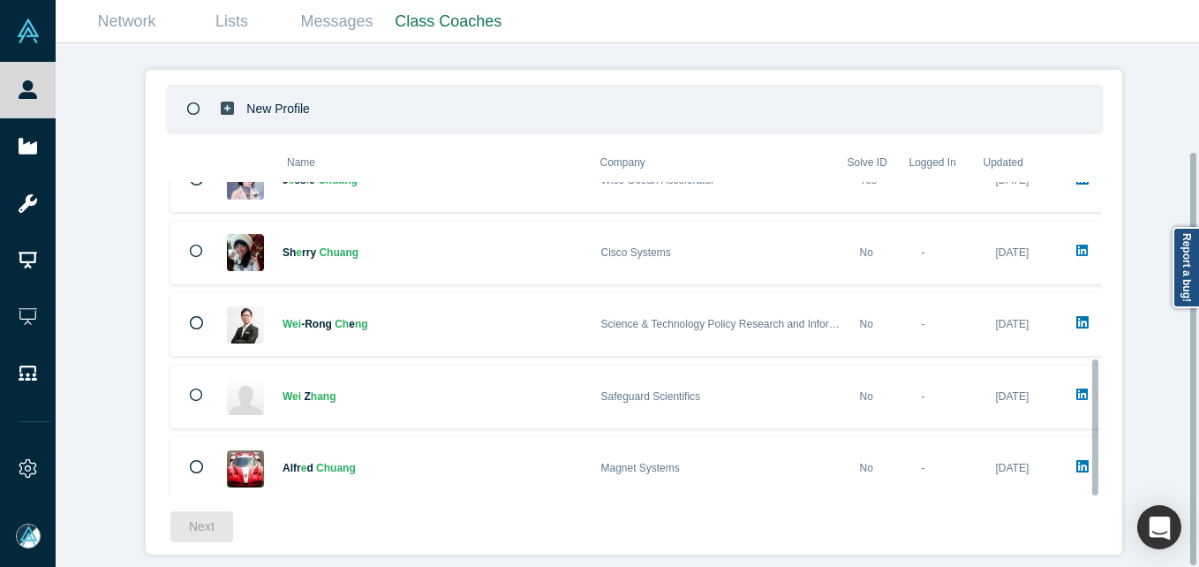
click at [283, 105] on p "New Profile" at bounding box center [278, 109] width 64 height 61
click at [204, 511] on button "Next" at bounding box center [201, 526] width 63 height 31
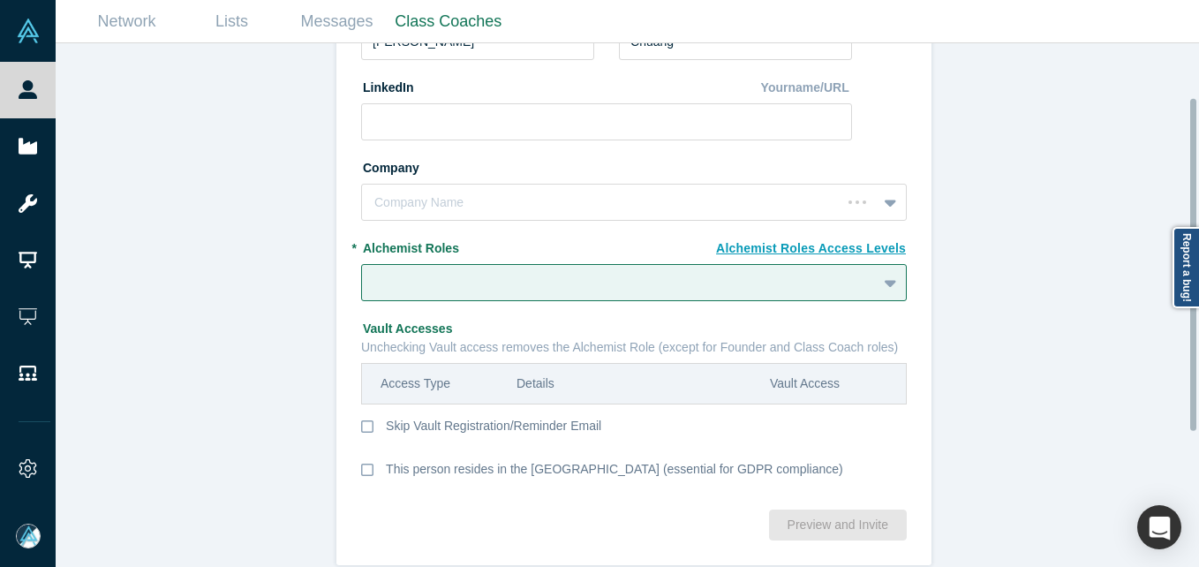
scroll to position [297, 0]
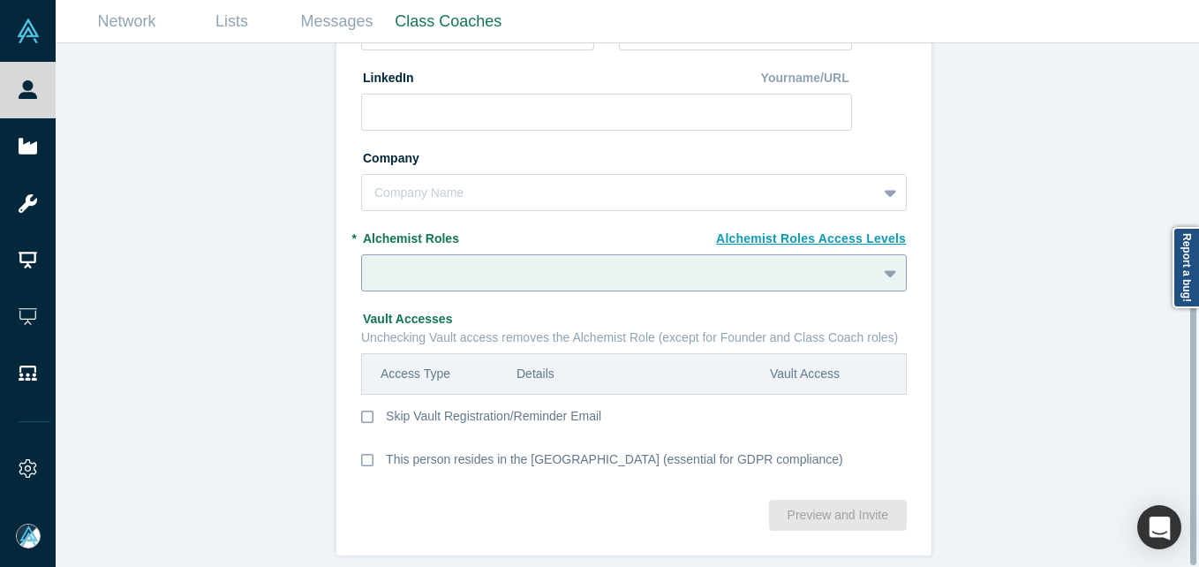
click at [402, 262] on div at bounding box center [619, 273] width 490 height 22
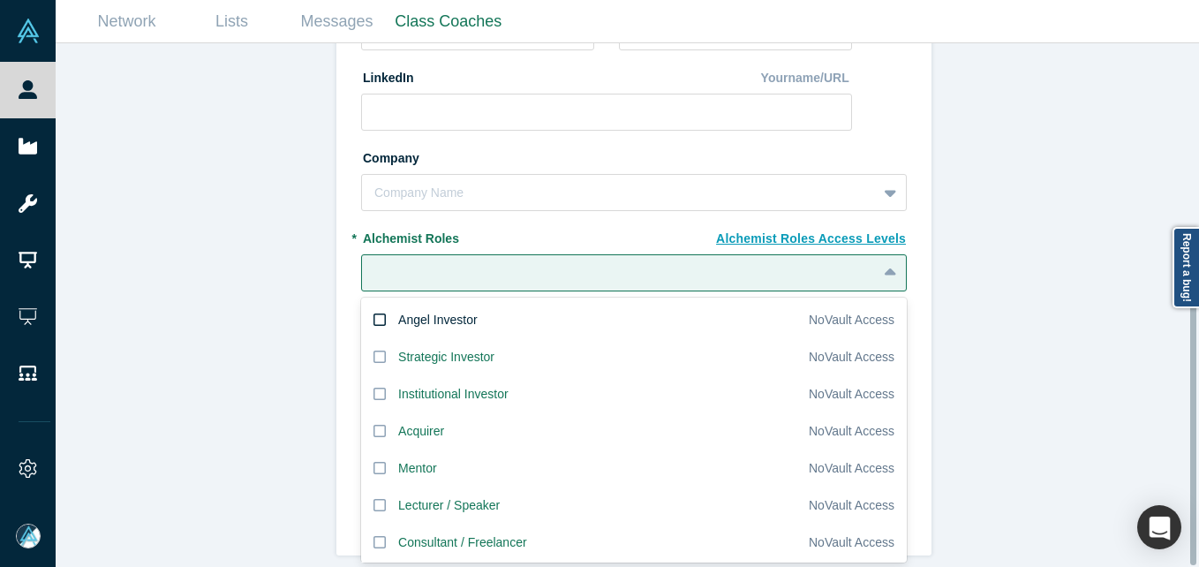
click at [462, 311] on div "Angel Investor" at bounding box center [437, 320] width 79 height 19
click at [0, 0] on input "Angel Investor" at bounding box center [0, 0] width 0 height 0
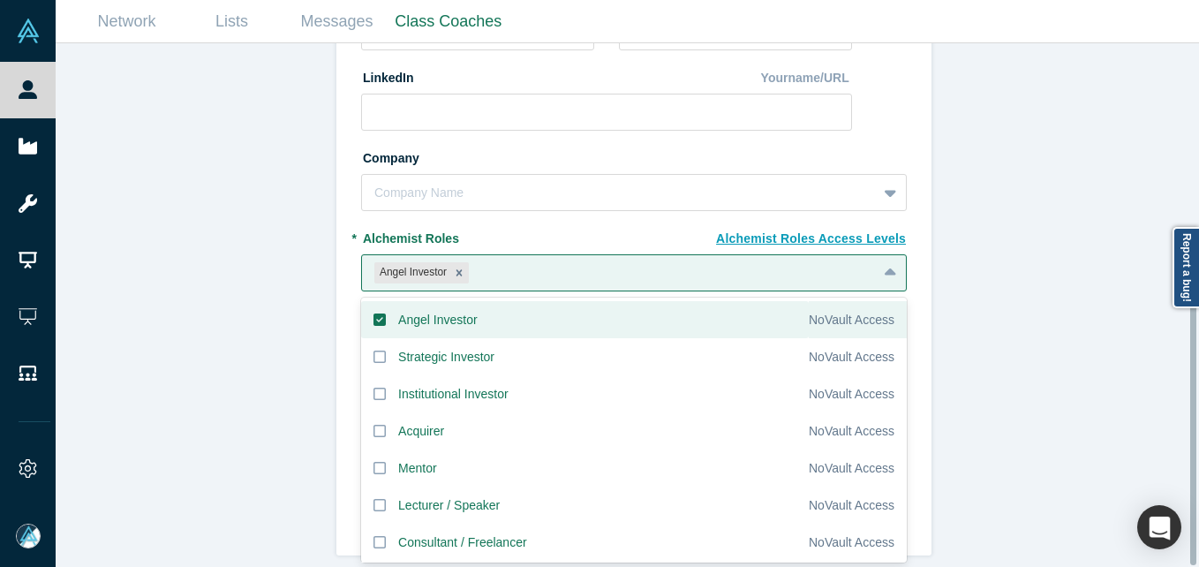
click at [198, 259] on div "Invite or Remind Contacts Back New Profile: Wei Chiu Chuang * Email jojochuang@…" at bounding box center [634, 311] width 1156 height 537
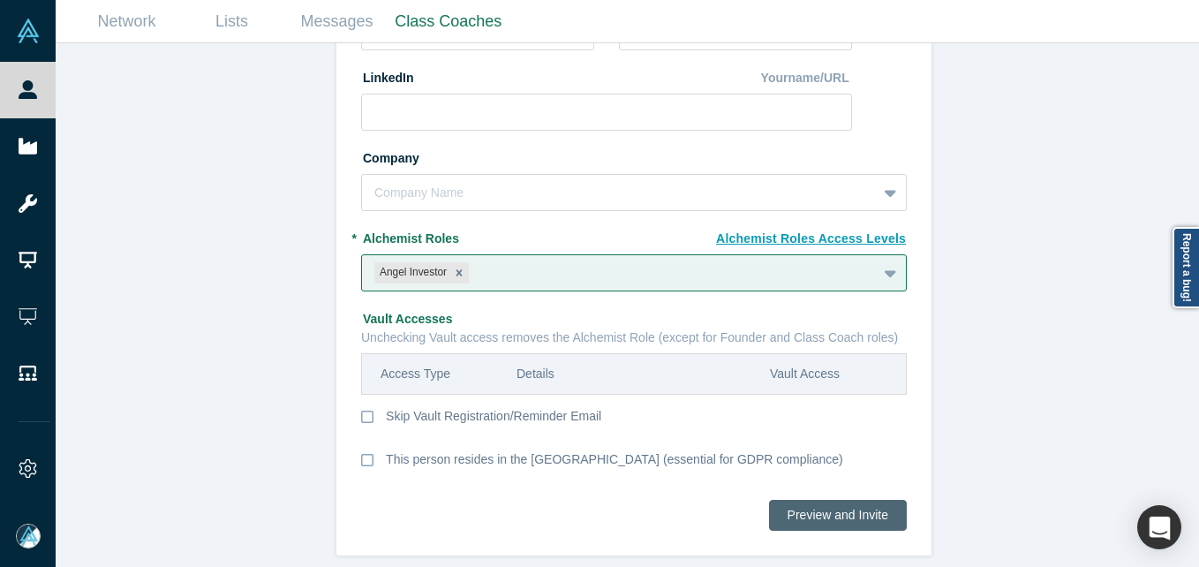
click at [877, 500] on button "Preview and Invite" at bounding box center [838, 515] width 138 height 31
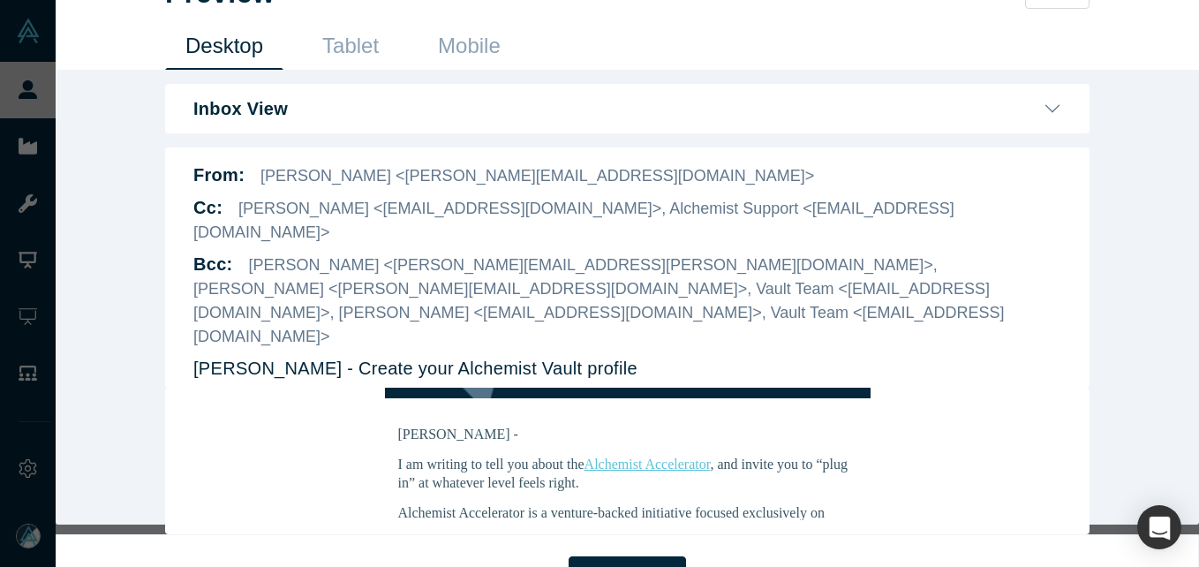
scroll to position [177, 0]
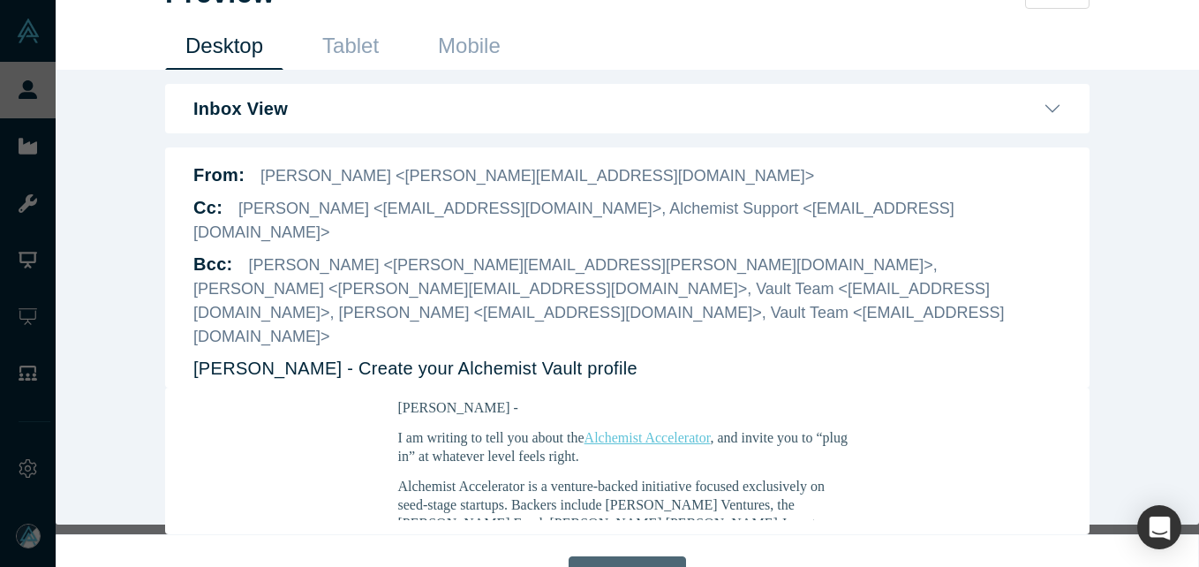
click at [628, 556] on button "Send Invite" at bounding box center [626, 574] width 117 height 36
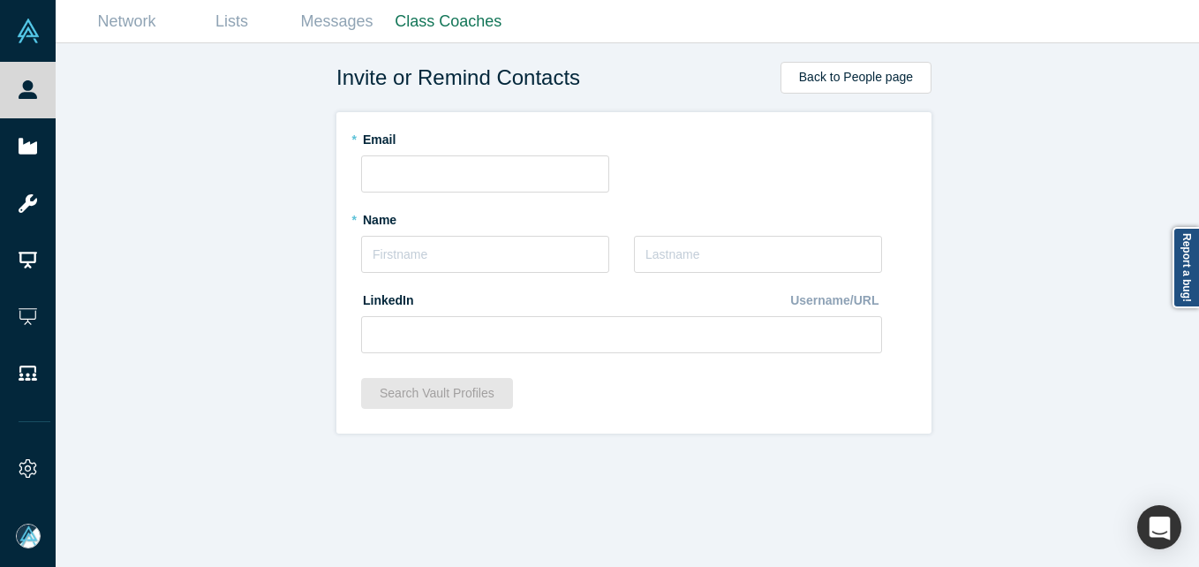
scroll to position [0, 0]
click at [451, 248] on input "text" at bounding box center [485, 254] width 248 height 37
type input "Ben"
type input "Sun"
click at [507, 164] on input "text" at bounding box center [485, 173] width 248 height 37
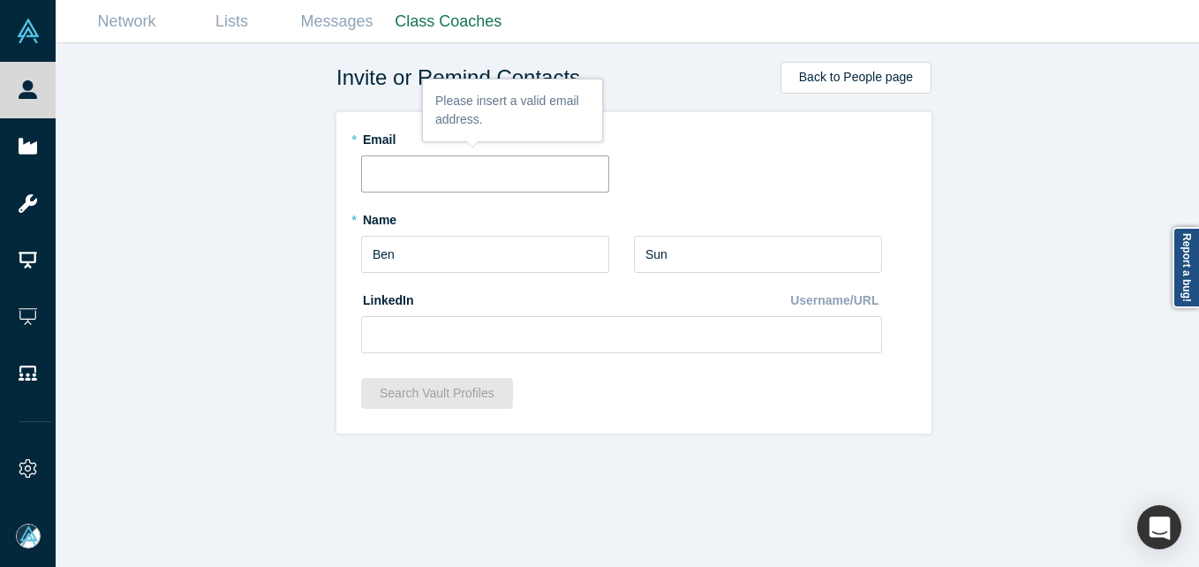
paste input "[EMAIL_ADDRESS][DOMAIN_NAME]"
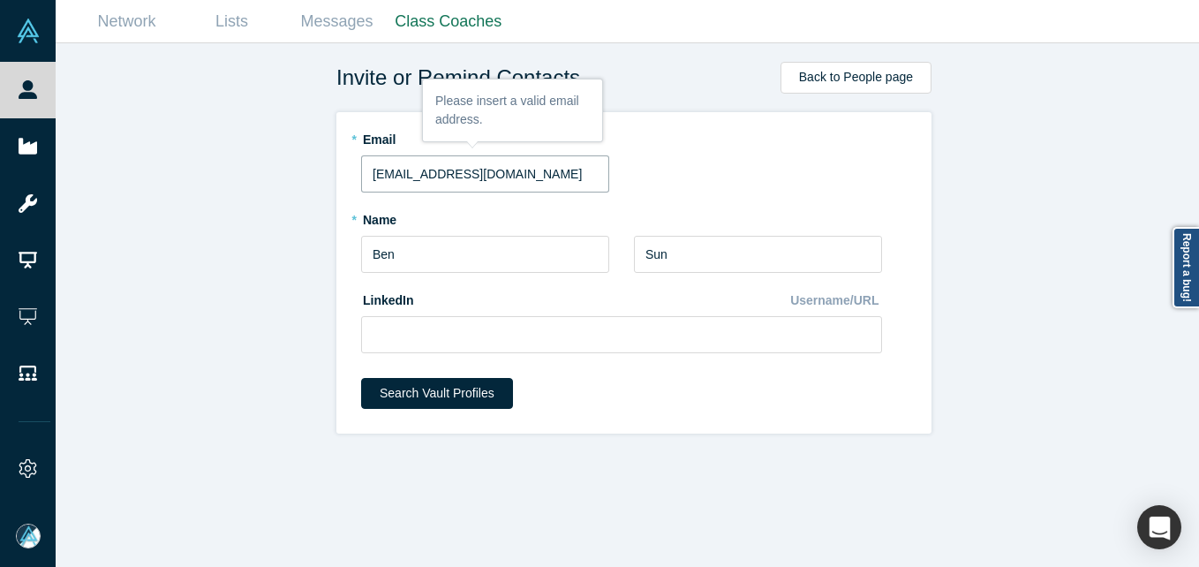
type input "[EMAIL_ADDRESS][DOMAIN_NAME]"
click at [256, 183] on div "Invite or Remind Contacts Back to People page * Email benjis88@gmail.com * Name…" at bounding box center [634, 311] width 1156 height 537
click at [473, 327] on input at bounding box center [621, 334] width 521 height 37
paste input "https://www.linkedin.com/in/bensun1"
type input "https://www.linkedin.com/in/bensun1"
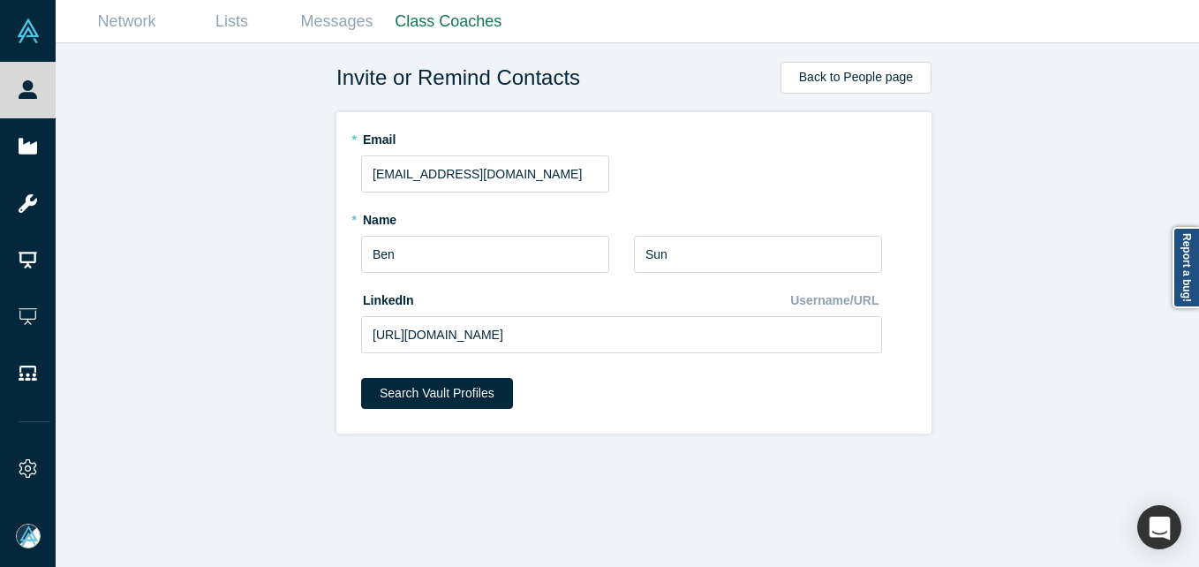
click at [436, 376] on form "* Email benjis88@gmail.com * Name Ben * Last Name Sun LinkedIn Username/URL htt…" at bounding box center [633, 272] width 545 height 297
click at [436, 386] on button "Search Vault Profiles" at bounding box center [437, 393] width 152 height 31
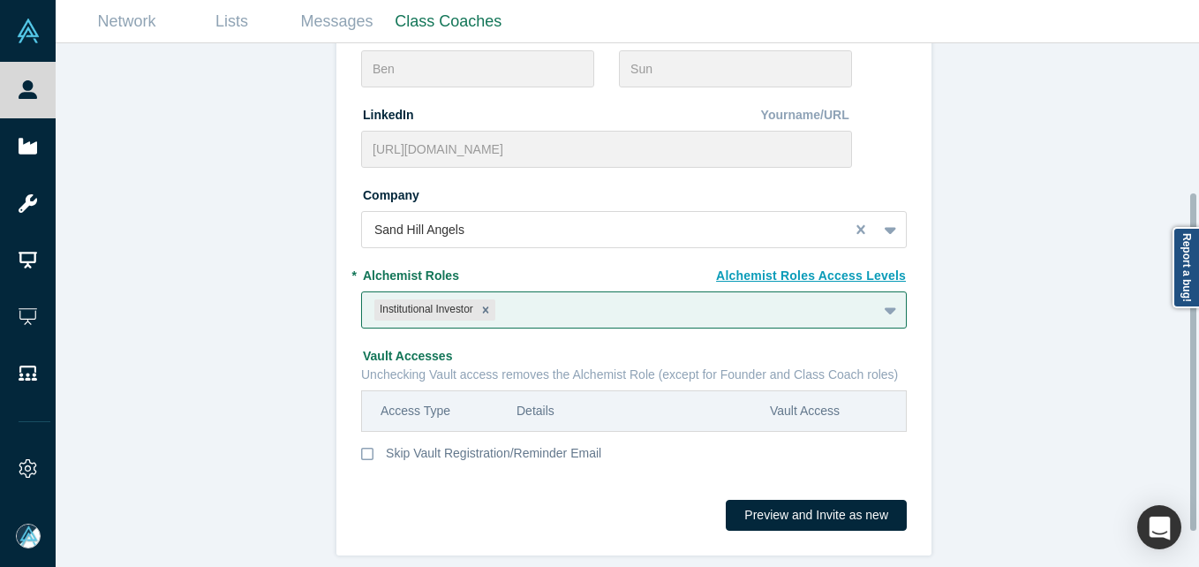
scroll to position [285, 0]
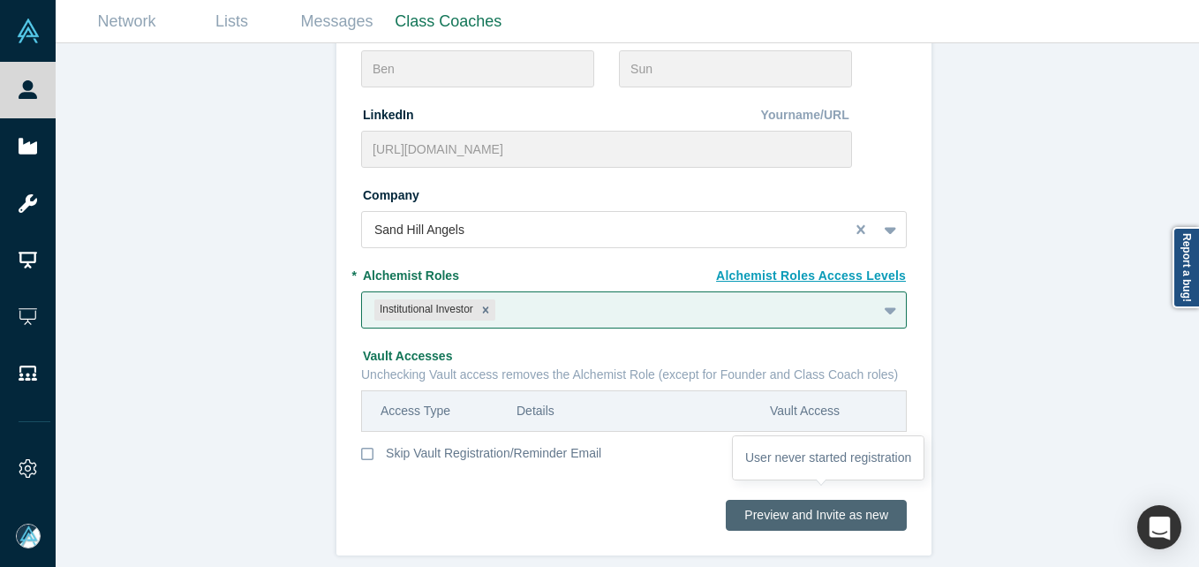
click at [792, 502] on button "Preview and Invite as new" at bounding box center [815, 515] width 181 height 31
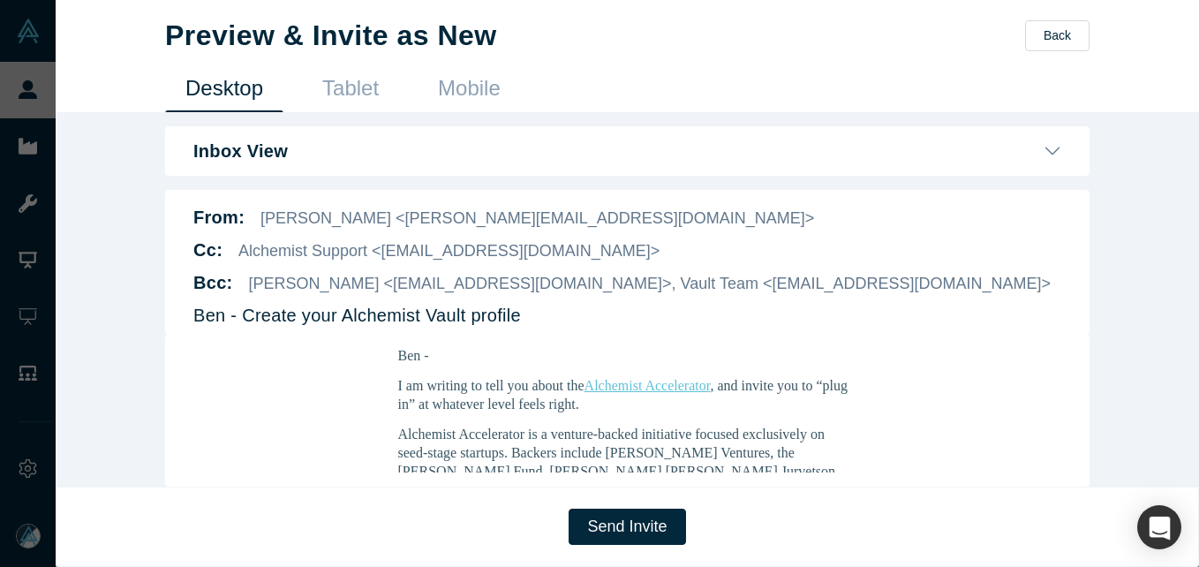
scroll to position [177, 0]
click at [651, 507] on div "Send Invite" at bounding box center [627, 526] width 1143 height 80
click at [649, 526] on button "Send Invite" at bounding box center [626, 526] width 117 height 36
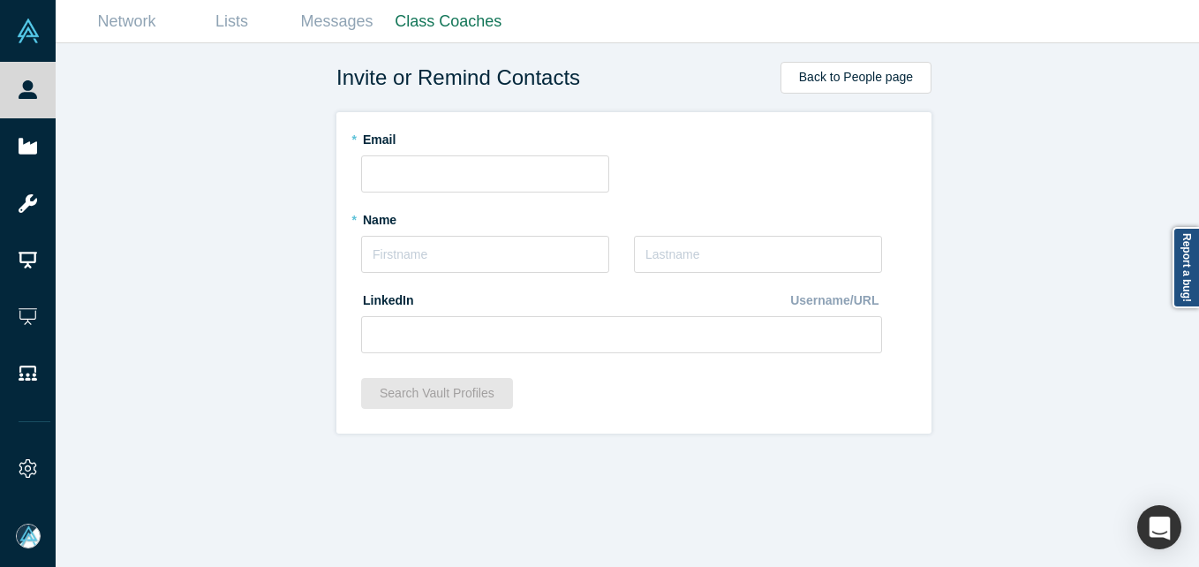
scroll to position [0, 0]
click at [434, 249] on input "text" at bounding box center [485, 254] width 248 height 37
type input "Claire"
type input "Chang"
click at [460, 172] on input "text" at bounding box center [485, 173] width 248 height 37
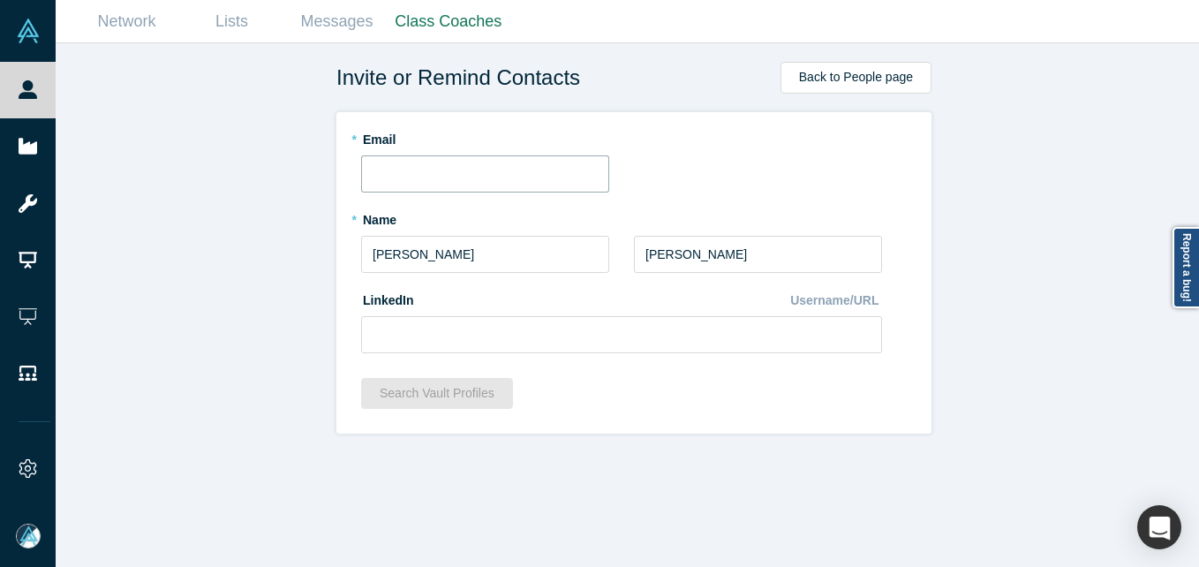
paste input "jane9132@gmail.com"
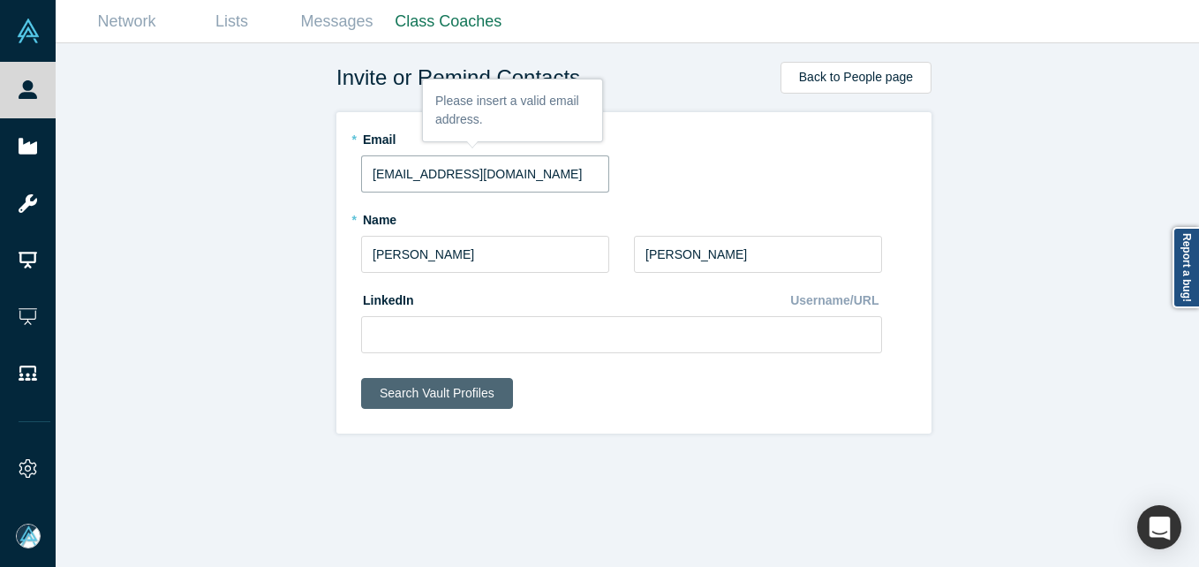
type input "jane9132@gmail.com"
click at [400, 388] on button "Search Vault Profiles" at bounding box center [437, 393] width 152 height 31
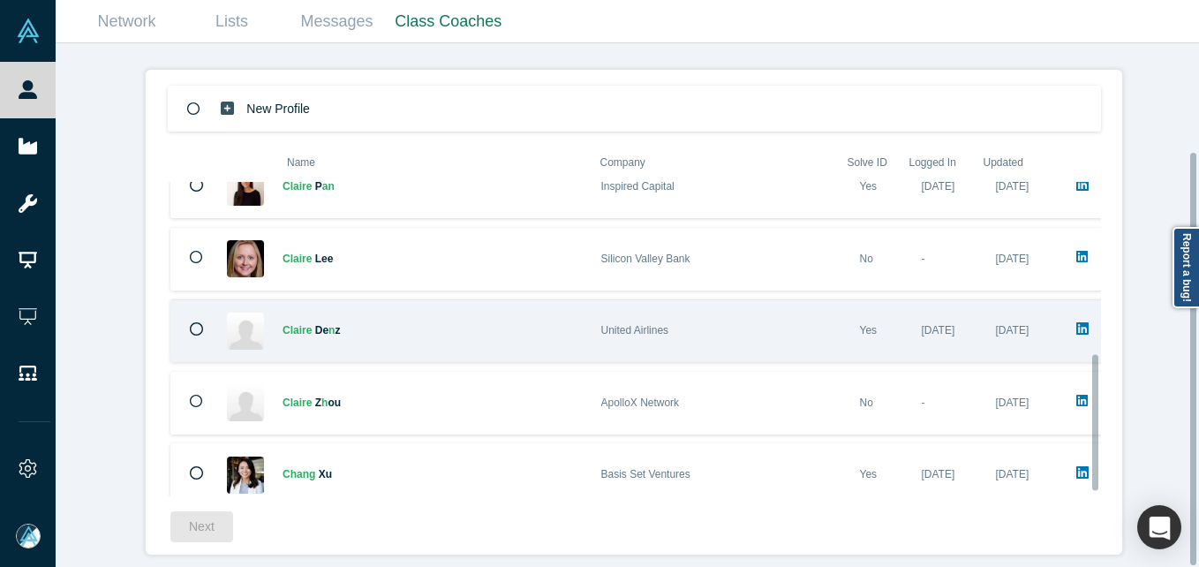
scroll to position [409, 0]
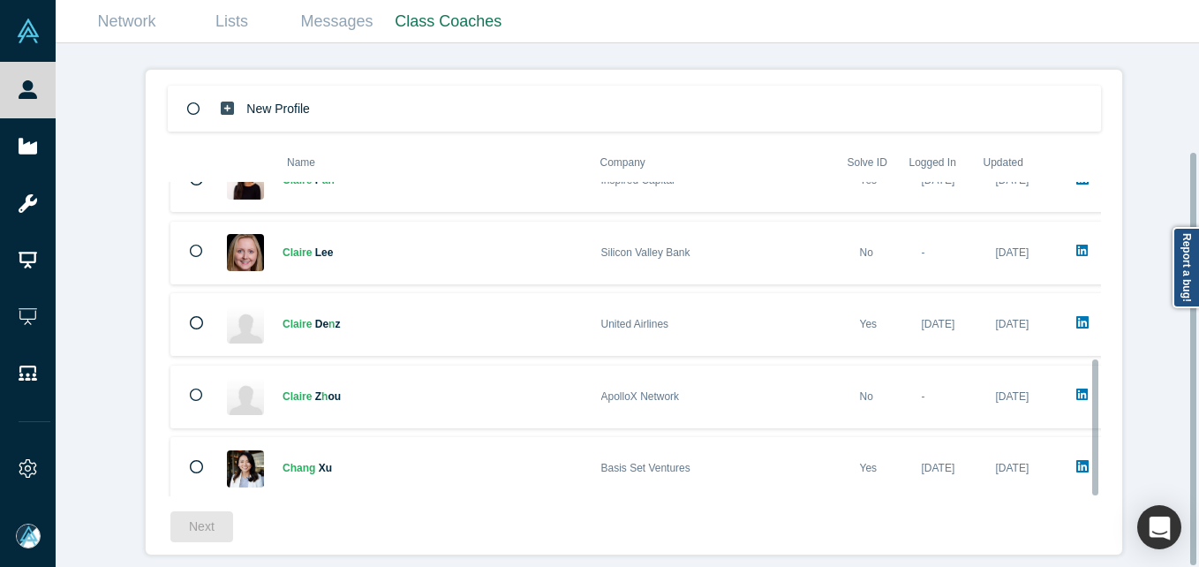
drag, startPoint x: 341, startPoint y: 90, endPoint x: 299, endPoint y: 117, distance: 49.2
click at [341, 90] on div "New Profile" at bounding box center [287, 108] width 139 height 43
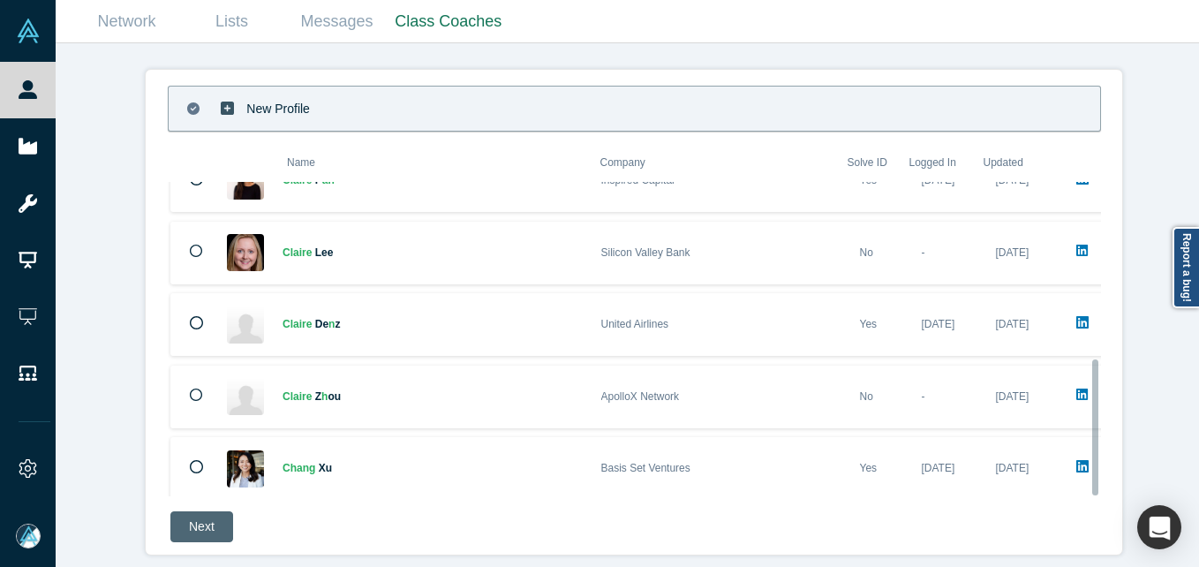
click at [199, 511] on button "Next" at bounding box center [201, 526] width 63 height 31
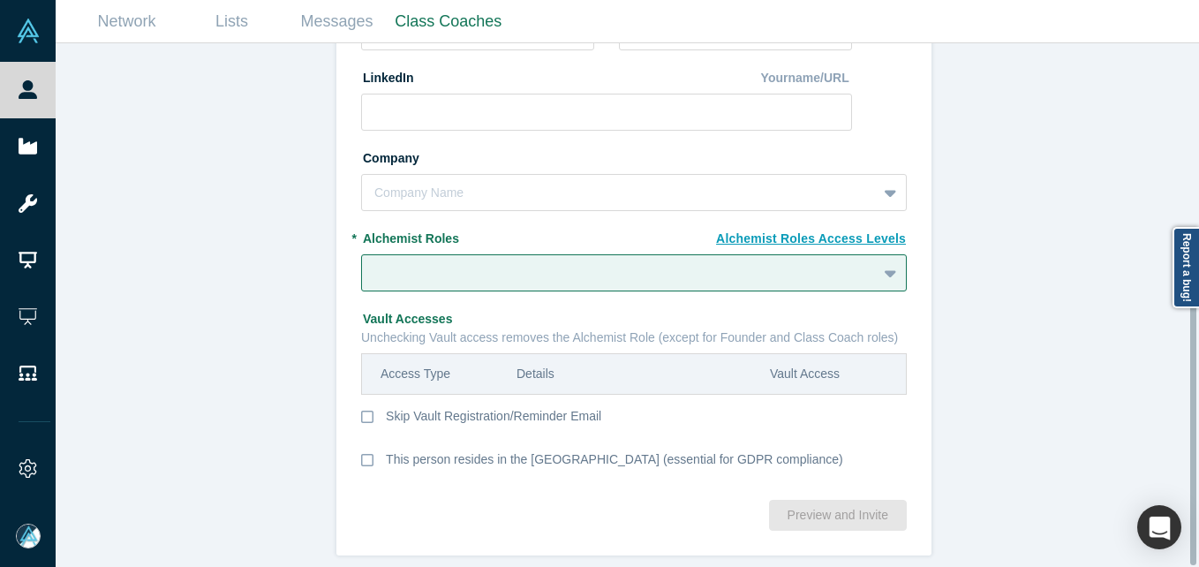
scroll to position [297, 0]
click at [410, 262] on div at bounding box center [619, 273] width 490 height 22
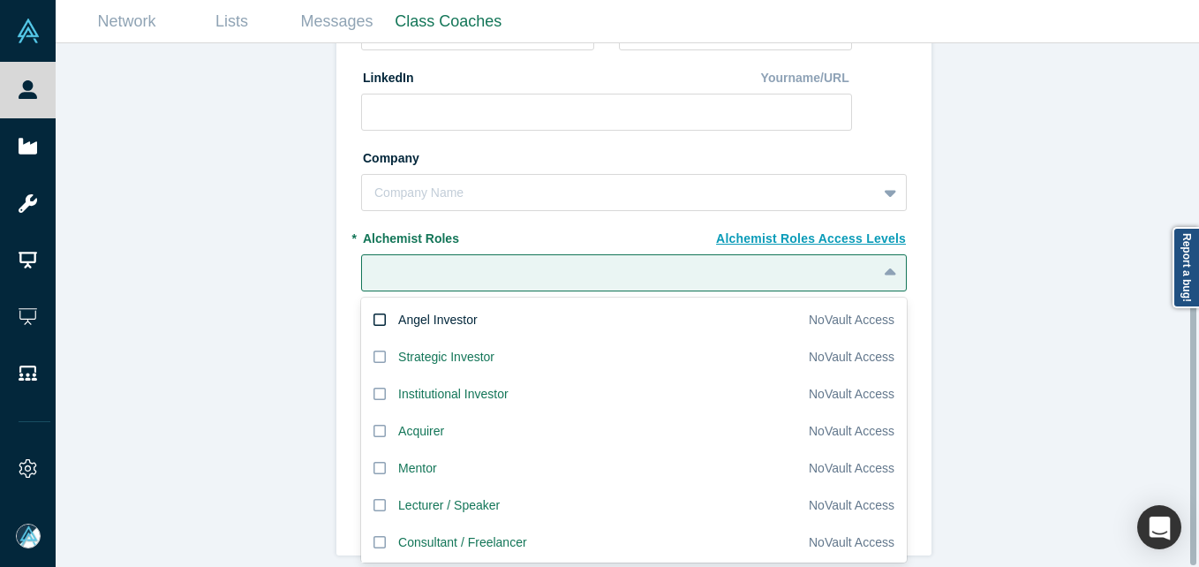
click at [400, 311] on div "Angel Investor" at bounding box center [437, 320] width 79 height 19
click at [0, 0] on input "Angel Investor" at bounding box center [0, 0] width 0 height 0
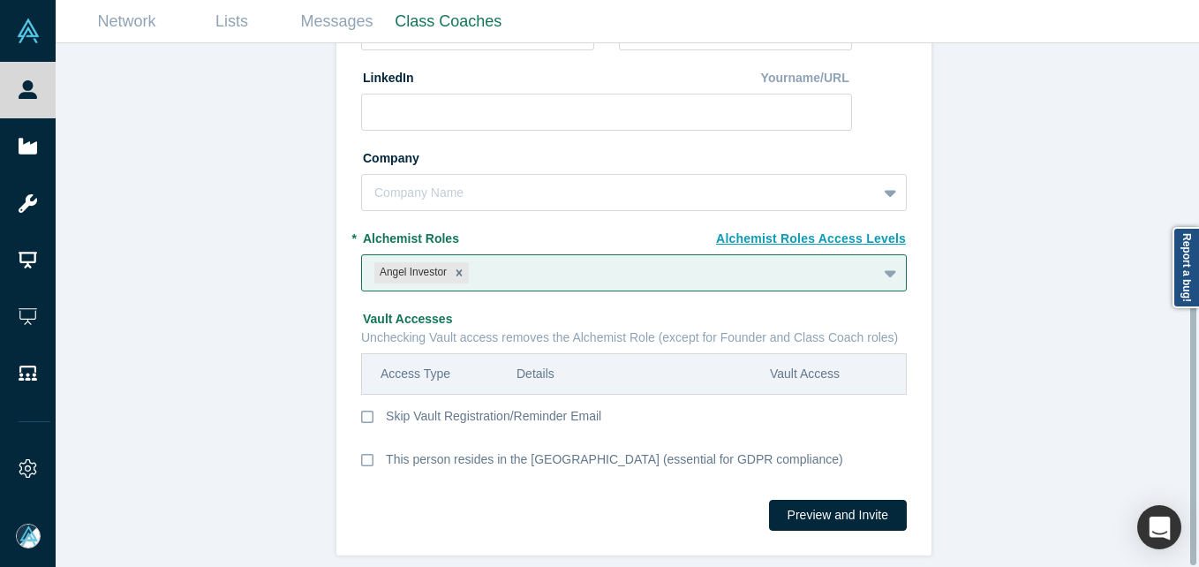
click at [220, 300] on div "Invite or Remind Contacts Back New Profile: Claire Chang * Email jane9132@gmail…" at bounding box center [634, 311] width 1156 height 537
click at [856, 505] on button "Preview and Invite" at bounding box center [838, 515] width 138 height 31
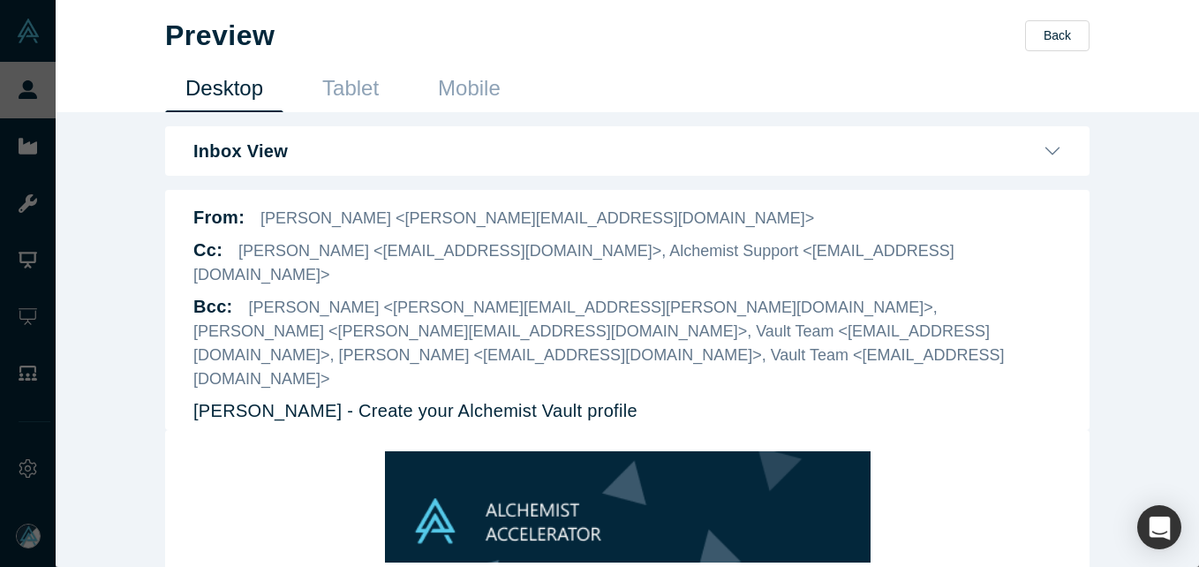
scroll to position [88, 0]
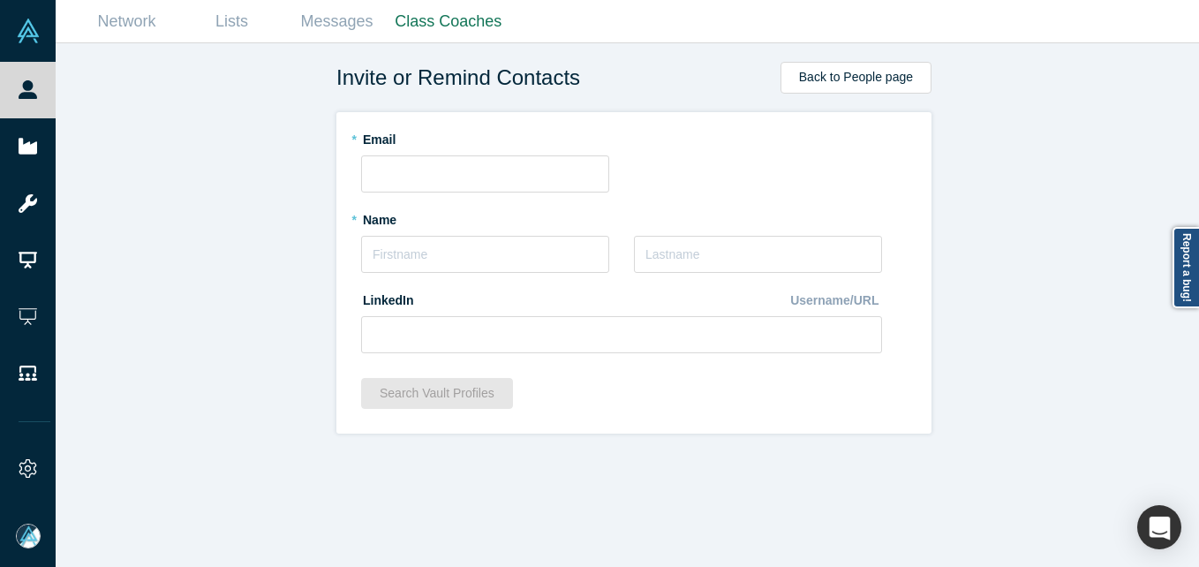
scroll to position [0, 0]
click at [447, 246] on input "text" at bounding box center [485, 254] width 248 height 37
paste input "[PERSON_NAME]"
drag, startPoint x: 382, startPoint y: 252, endPoint x: 395, endPoint y: 238, distance: 18.7
click at [383, 251] on input "[PERSON_NAME]" at bounding box center [485, 254] width 248 height 37
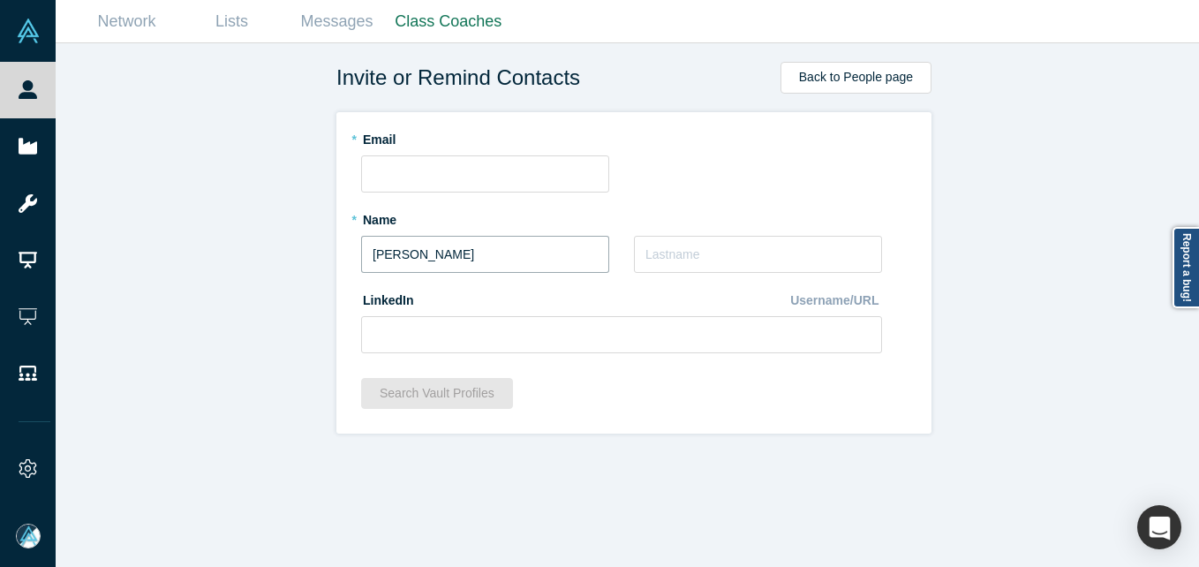
drag, startPoint x: 413, startPoint y: 254, endPoint x: 485, endPoint y: 252, distance: 72.4
click at [485, 252] on input "[PERSON_NAME]" at bounding box center [485, 254] width 248 height 37
type input "Vaibhav"
paste input "Arya"
type input "Arya"
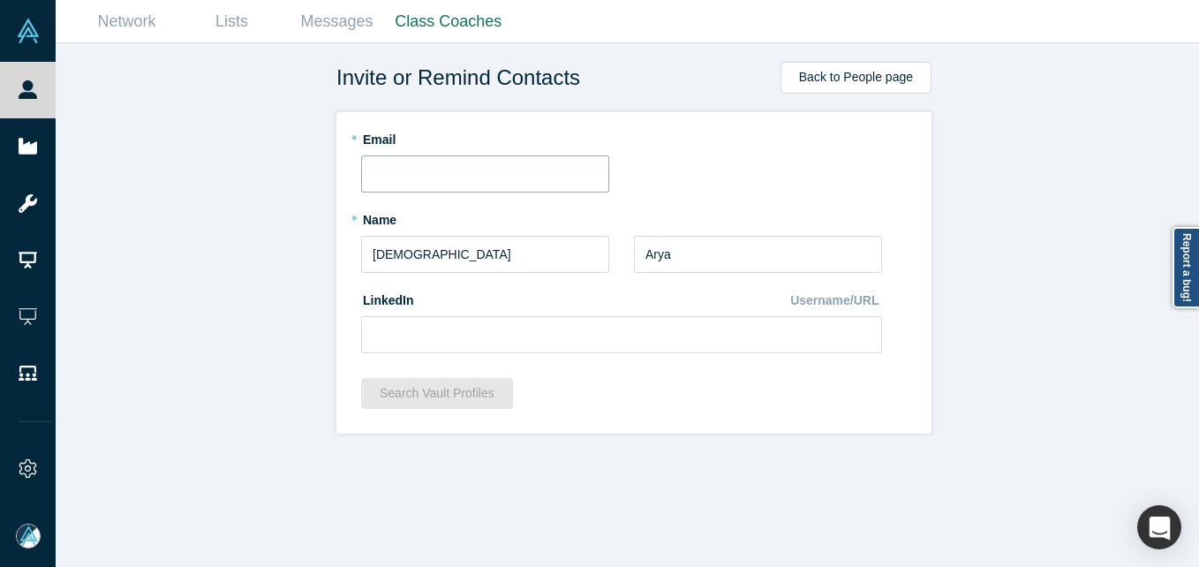
click at [439, 189] on input "text" at bounding box center [485, 173] width 248 height 37
paste input "va@arya.us"
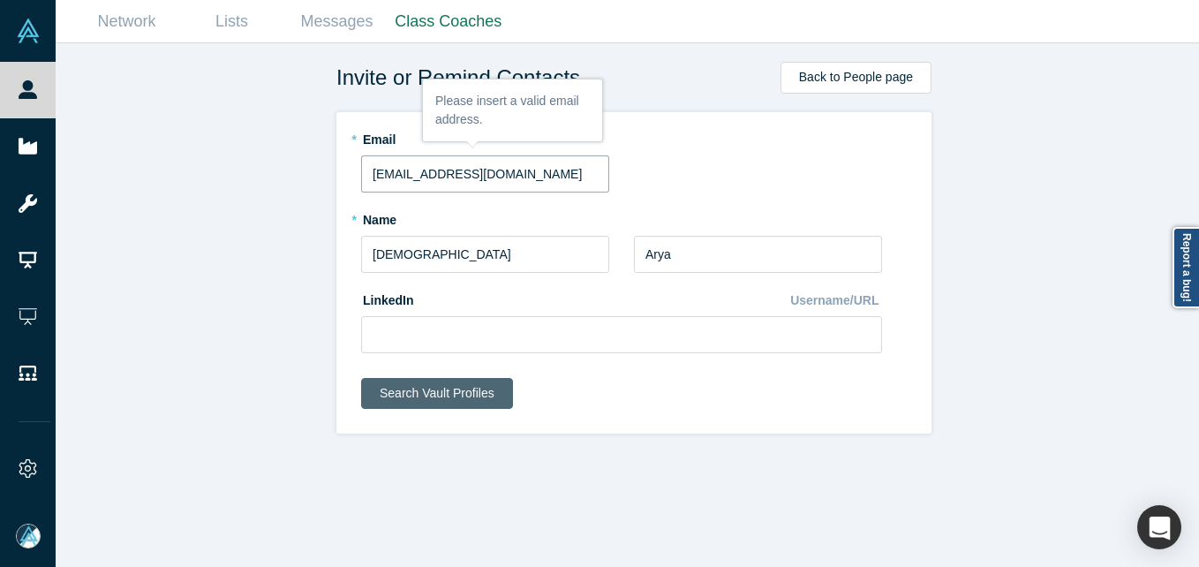
type input "va@arya.us"
click at [462, 391] on button "Search Vault Profiles" at bounding box center [437, 393] width 152 height 31
